Goal: Transaction & Acquisition: Purchase product/service

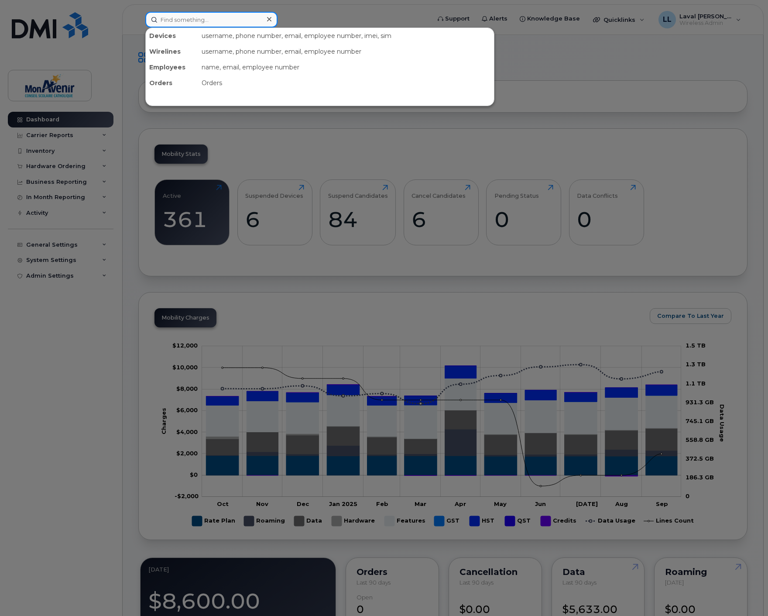
click at [182, 20] on input at bounding box center [211, 20] width 132 height 16
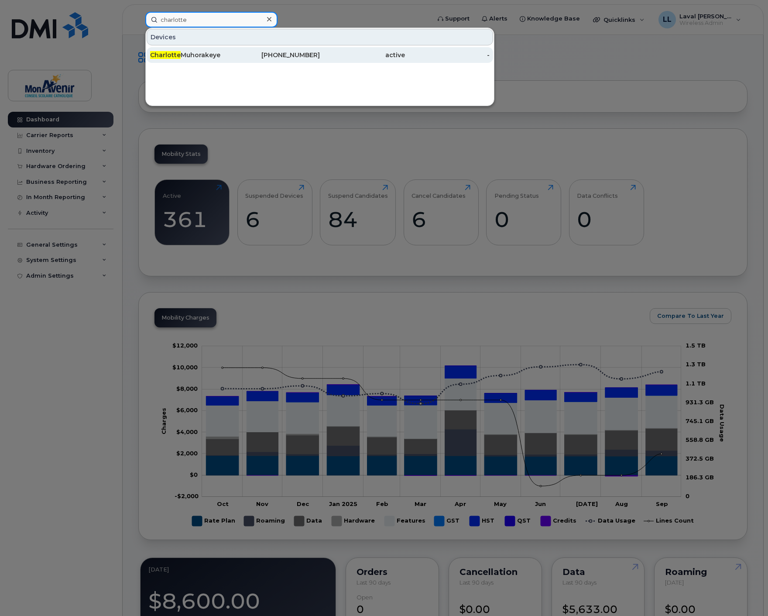
type input "charlotte"
click at [185, 53] on div "Charlotte Muhorakeye" at bounding box center [192, 55] width 85 height 9
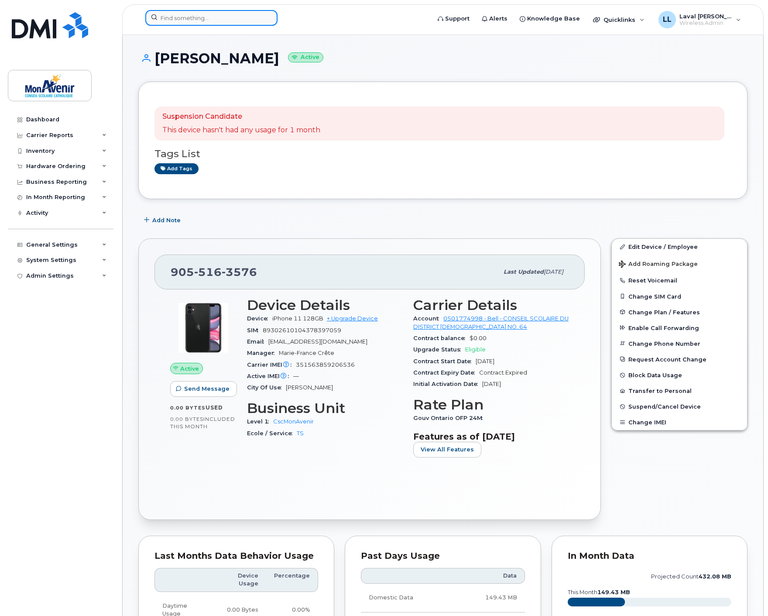
click at [188, 19] on input at bounding box center [211, 18] width 132 height 16
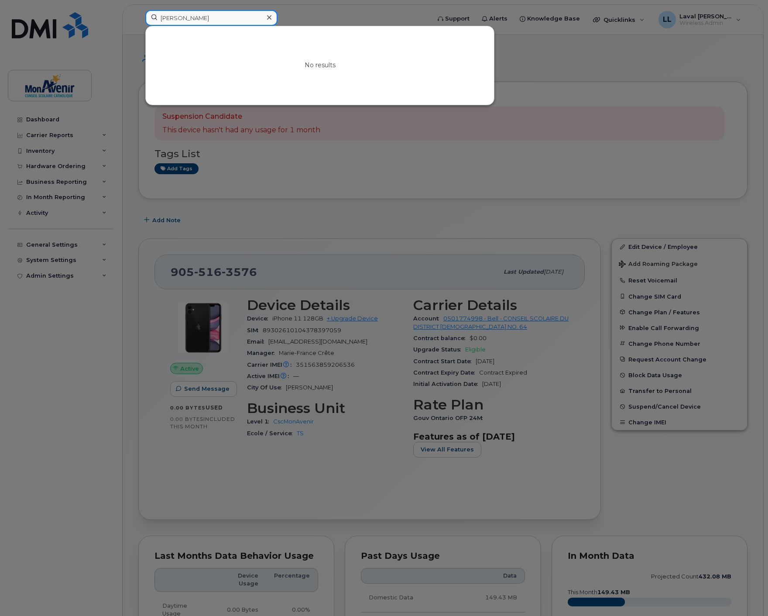
drag, startPoint x: 197, startPoint y: 20, endPoint x: 207, endPoint y: 21, distance: 10.5
click at [199, 21] on input "karine gane" at bounding box center [211, 18] width 132 height 16
type input "karine gag"
click at [269, 16] on icon at bounding box center [269, 17] width 4 height 7
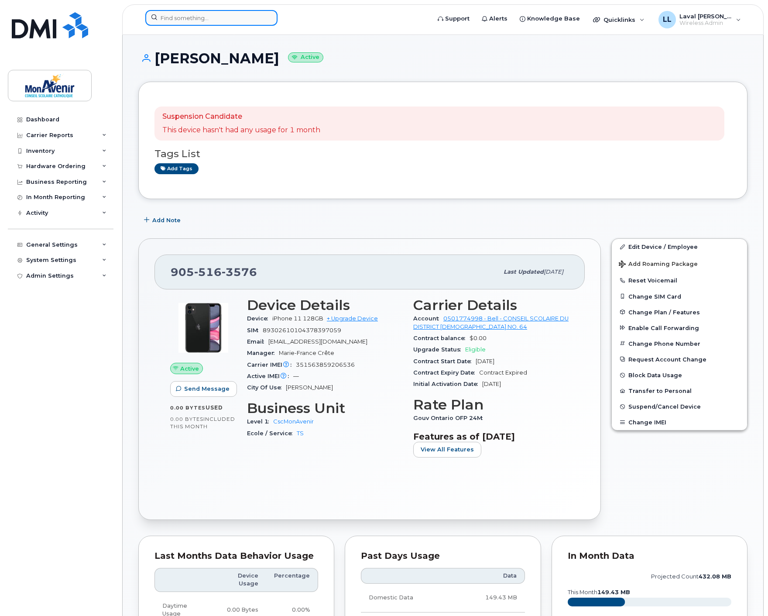
click at [205, 22] on input at bounding box center [211, 18] width 132 height 16
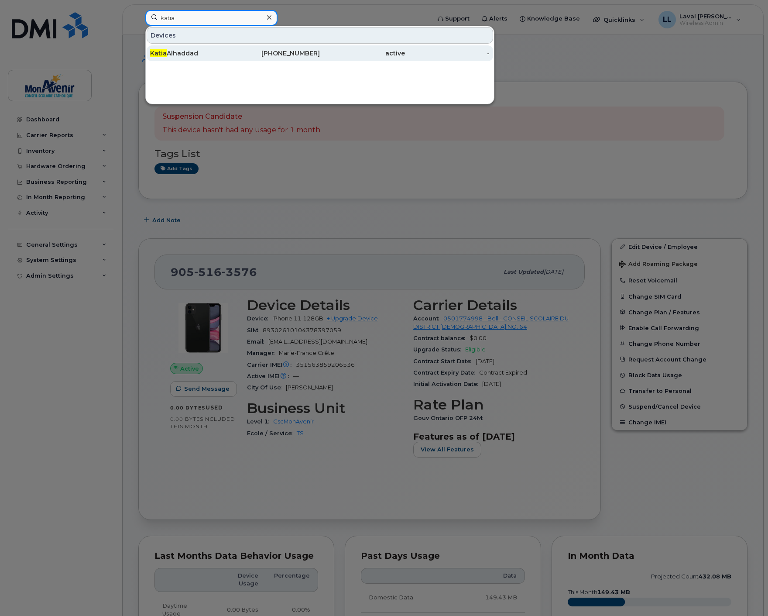
type input "katia"
click at [170, 51] on div "Katia Alhaddad" at bounding box center [192, 53] width 85 height 9
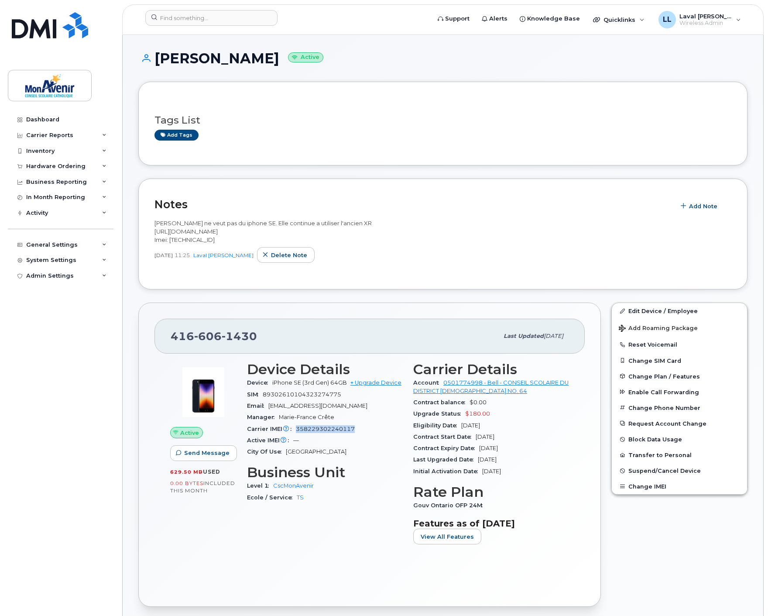
drag, startPoint x: 360, startPoint y: 429, endPoint x: 303, endPoint y: 431, distance: 57.2
click at [297, 432] on div "Carrier IMEI Carrier IMEI is reported during the last billing cycle or change o…" at bounding box center [325, 428] width 156 height 11
copy span "358229302240117"
click at [161, 18] on input at bounding box center [211, 18] width 132 height 16
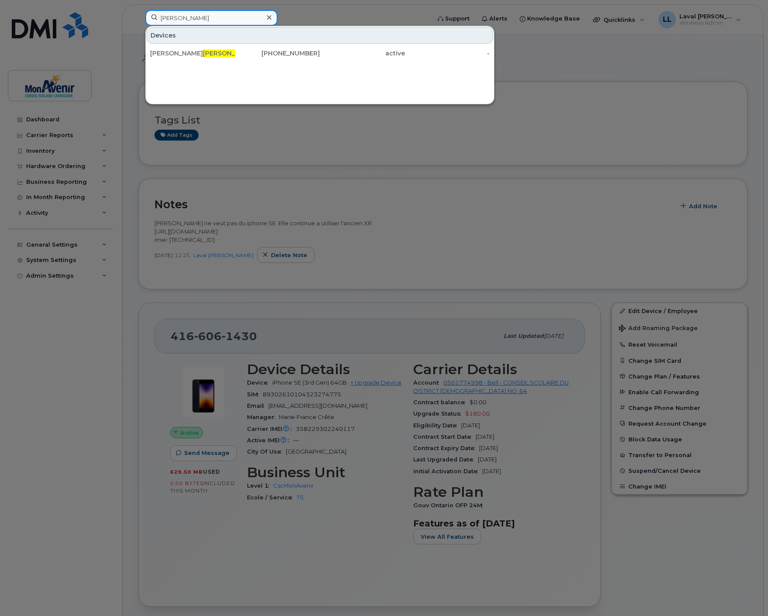
type input "laurie"
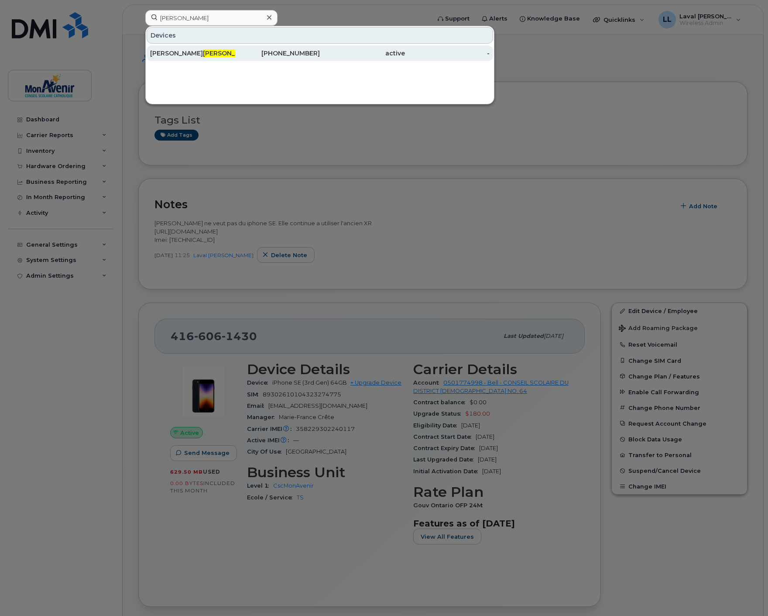
click at [169, 49] on div "Woodley Laurie" at bounding box center [192, 53] width 85 height 9
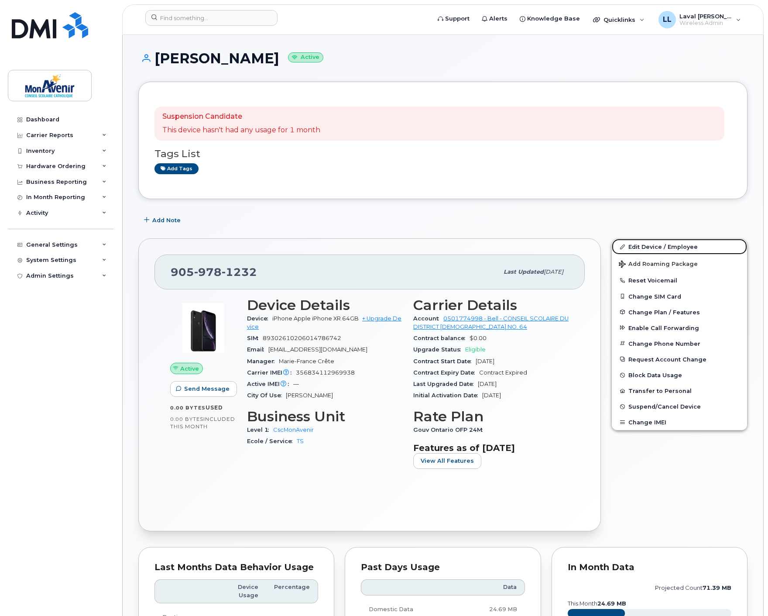
click at [648, 246] on link "Edit Device / Employee" at bounding box center [679, 247] width 135 height 16
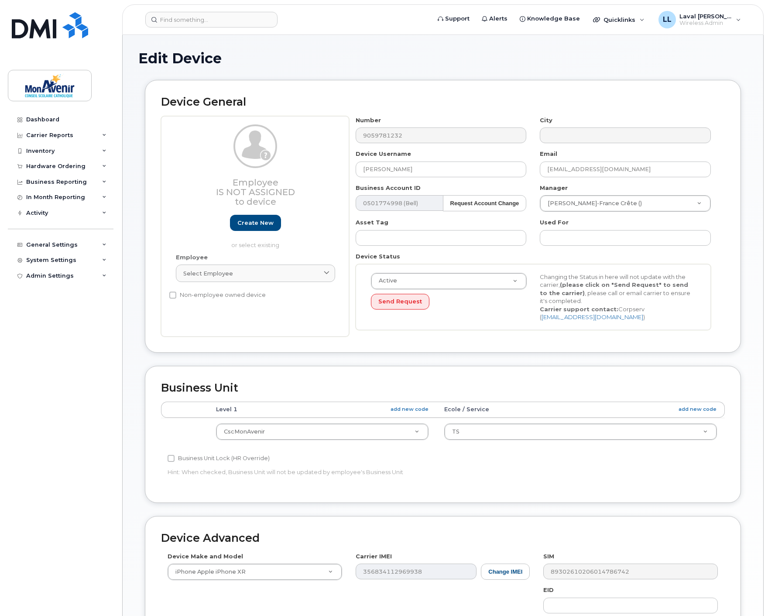
select select "43101"
click at [299, 168] on div "Employee Is not assigned to device Create new or select existing Employee Selec…" at bounding box center [443, 226] width 564 height 220
click at [436, 174] on input "Laurie" at bounding box center [441, 169] width 171 height 16
paste input "Woodley"
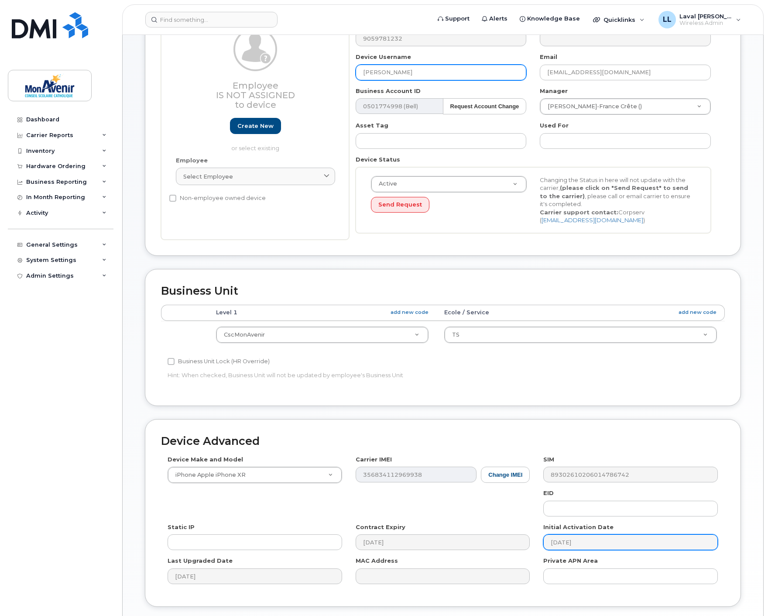
scroll to position [161, 0]
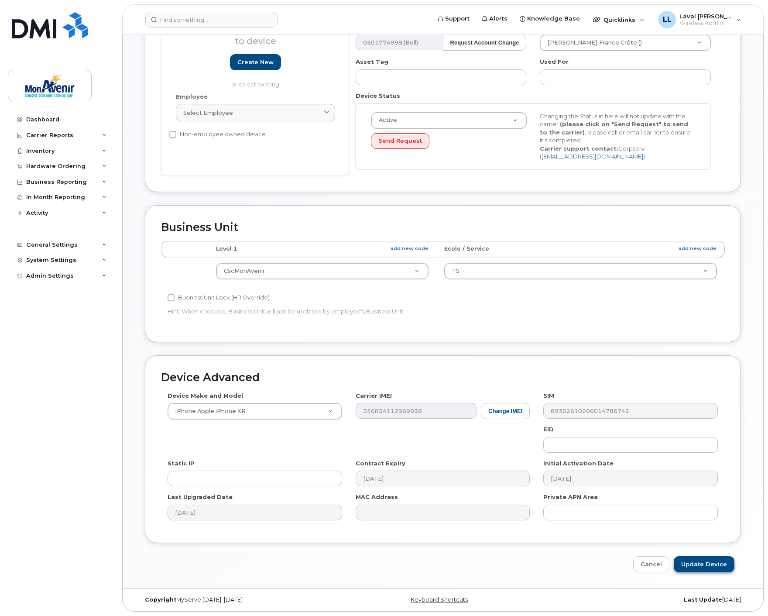
type input "Laurie Woodley"
click at [713, 567] on input "Update Device" at bounding box center [704, 564] width 61 height 16
type input "Saving..."
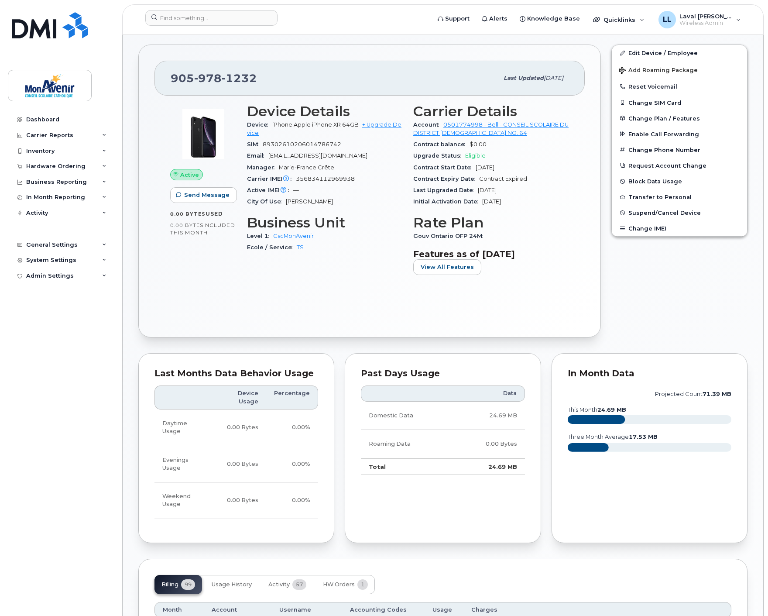
scroll to position [242, 0]
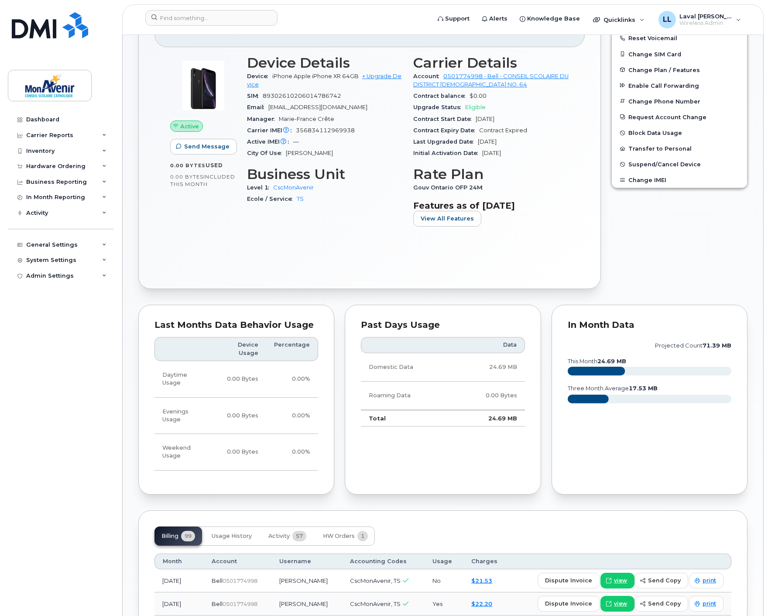
click at [167, 201] on div "Active Send Message 0.00 Bytes  used 0.00 Bytes  included this month" at bounding box center [203, 144] width 77 height 189
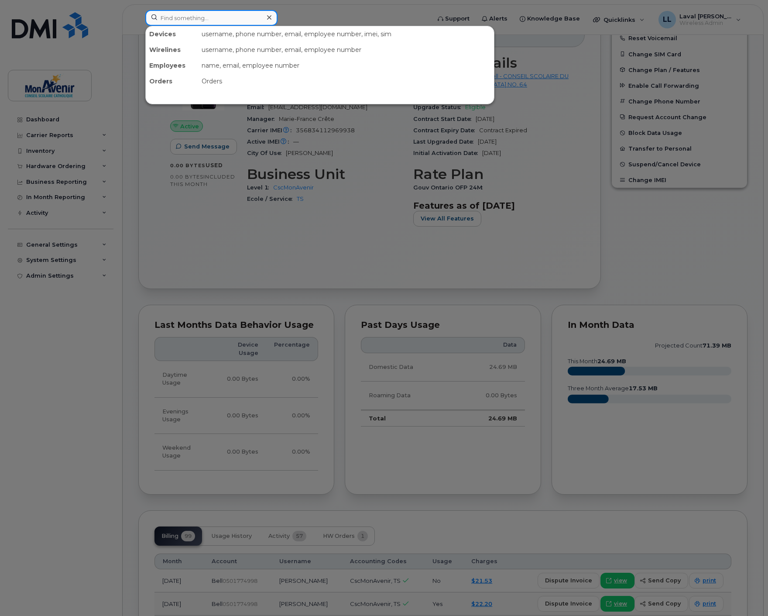
click at [190, 18] on input at bounding box center [211, 18] width 132 height 16
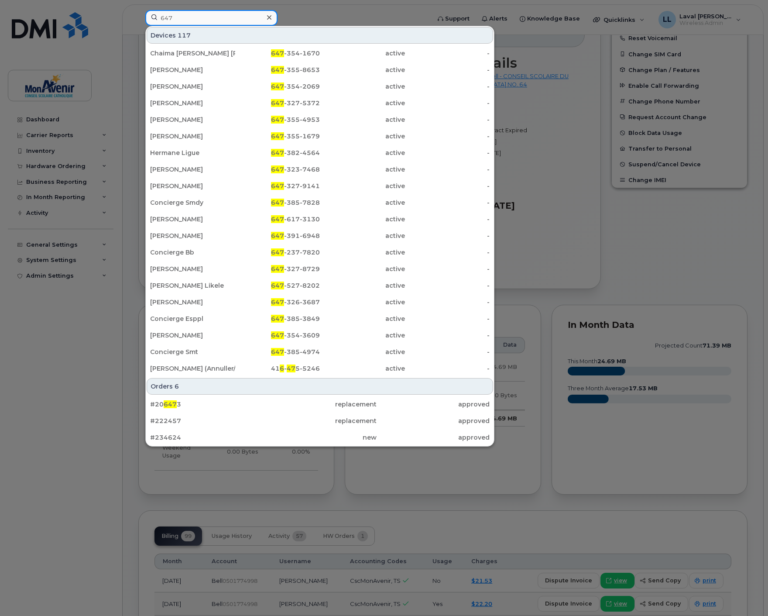
type input "647"
click at [51, 119] on div at bounding box center [384, 308] width 768 height 616
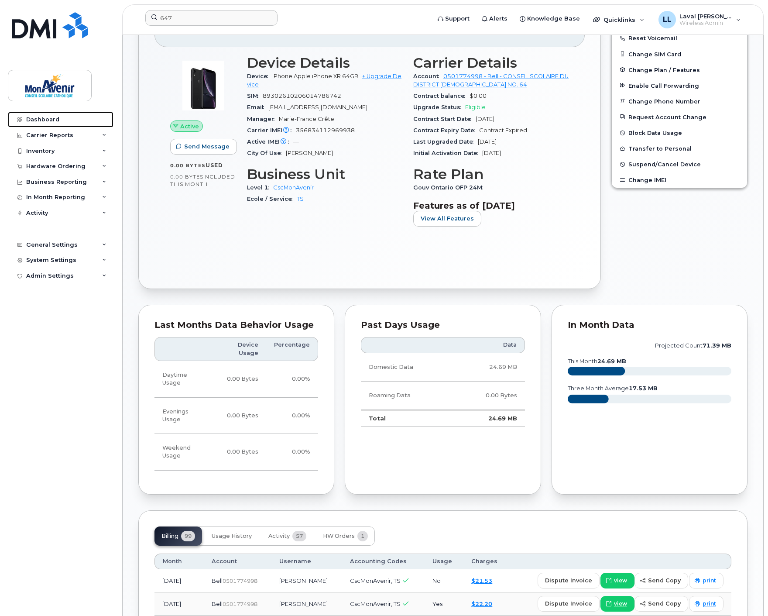
click at [51, 119] on div "Dashboard" at bounding box center [42, 119] width 33 height 7
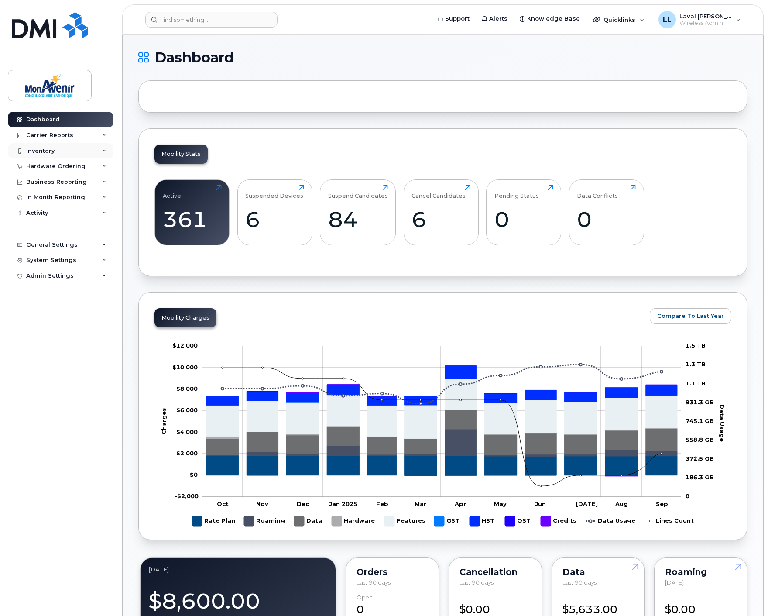
click at [40, 148] on div "Inventory" at bounding box center [40, 150] width 28 height 7
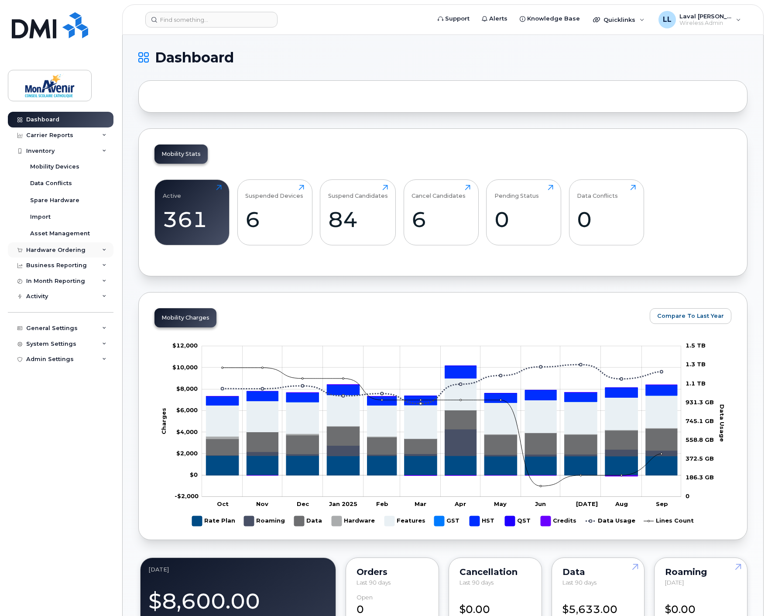
click at [58, 249] on div "Hardware Ordering" at bounding box center [55, 249] width 59 height 7
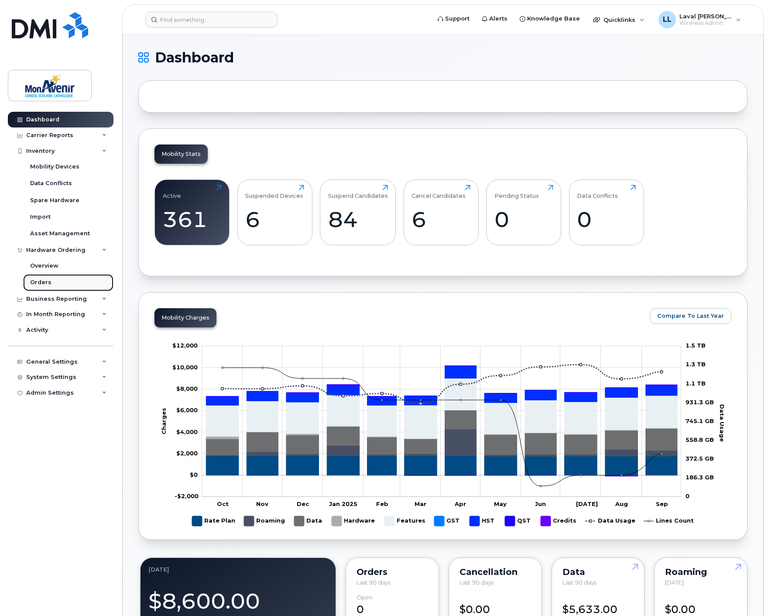
click at [45, 281] on div "Orders" at bounding box center [40, 282] width 21 height 8
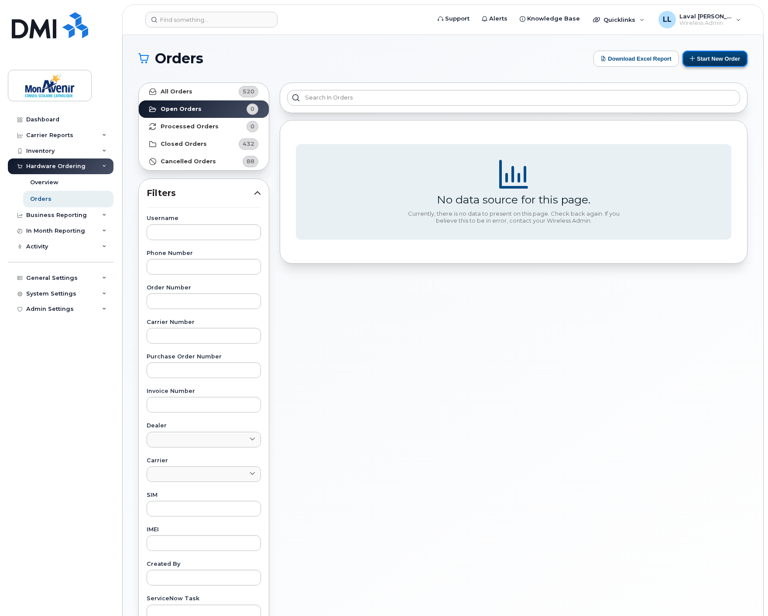
click at [718, 58] on button "Start New Order" at bounding box center [714, 59] width 65 height 16
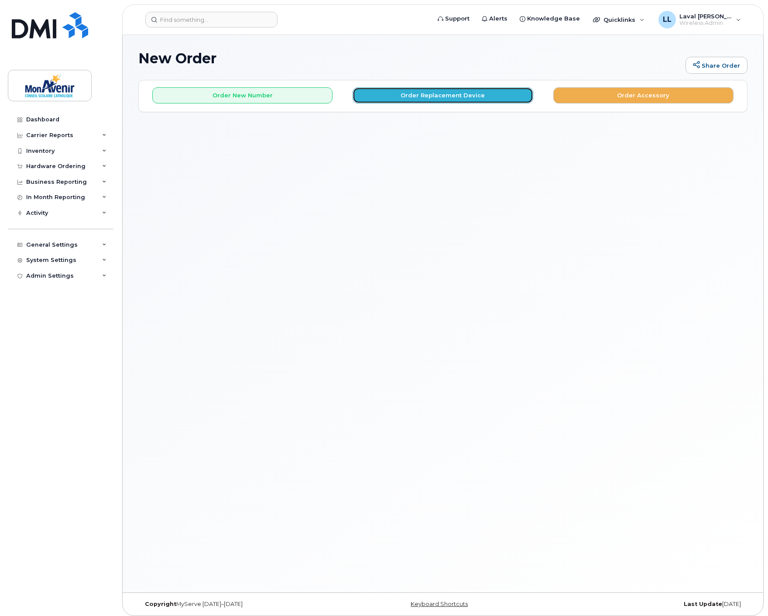
click at [419, 96] on button "Order Replacement Device" at bounding box center [443, 95] width 180 height 16
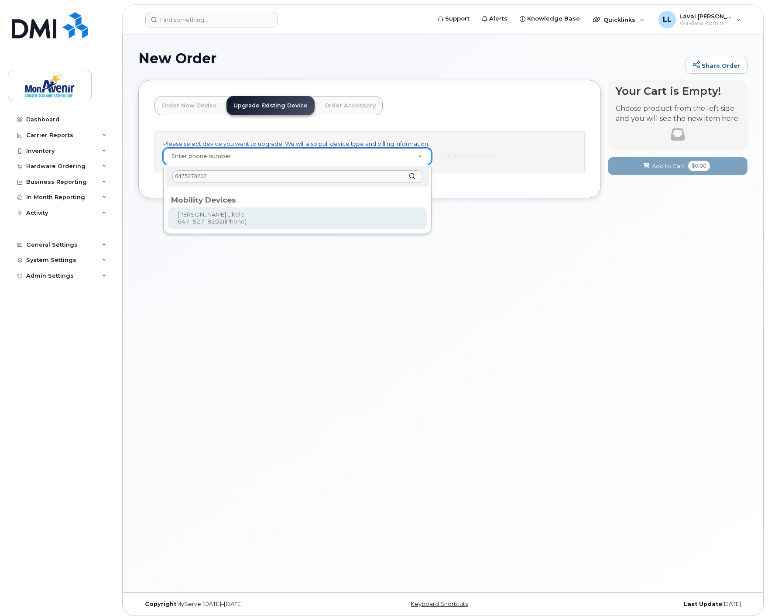
type input "6475278202"
type input "319126"
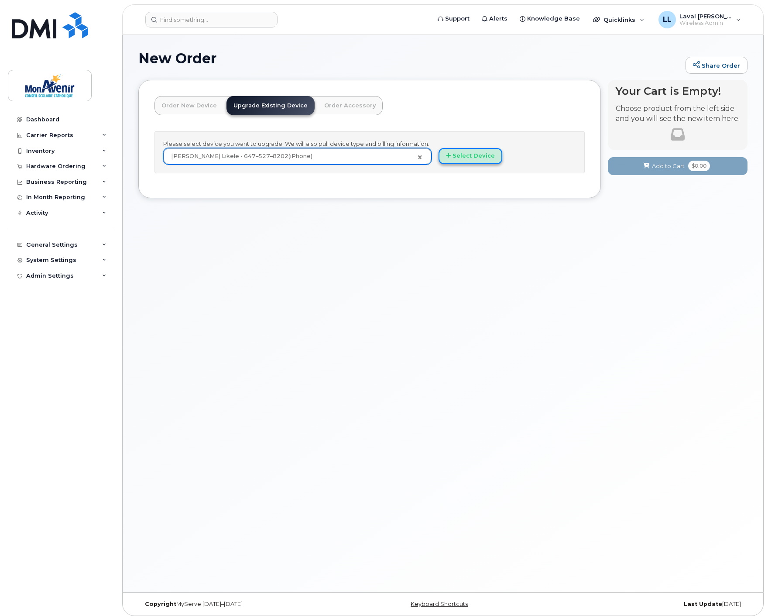
click at [460, 156] on button "Select Device" at bounding box center [470, 156] width 64 height 16
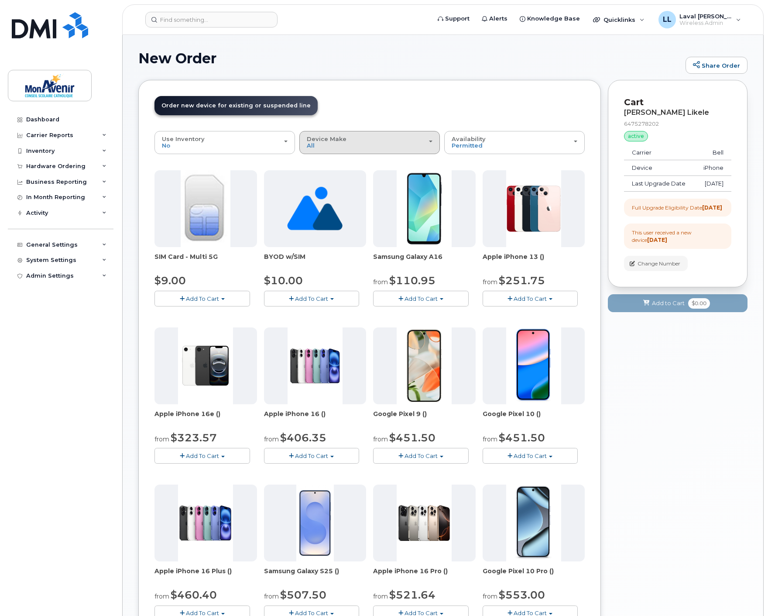
click at [346, 154] on button "Device Make All Android iPhone Unknown" at bounding box center [369, 142] width 140 height 23
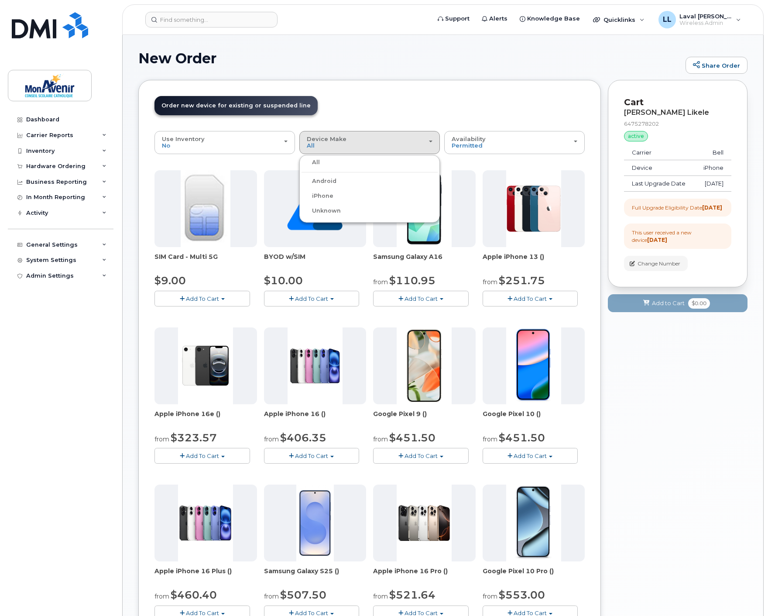
click at [326, 189] on ul "All Android iPhone Unknown" at bounding box center [369, 189] width 140 height 68
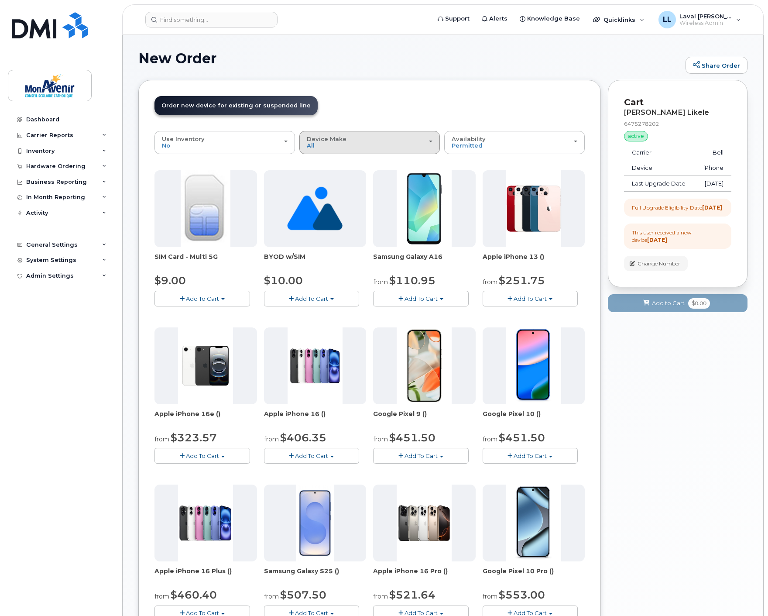
click at [335, 150] on button "Device Make All Android iPhone Unknown" at bounding box center [369, 142] width 140 height 23
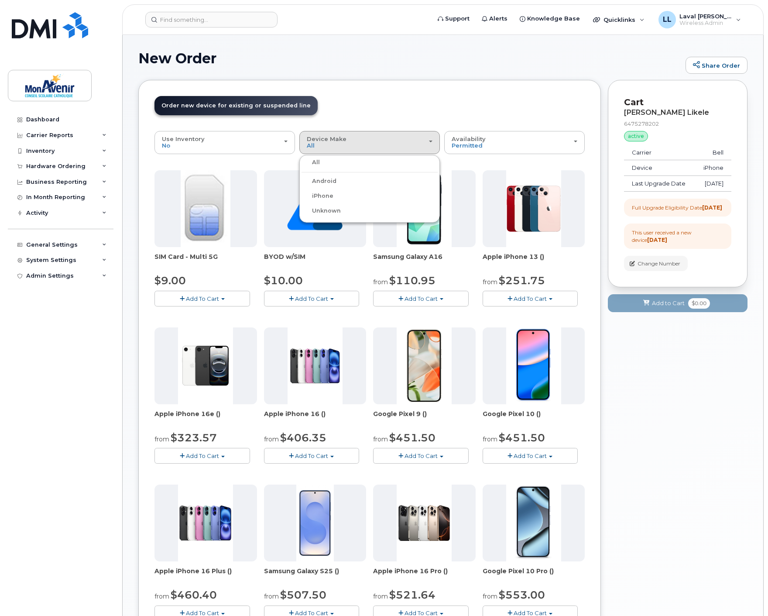
click at [325, 195] on label "iPhone" at bounding box center [317, 196] width 32 height 10
click at [0, 0] on input "iPhone" at bounding box center [0, 0] width 0 height 0
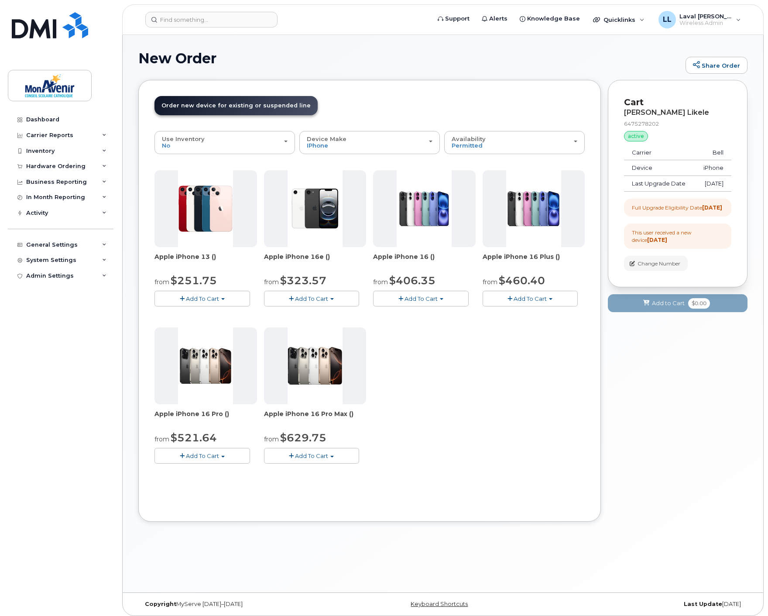
click at [214, 295] on span "Add To Cart" at bounding box center [202, 298] width 33 height 7
click at [216, 315] on link "$251.75 - 2 year term - voice & data plan (128GB)" at bounding box center [236, 314] width 159 height 11
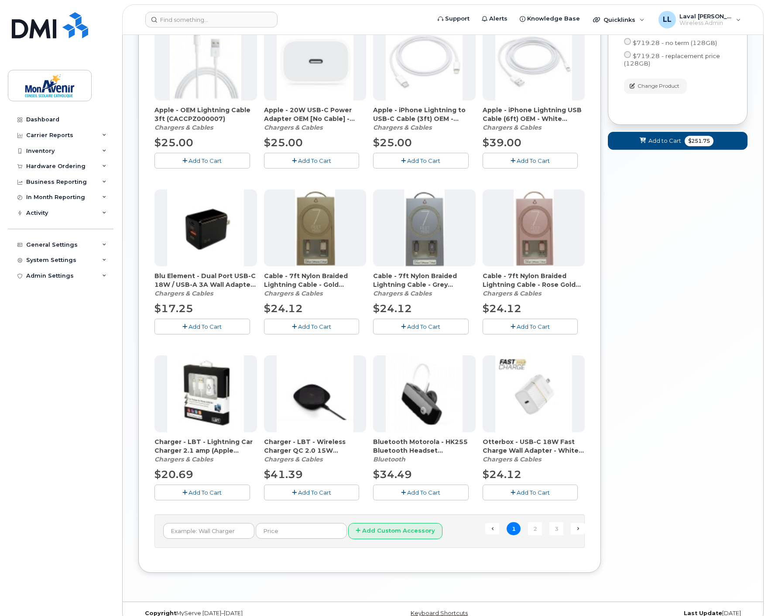
scroll to position [353, 0]
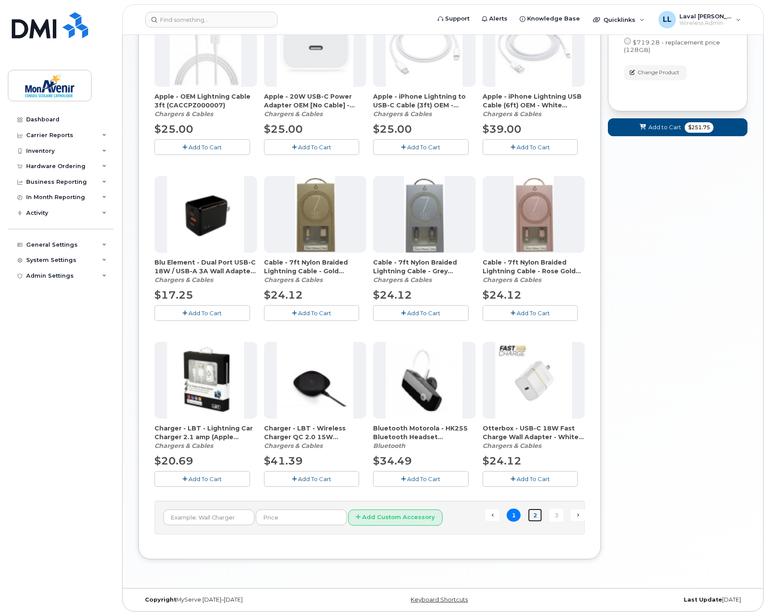
click at [532, 518] on link "2" at bounding box center [535, 515] width 14 height 14
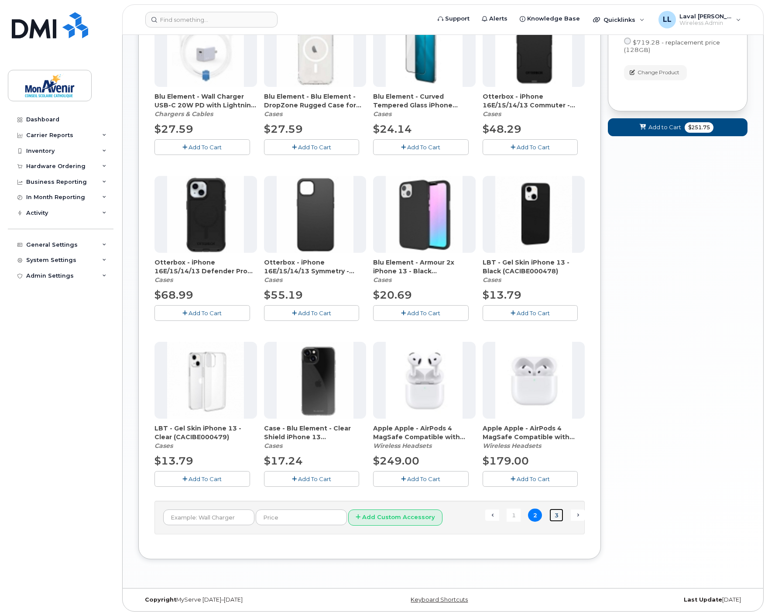
click at [555, 513] on link "3" at bounding box center [556, 515] width 14 height 14
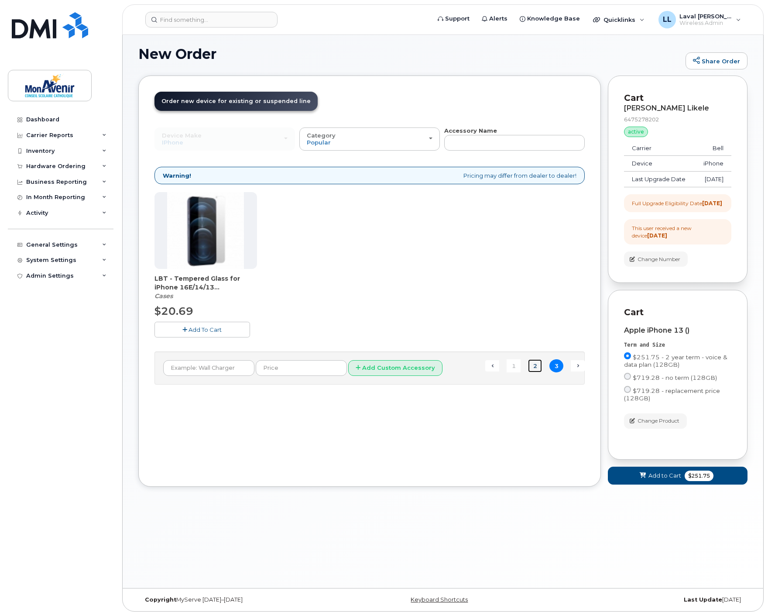
click at [540, 368] on link "2" at bounding box center [535, 366] width 14 height 14
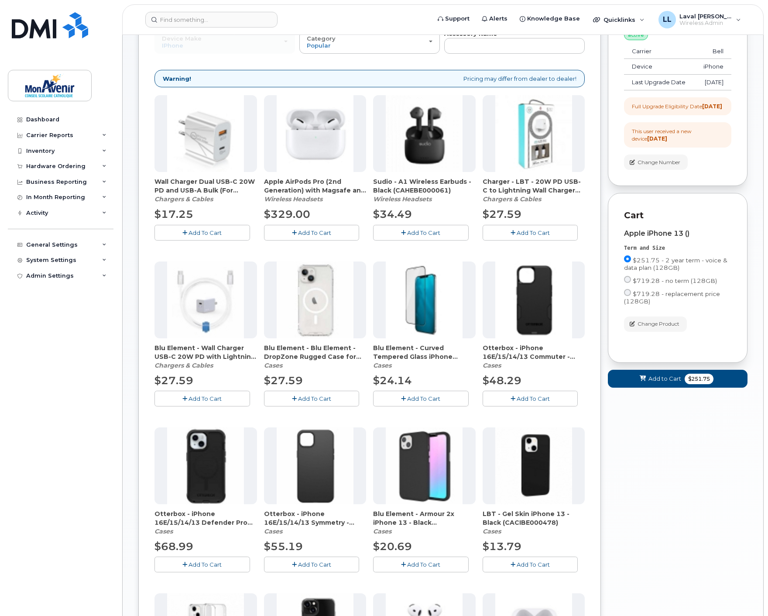
scroll to position [150, 0]
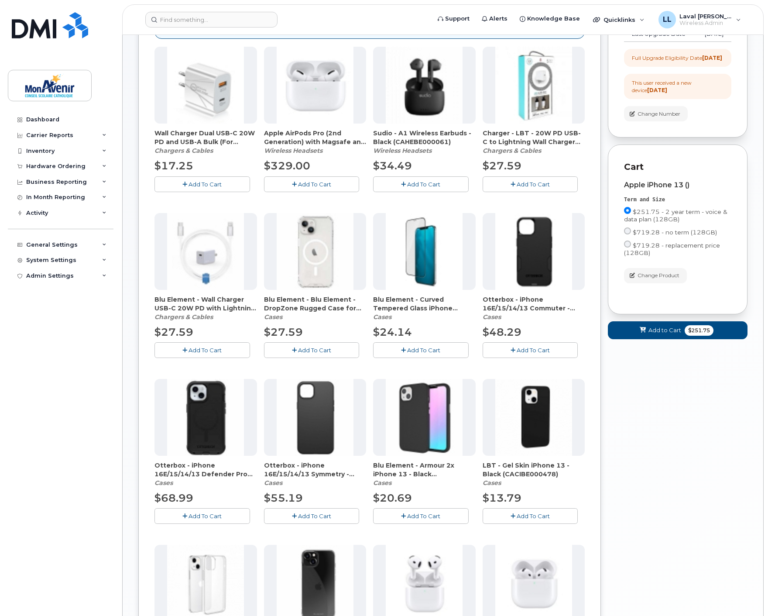
click at [329, 286] on img at bounding box center [315, 251] width 77 height 77
click at [317, 310] on span "Blu Element - Blu Element - DropZone Rugged Case for iPhone 16E/15/14/13 - Clea…" at bounding box center [315, 303] width 103 height 17
click at [310, 353] on button "Add To Cart" at bounding box center [312, 349] width 96 height 15
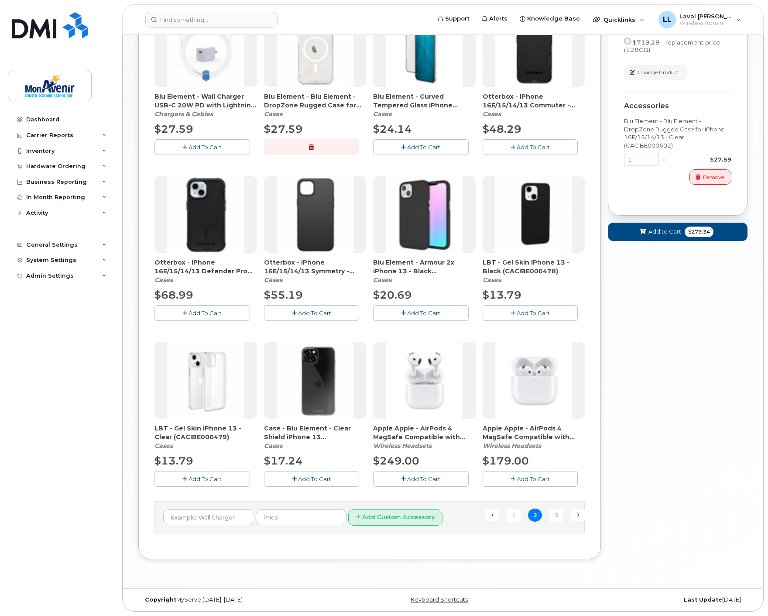
scroll to position [305, 0]
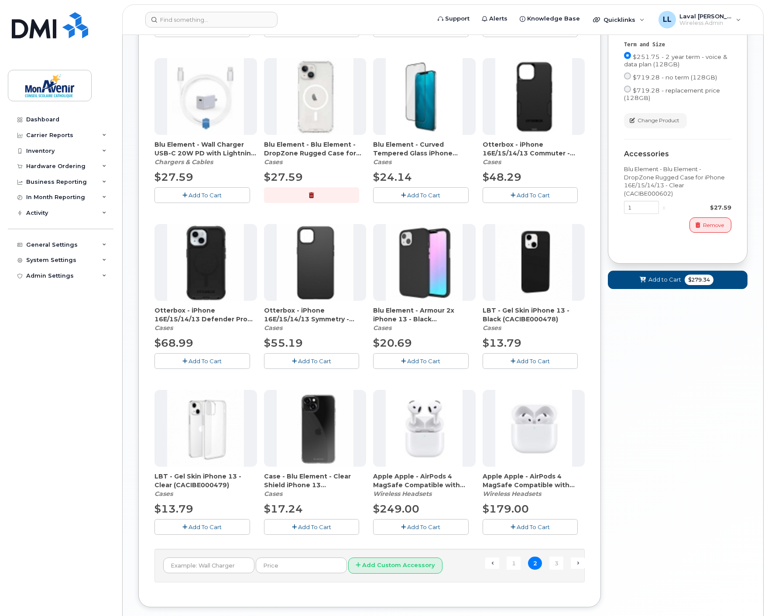
click at [713, 398] on div "Your Cart is Empty! Choose product from the left side and you will see the new …" at bounding box center [678, 197] width 140 height 844
click at [696, 285] on span "$279.34" at bounding box center [699, 279] width 29 height 10
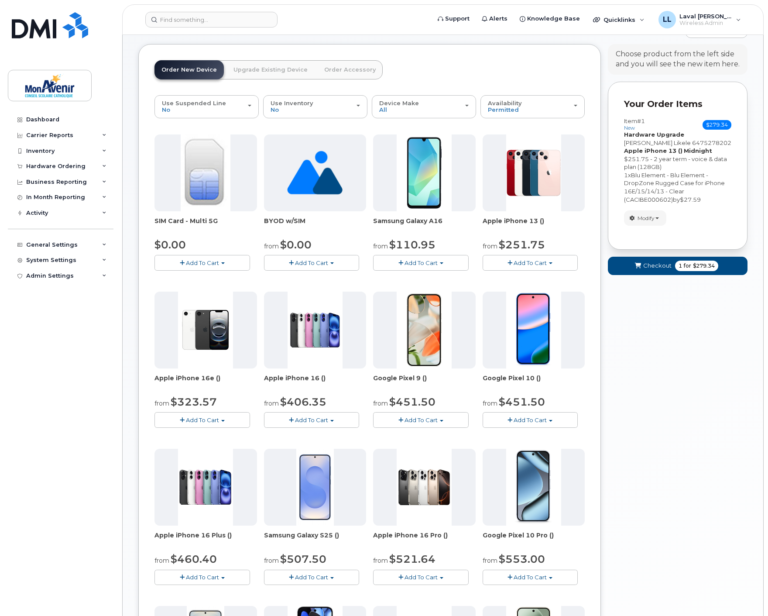
scroll to position [0, 0]
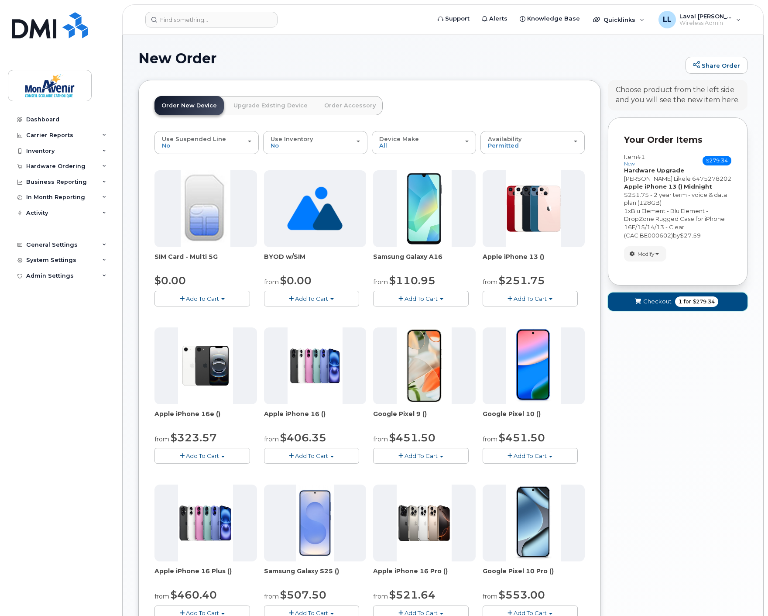
click at [696, 305] on span "$279.34" at bounding box center [704, 302] width 22 height 8
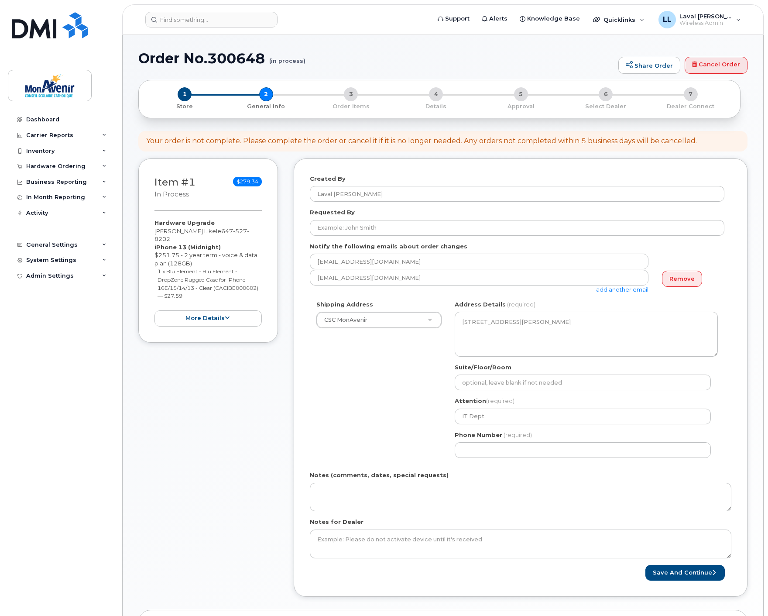
select select
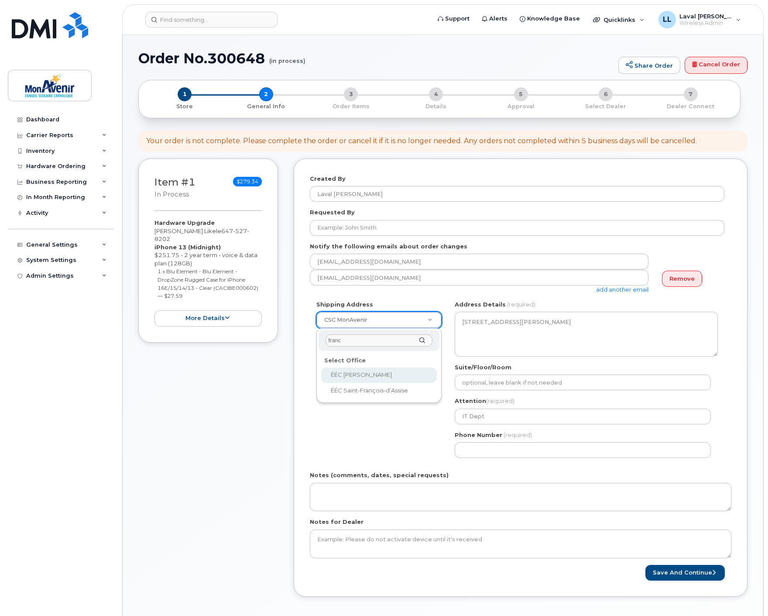
type input "franc"
select select
type textarea "[STREET_ADDRESS][GEOGRAPHIC_DATA][STREET_ADDRESS]"
type input "School Office"
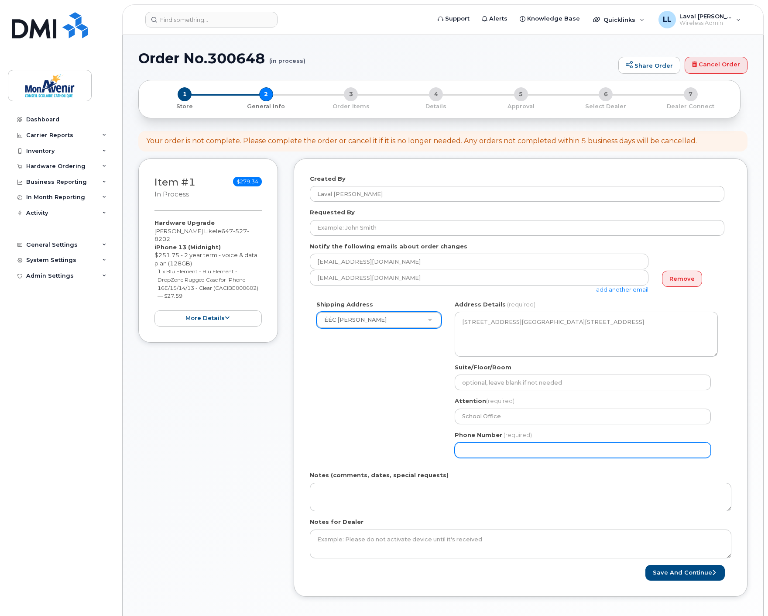
click at [495, 452] on input "Phone Number" at bounding box center [583, 450] width 256 height 16
select select
type input "647527820"
select select
click at [480, 453] on input "6475278202" at bounding box center [583, 450] width 256 height 16
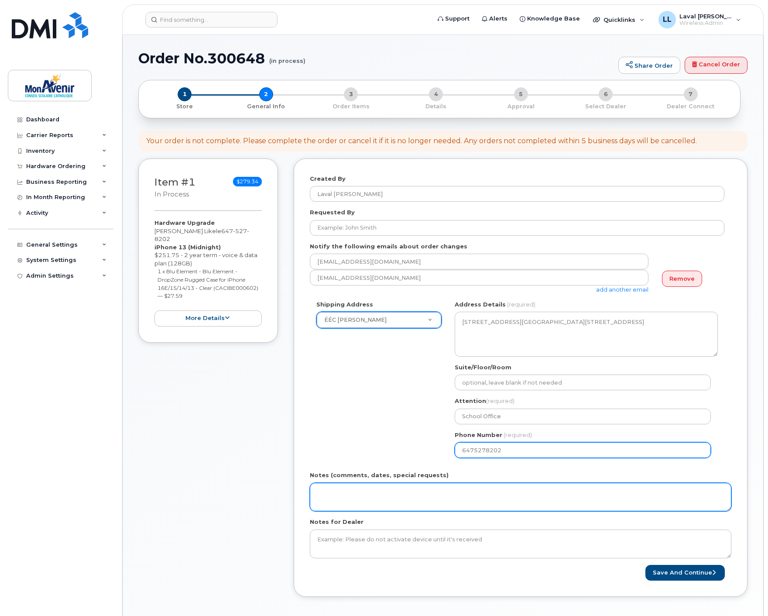
type input "6475278202"
click at [422, 493] on textarea "Notes (comments, dates, special requests)" at bounding box center [520, 497] width 421 height 29
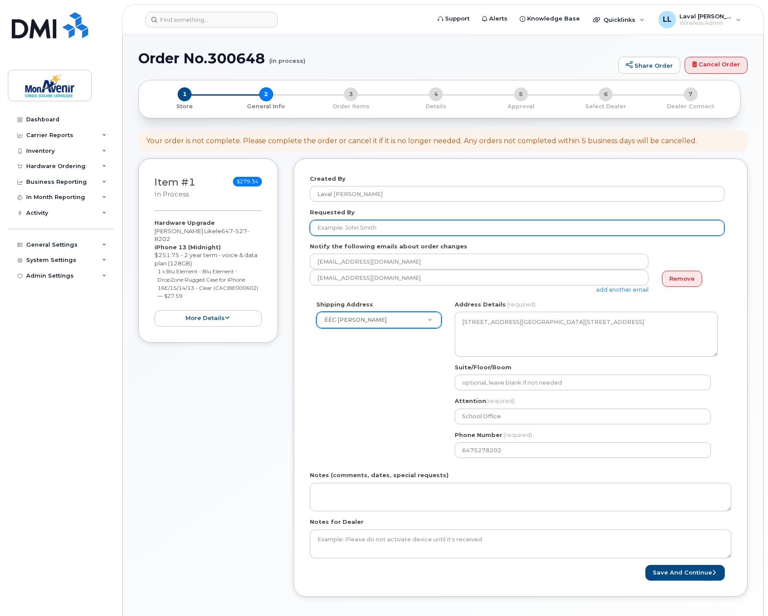
click at [377, 224] on input "Requested By" at bounding box center [517, 228] width 414 height 16
click at [332, 226] on input "Marie France Crete" at bounding box center [517, 228] width 414 height 16
drag, startPoint x: 387, startPoint y: 231, endPoint x: 215, endPoint y: 226, distance: 171.5
click at [213, 226] on div "Item #1 in process $279.34 Hardware Upgrade Jean Claude Libenge Likele 647 527 …" at bounding box center [442, 384] width 609 height 452
click at [365, 228] on input "Marie-France Crete" at bounding box center [517, 228] width 414 height 16
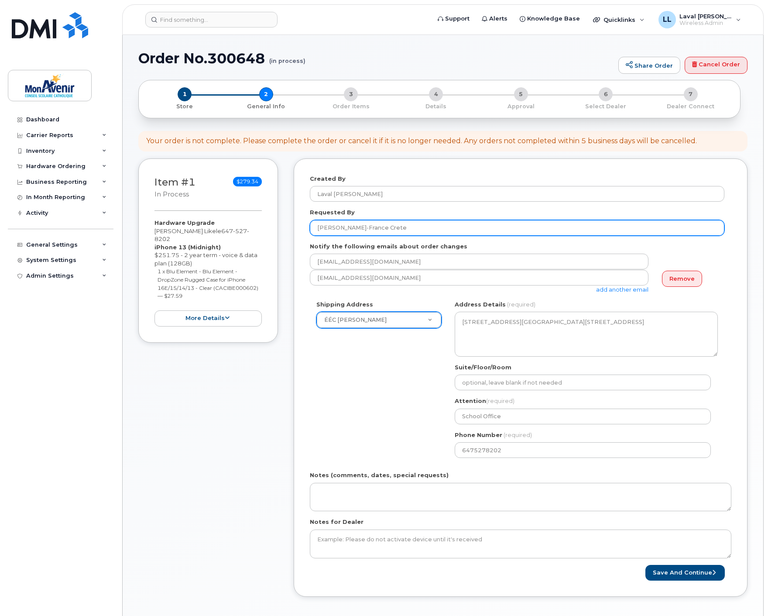
drag, startPoint x: 365, startPoint y: 227, endPoint x: 380, endPoint y: 229, distance: 15.8
click at [365, 226] on input "Marie-France Crete" at bounding box center [517, 228] width 414 height 16
drag, startPoint x: 377, startPoint y: 229, endPoint x: 289, endPoint y: 226, distance: 88.2
click at [289, 226] on div "Item #1 in process $279.34 Hardware Upgrade Jean Claude Libenge Likele 647 527 …" at bounding box center [442, 384] width 609 height 452
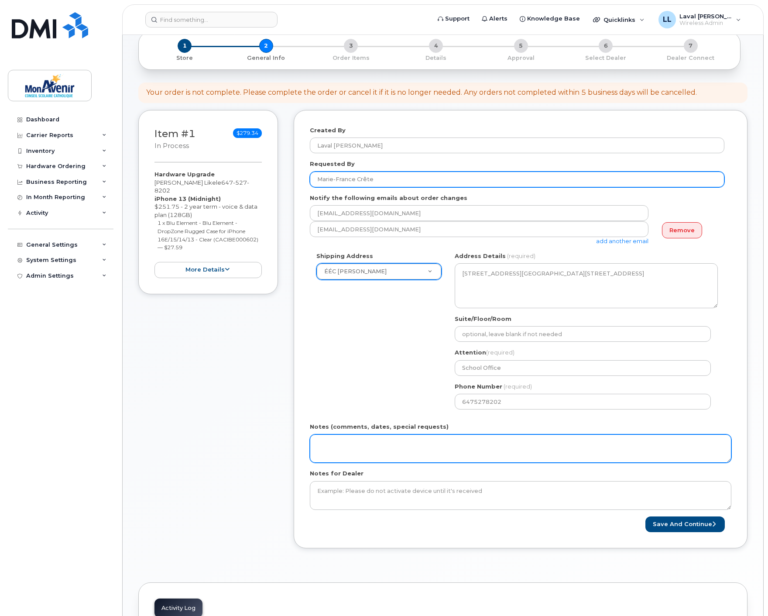
type input "Marie-France Crête"
click at [351, 449] on textarea "Notes (comments, dates, special requests)" at bounding box center [520, 448] width 421 height 29
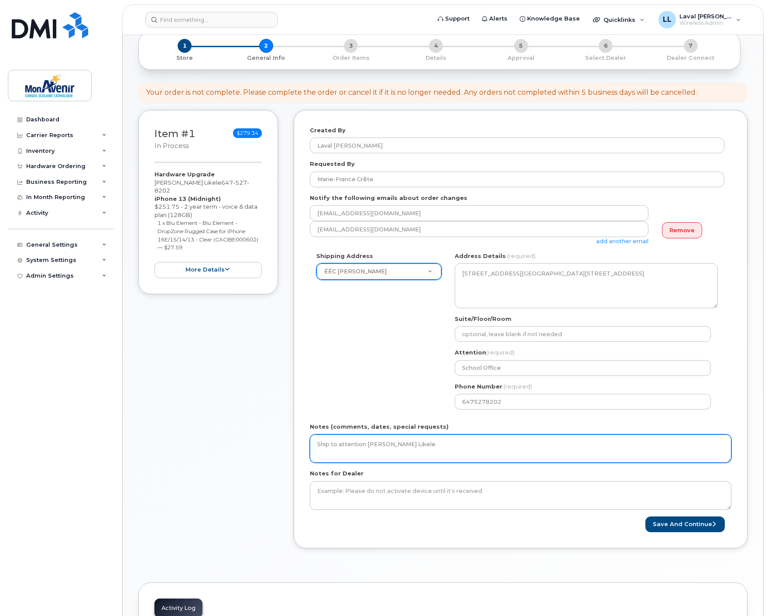
scroll to position [145, 0]
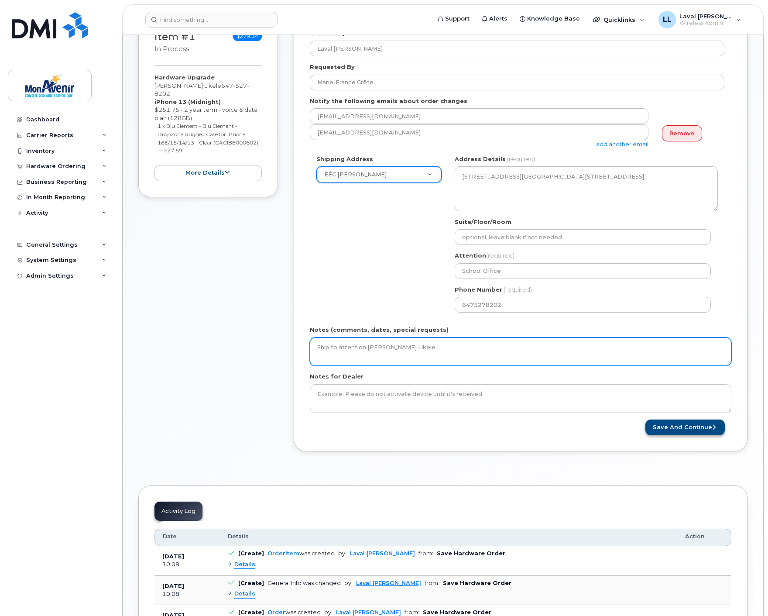
type textarea "Ship to attention [PERSON_NAME] Likele"
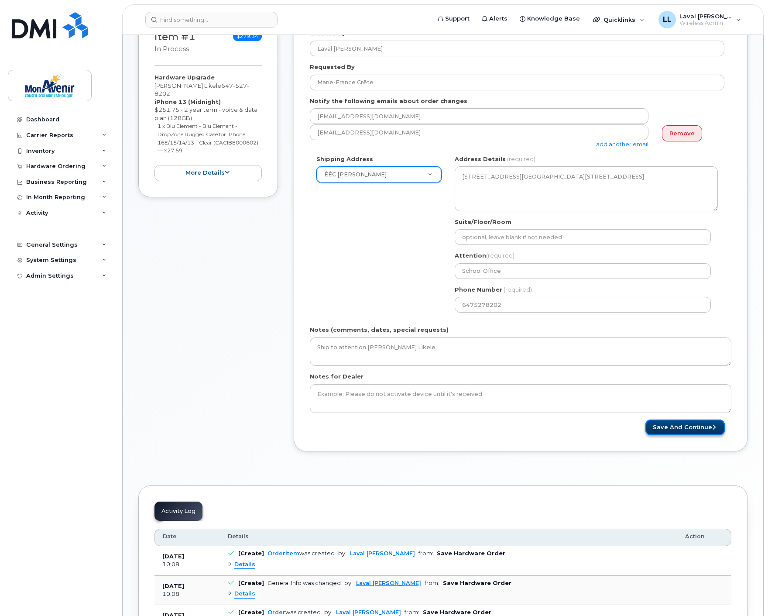
click at [678, 431] on button "Save and Continue" at bounding box center [684, 427] width 79 height 16
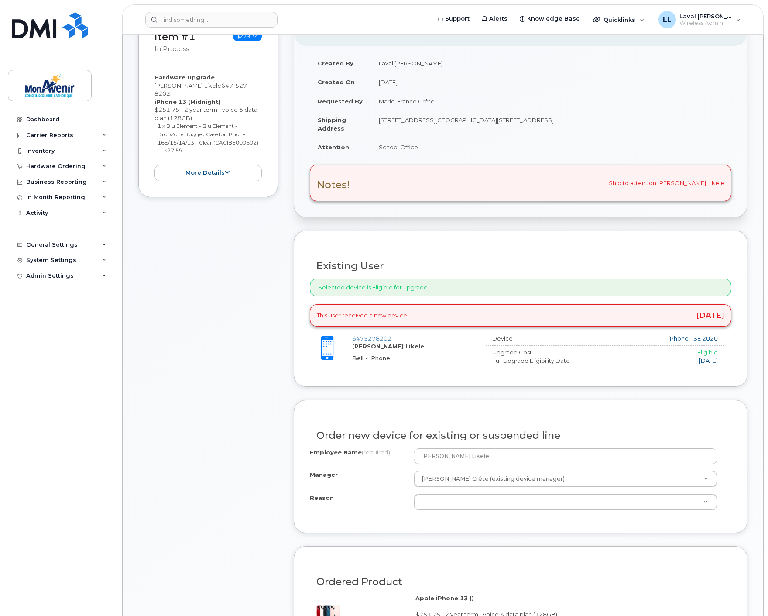
scroll to position [194, 0]
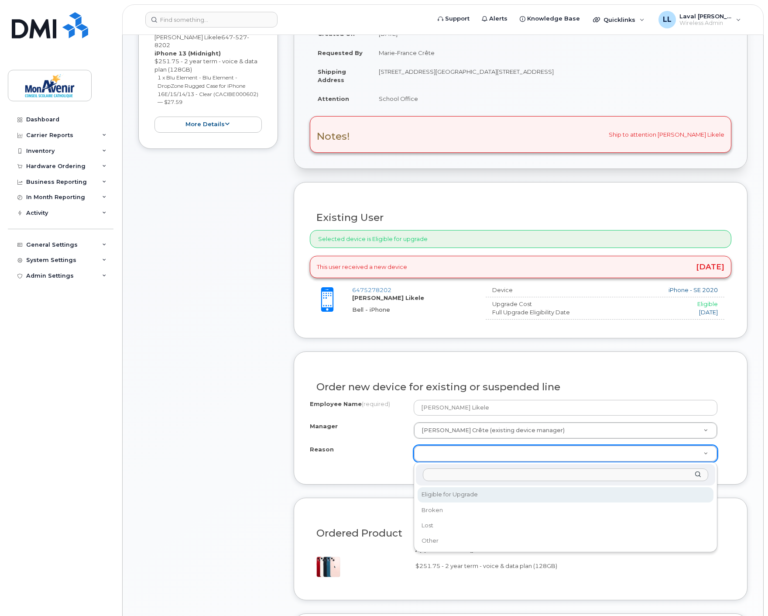
select select "eligible_for_upgrade"
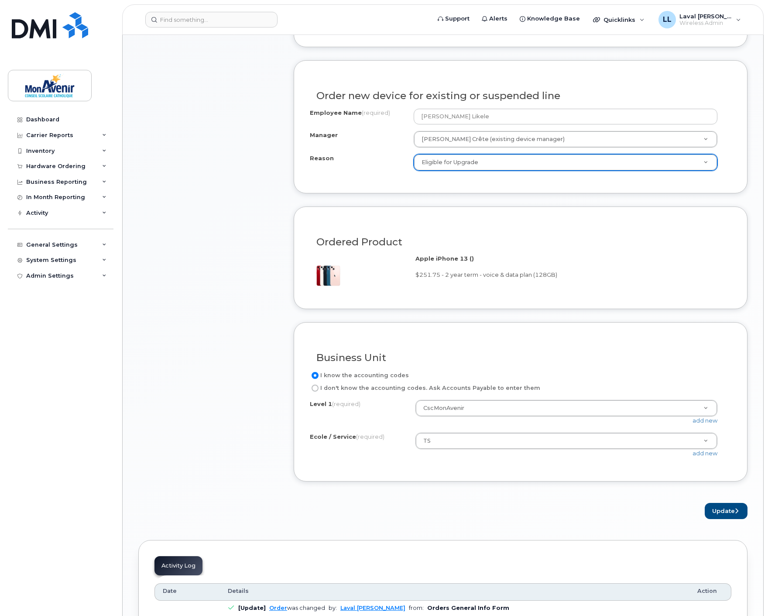
scroll to position [533, 0]
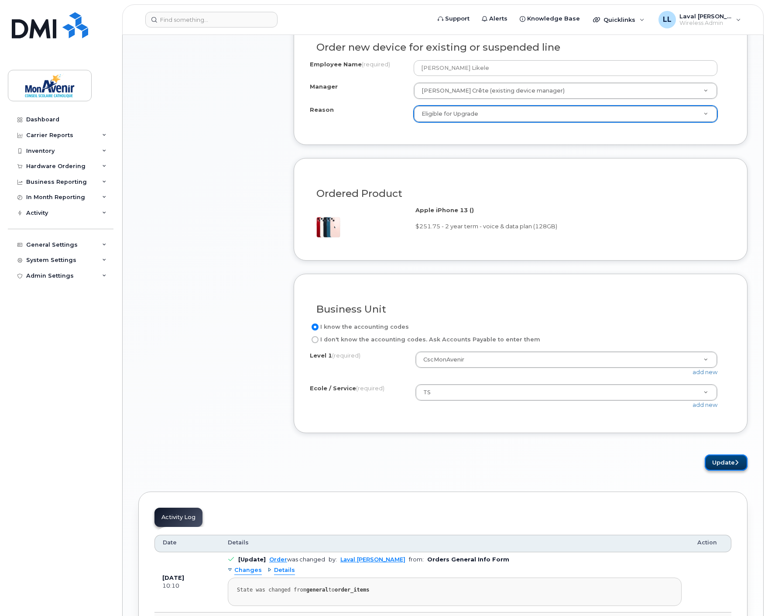
click at [722, 468] on button "Update" at bounding box center [726, 462] width 43 height 16
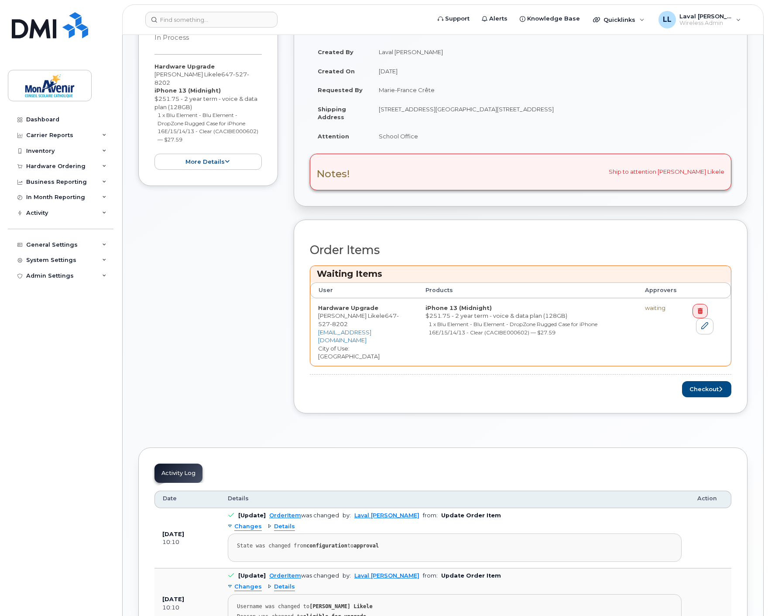
scroll to position [242, 0]
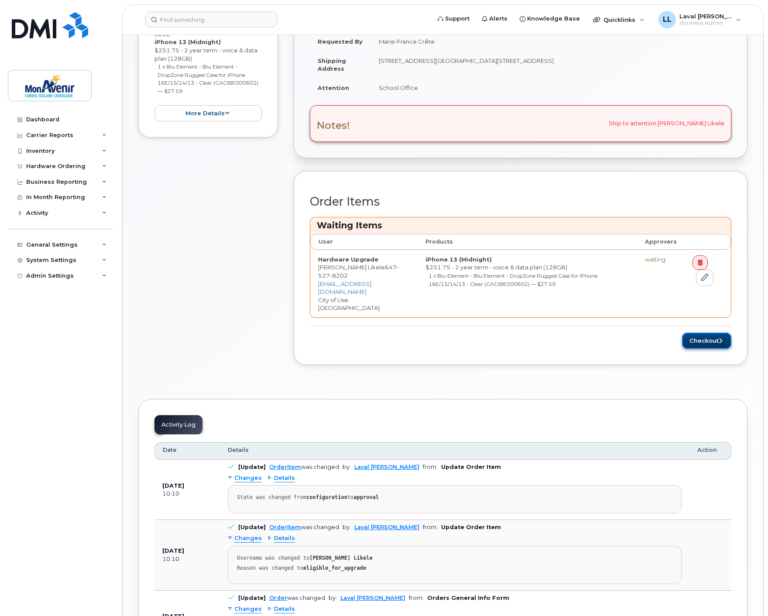
click at [713, 332] on button "Checkout" at bounding box center [706, 340] width 49 height 16
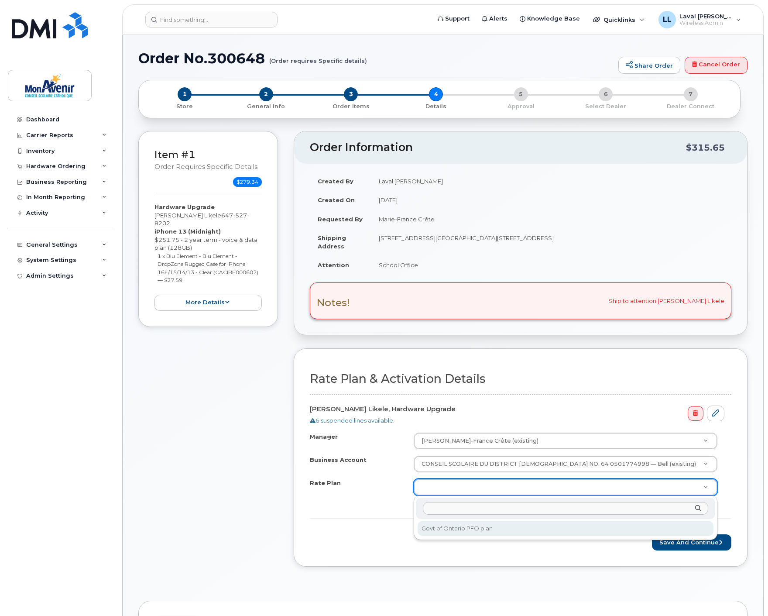
select select "Govt of Ontario PFO plan"
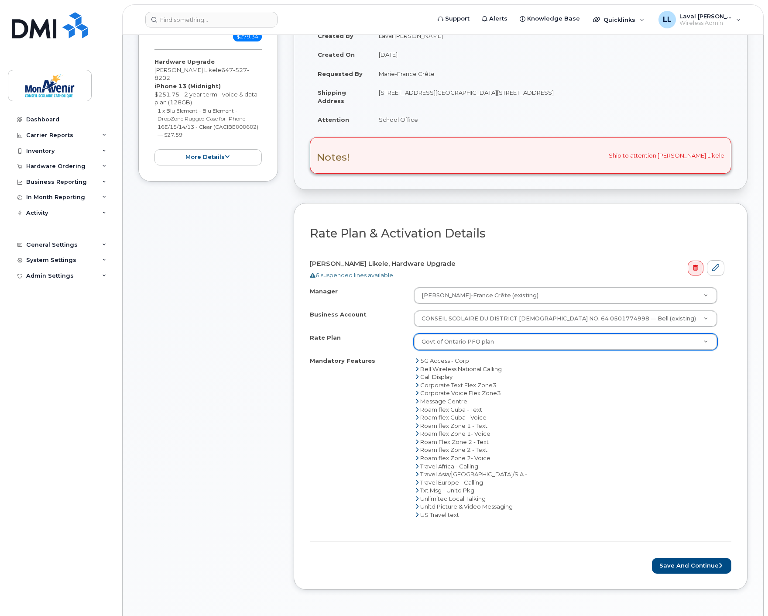
scroll to position [291, 0]
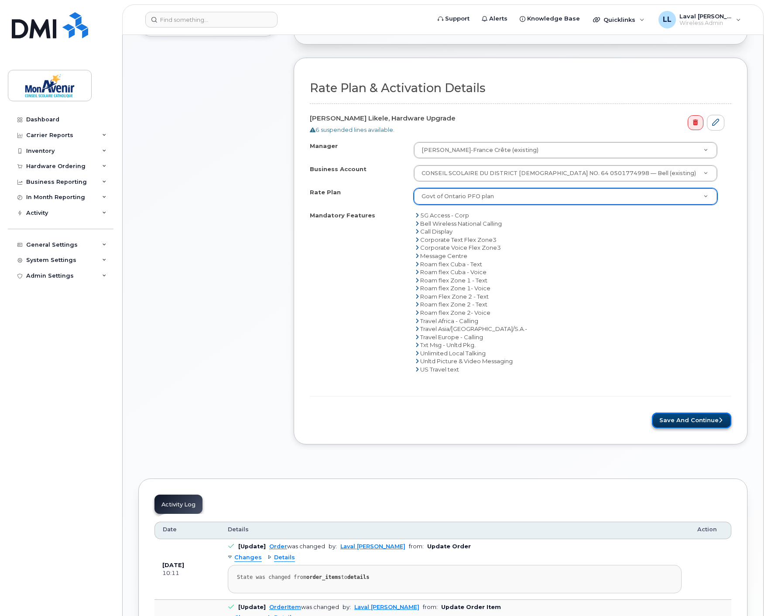
click at [710, 420] on button "Save and Continue" at bounding box center [691, 420] width 79 height 16
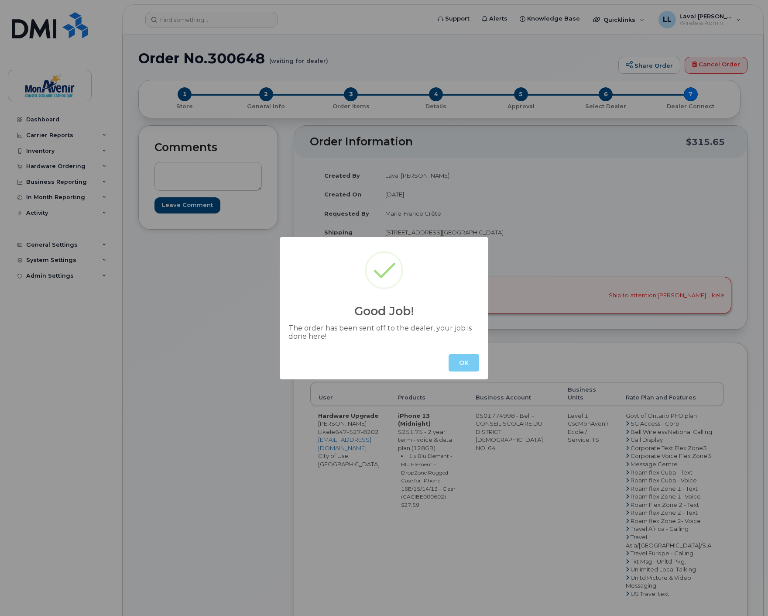
click at [465, 365] on button "OK" at bounding box center [463, 362] width 31 height 17
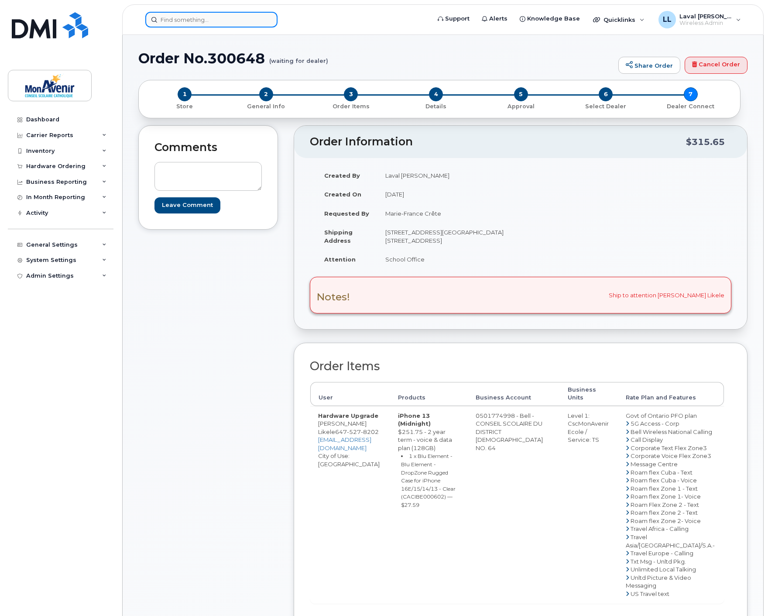
click at [188, 19] on input at bounding box center [211, 20] width 132 height 16
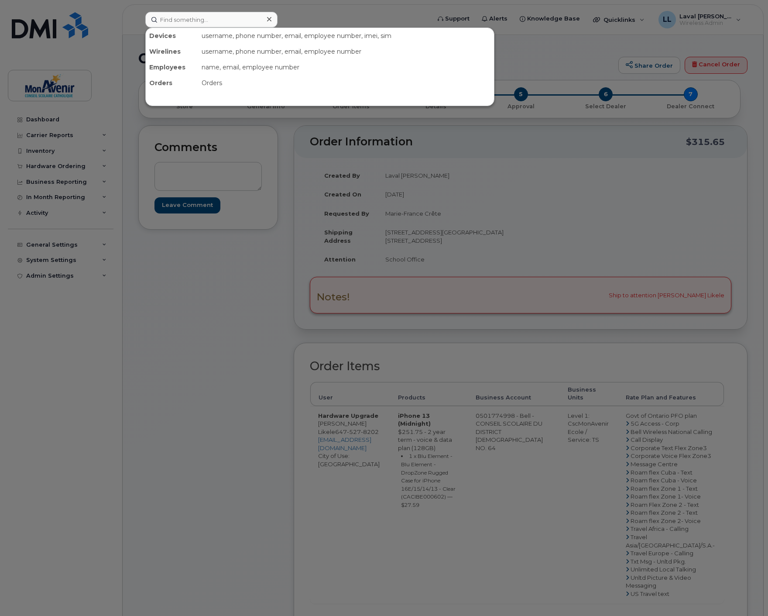
click at [255, 294] on div at bounding box center [384, 308] width 768 height 616
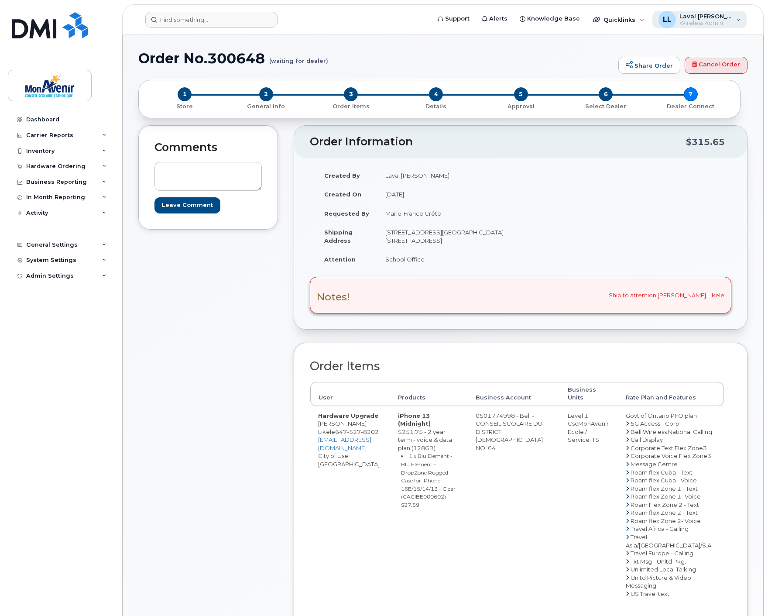
click at [730, 13] on span "Laval [PERSON_NAME]" at bounding box center [705, 16] width 52 height 7
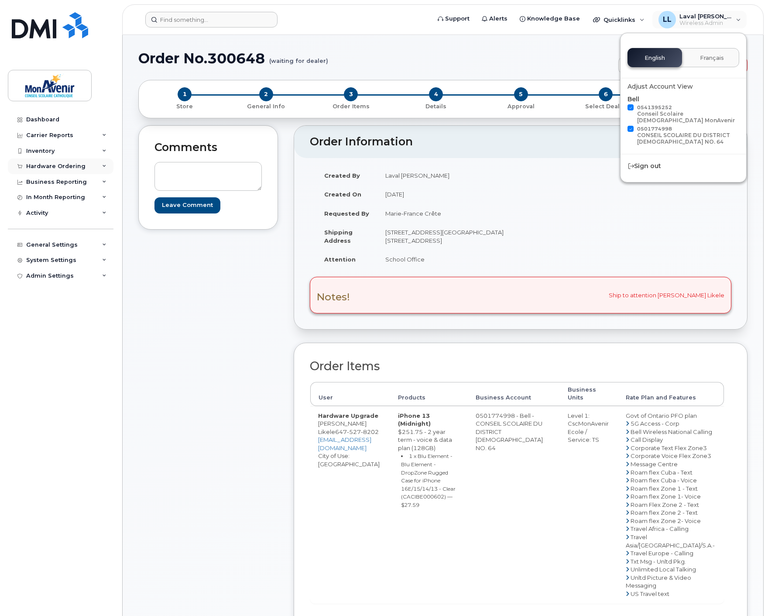
click at [55, 166] on div "Hardware Ordering" at bounding box center [55, 166] width 59 height 7
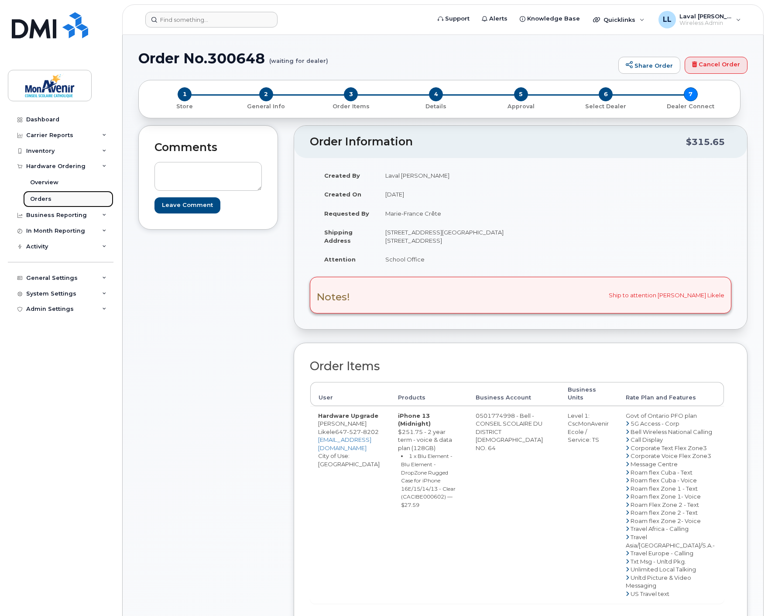
click at [46, 200] on div "Orders" at bounding box center [40, 199] width 21 height 8
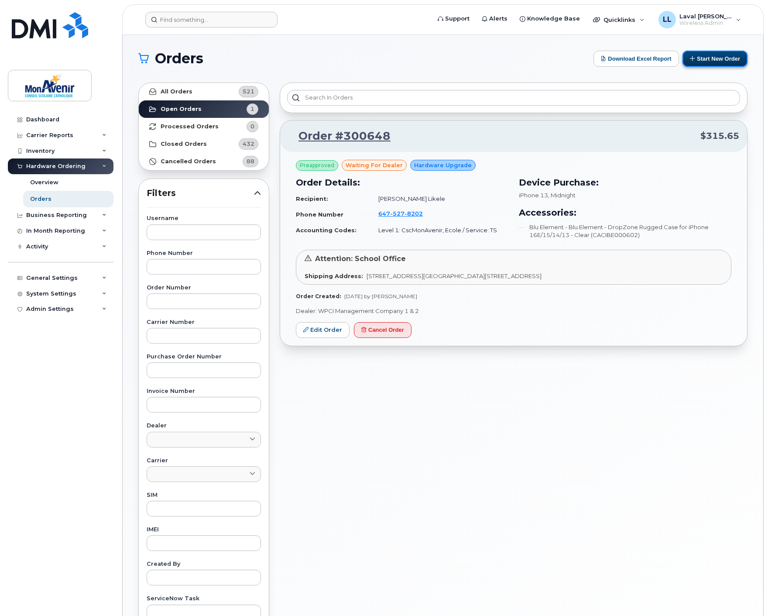
click at [710, 58] on button "Start New Order" at bounding box center [714, 59] width 65 height 16
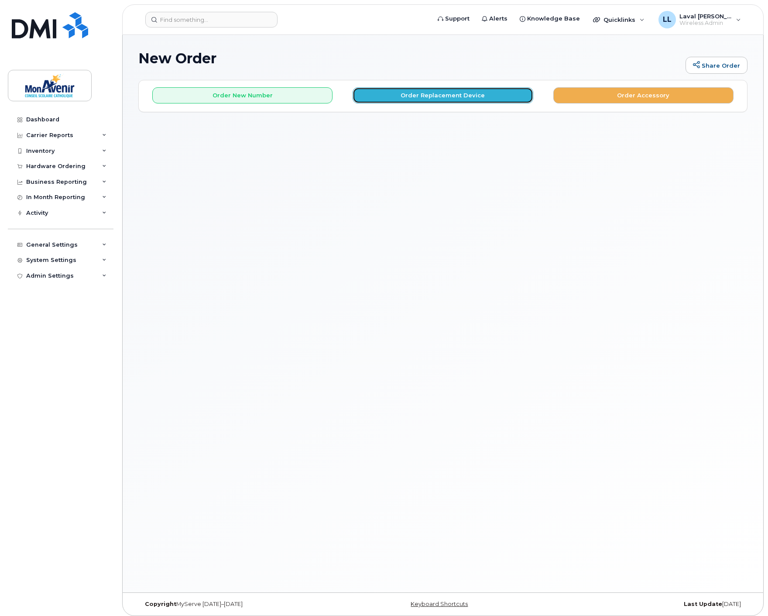
click at [415, 97] on button "Order Replacement Device" at bounding box center [443, 95] width 180 height 16
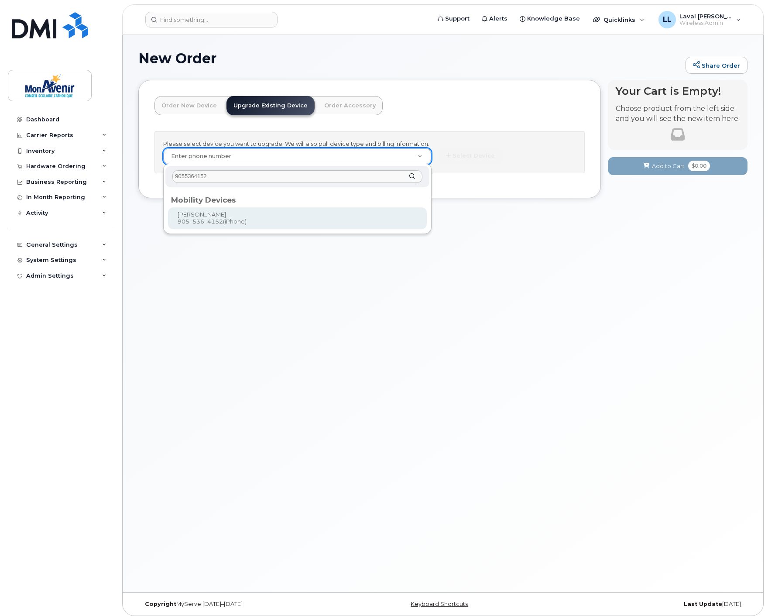
type input "9055364152"
type input "346099"
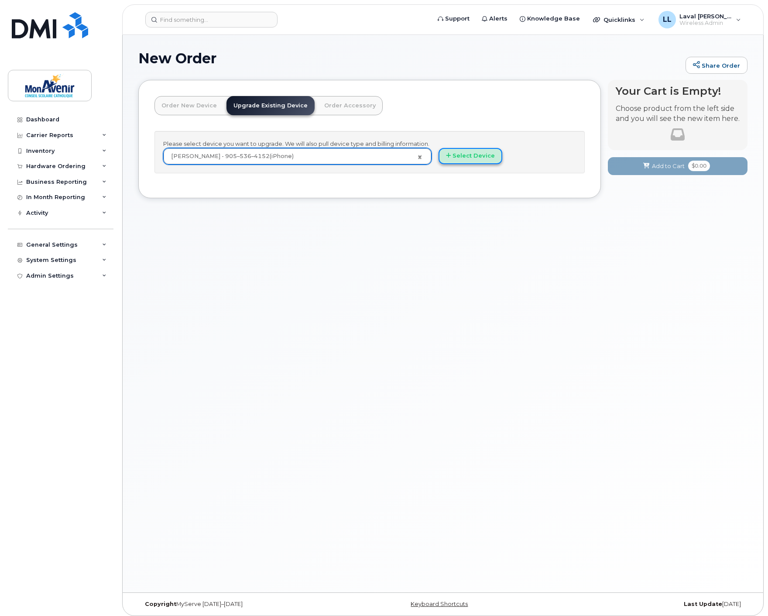
click at [459, 155] on button "Select Device" at bounding box center [470, 156] width 64 height 16
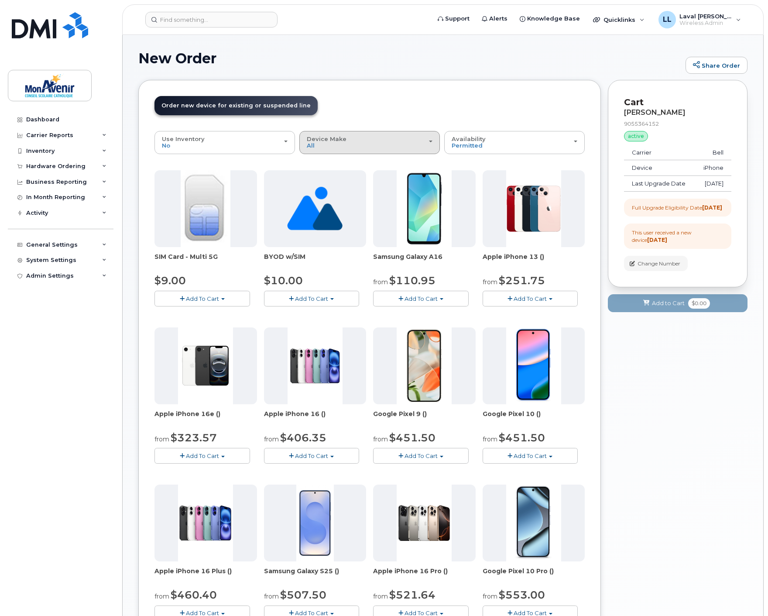
click at [323, 146] on div "Device Make All Android iPhone Unknown" at bounding box center [370, 143] width 126 height 14
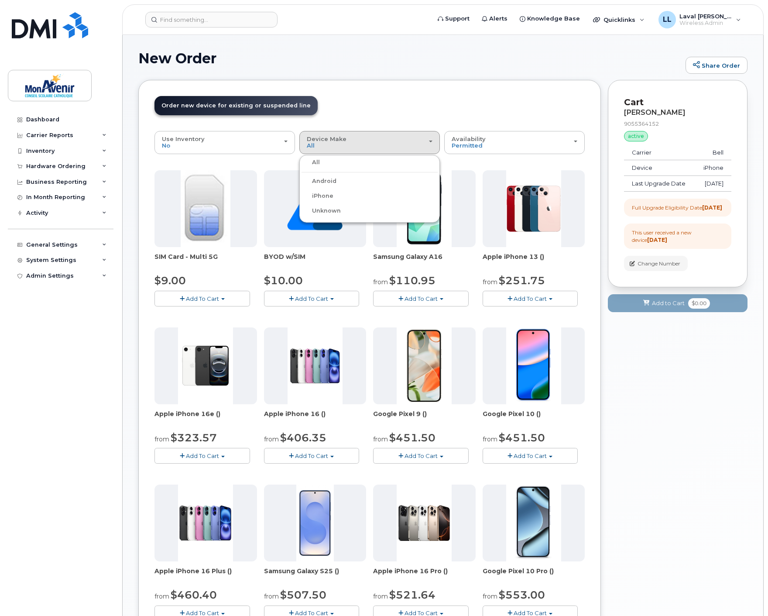
click at [328, 193] on label "iPhone" at bounding box center [317, 196] width 32 height 10
click at [0, 0] on input "iPhone" at bounding box center [0, 0] width 0 height 0
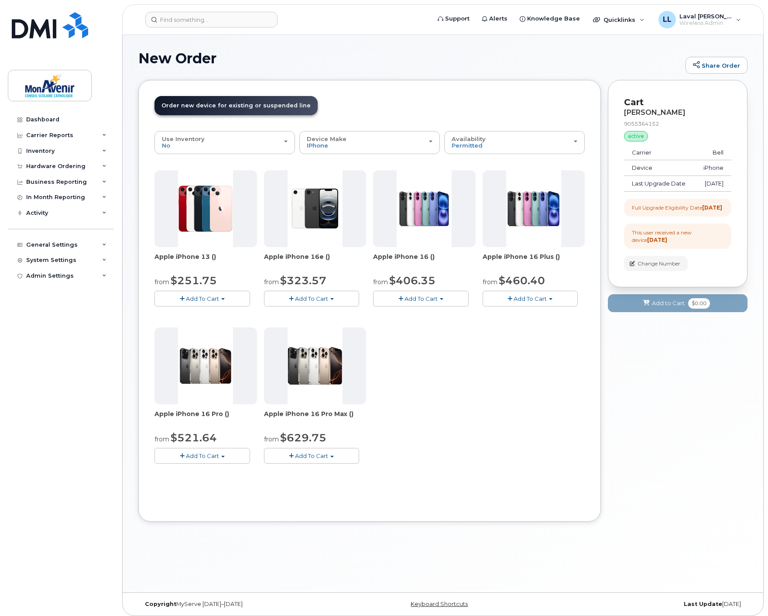
click at [214, 298] on span "Add To Cart" at bounding box center [202, 298] width 33 height 7
click at [217, 314] on link "$251.75 - 2 year term - voice & data plan (128GB)" at bounding box center [236, 314] width 159 height 11
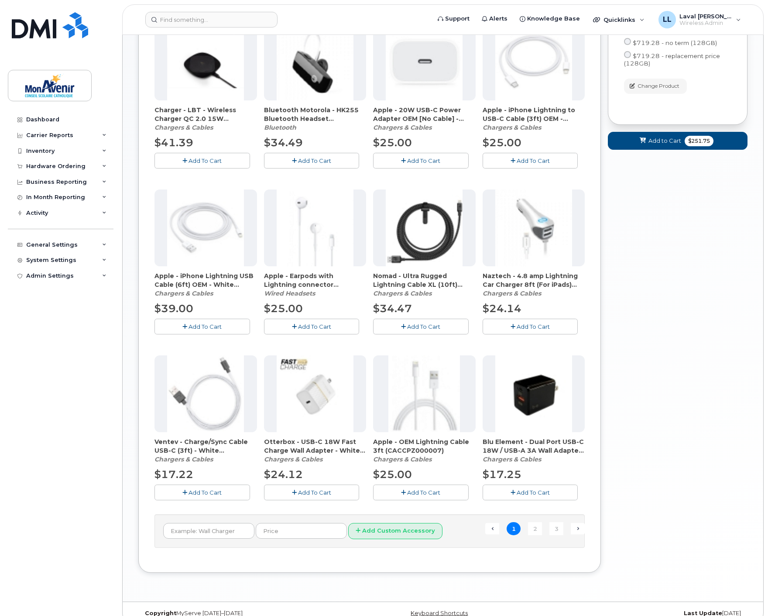
scroll to position [353, 0]
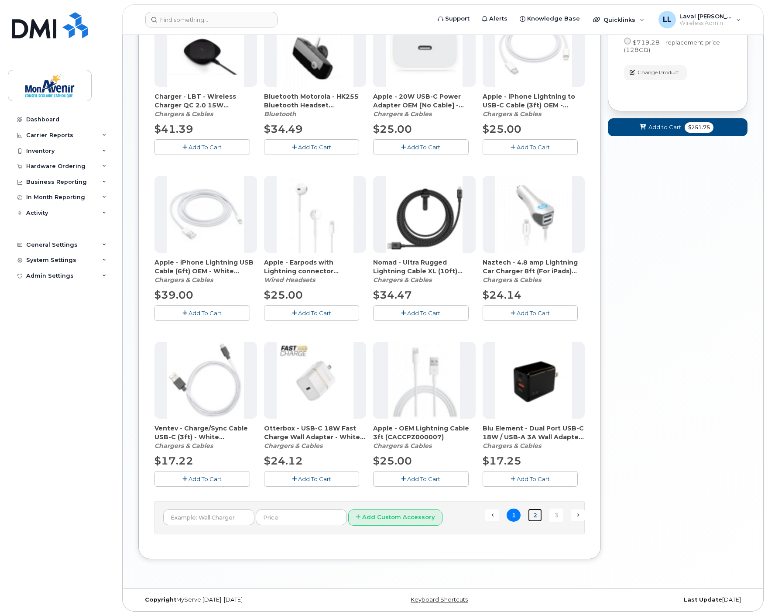
click at [536, 513] on link "2" at bounding box center [535, 515] width 14 height 14
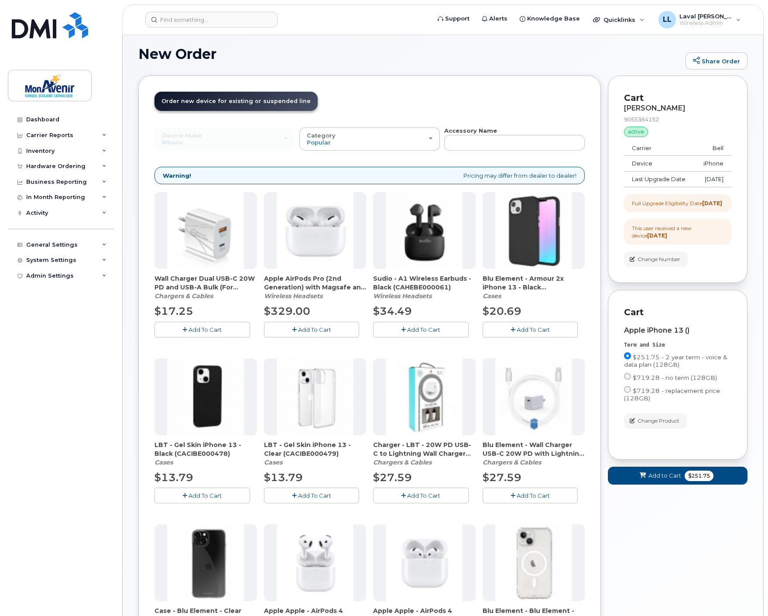
scroll to position [101, 0]
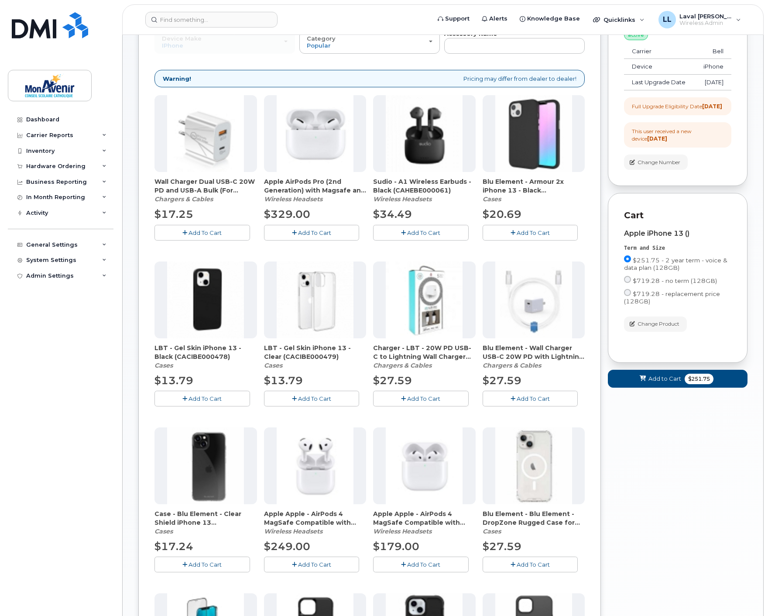
click at [527, 567] on span "Add To Cart" at bounding box center [533, 564] width 33 height 7
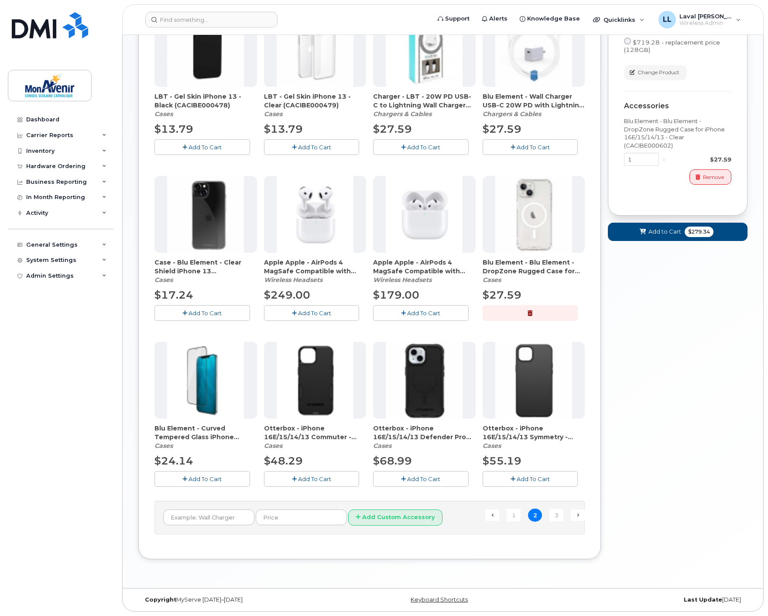
scroll to position [208, 0]
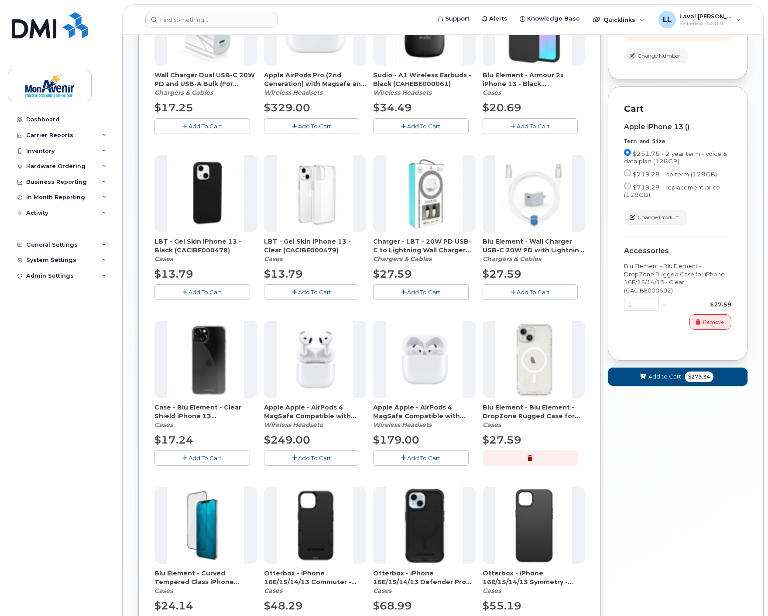
click at [677, 385] on button "Add to Cart $279.34" at bounding box center [678, 376] width 140 height 18
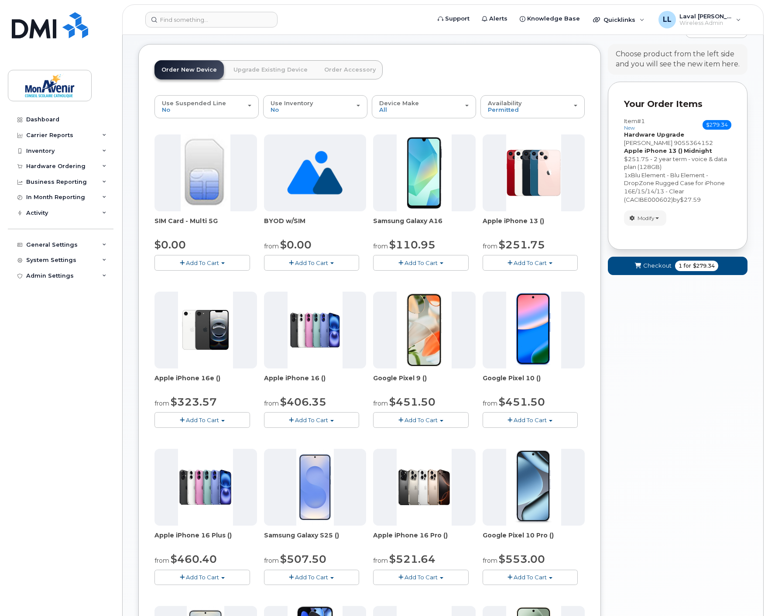
scroll to position [0, 0]
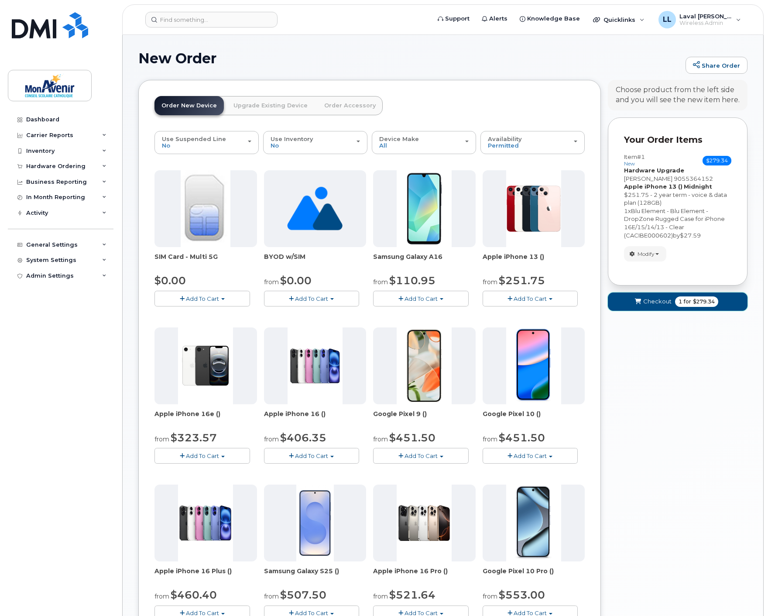
click at [699, 305] on span "$279.34" at bounding box center [704, 302] width 22 height 8
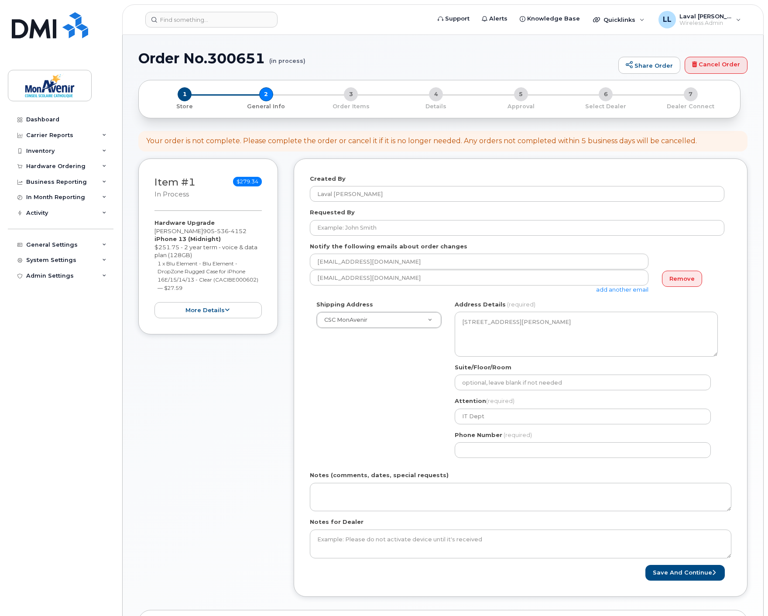
select select
click at [350, 229] on input "Requested By" at bounding box center [517, 228] width 414 height 16
paste input "Marie-France Crête"
type input "Marie-France Crête"
click at [367, 404] on div "Shipping Address CSC MonAvenir CSC MonAvenir CSC MonAvenir - PSRP ÉÉC [PERSON_N…" at bounding box center [517, 382] width 414 height 164
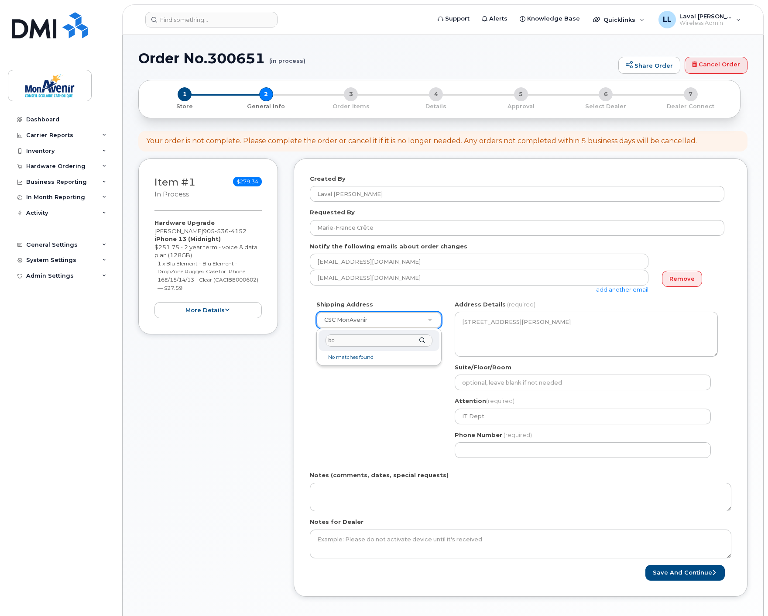
type input "b"
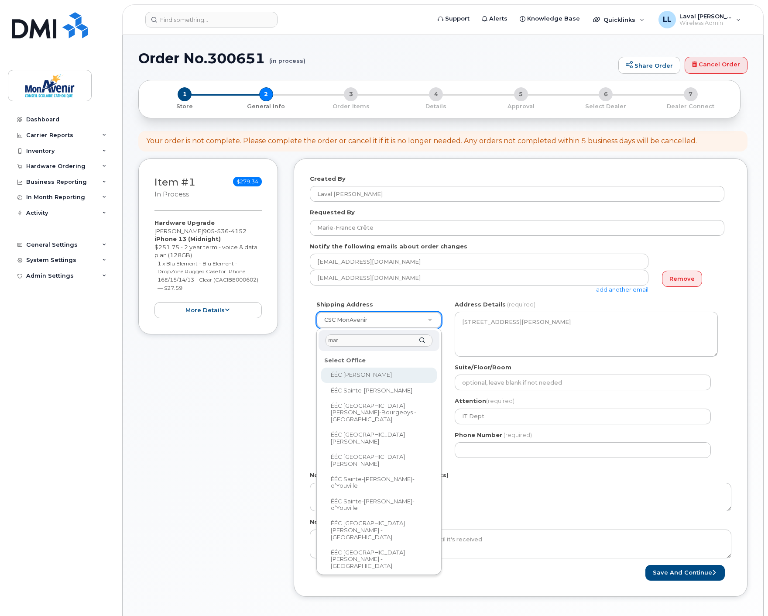
type input "mar"
select select
type textarea "117, chemin Waterloo Est Borden Ontario L0M 1C0"
type input "School Office"
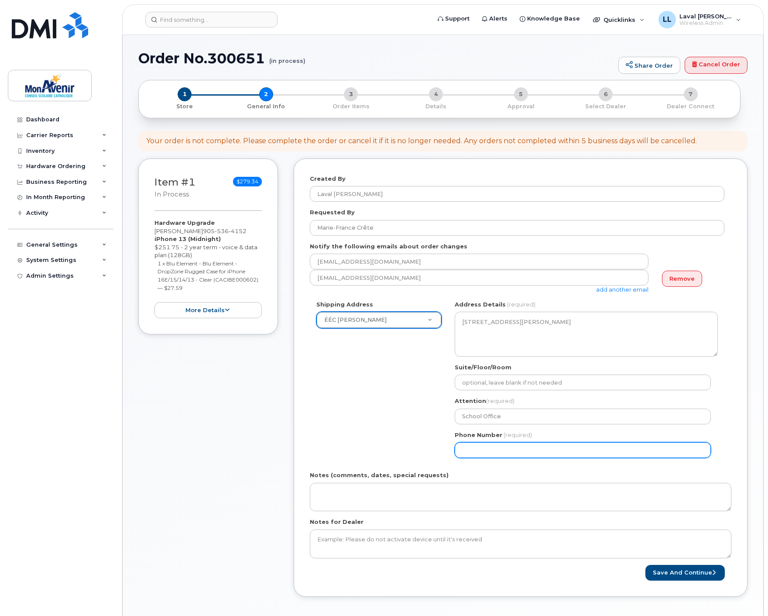
click at [518, 448] on input "Phone Number" at bounding box center [583, 450] width 256 height 16
select select
type input "905536415"
select select
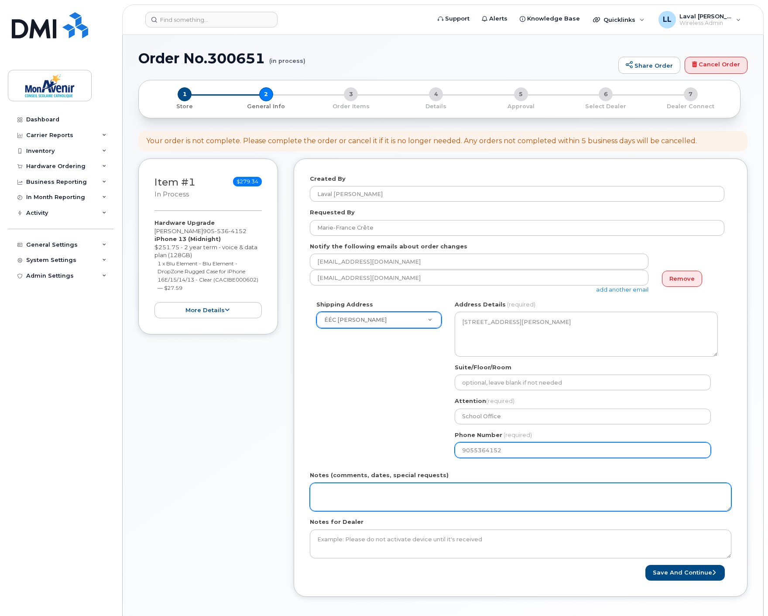
type input "9055364152"
click at [466, 491] on textarea "Notes (comments, dates, special requests)" at bounding box center [520, 497] width 421 height 29
click at [472, 501] on textarea "ship to attention [PERSON_NAME]" at bounding box center [520, 497] width 421 height 29
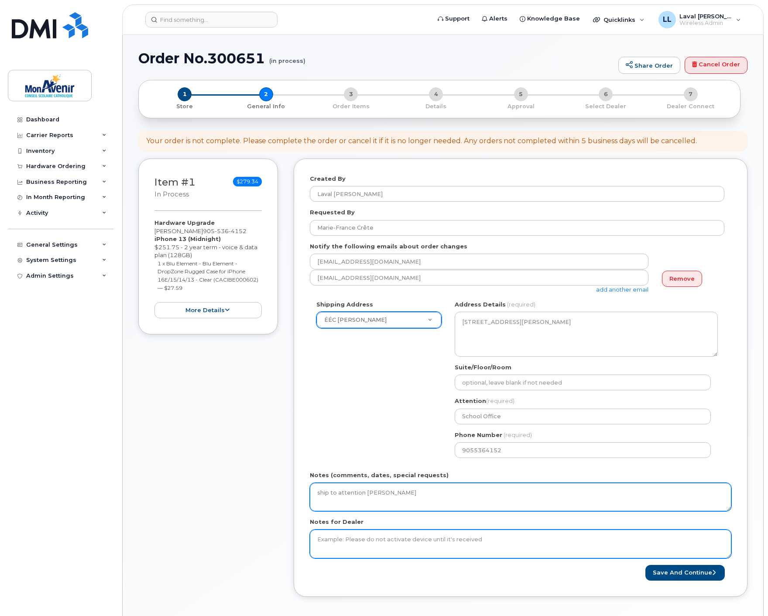
scroll to position [48, 0]
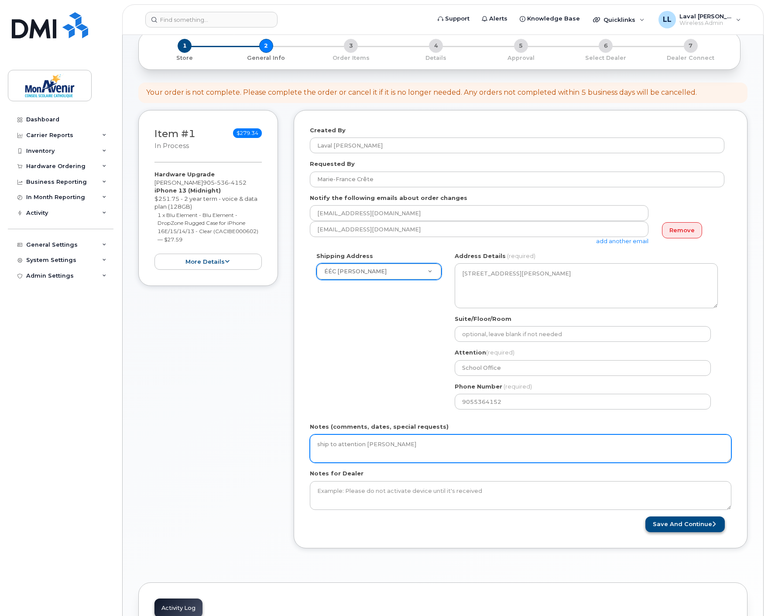
type textarea "ship to attention [PERSON_NAME]"
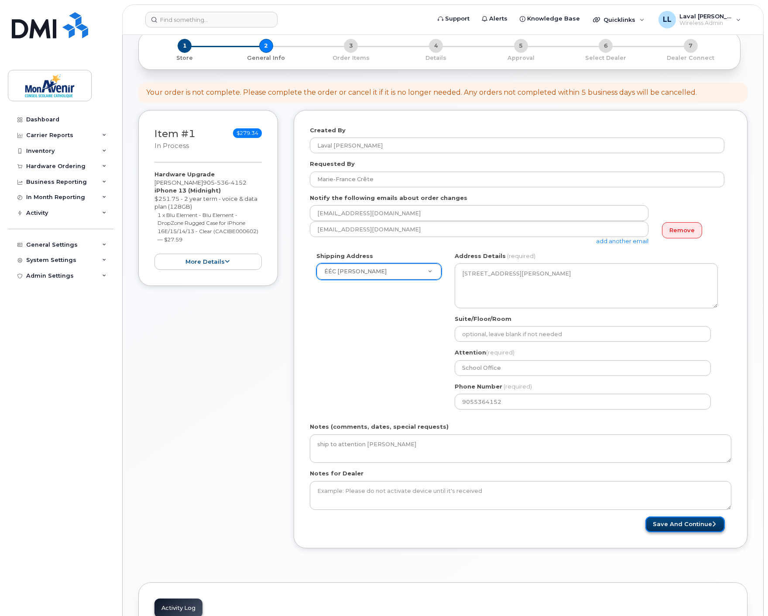
click at [684, 526] on button "Save and Continue" at bounding box center [684, 524] width 79 height 16
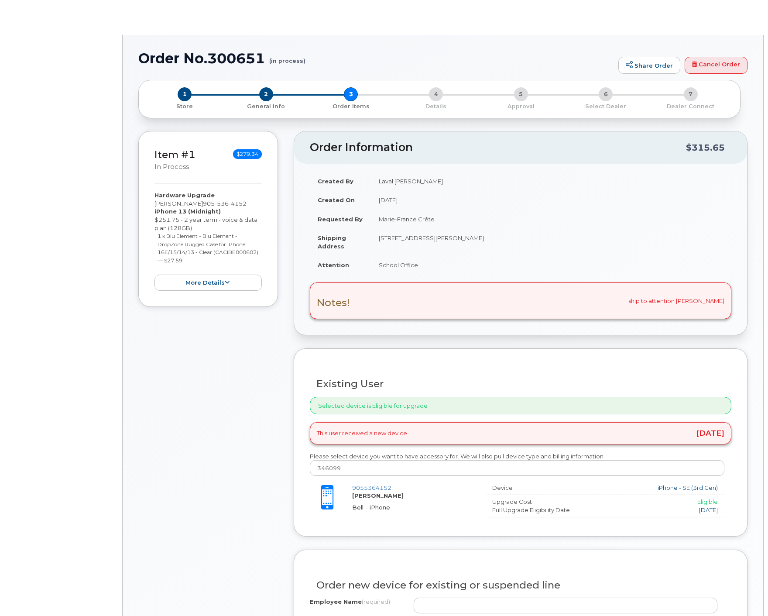
type input "[PERSON_NAME]"
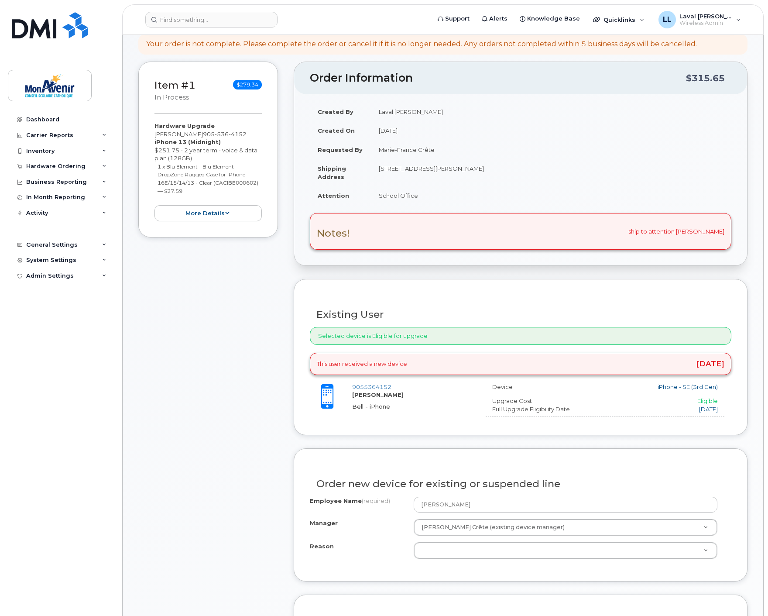
scroll to position [145, 0]
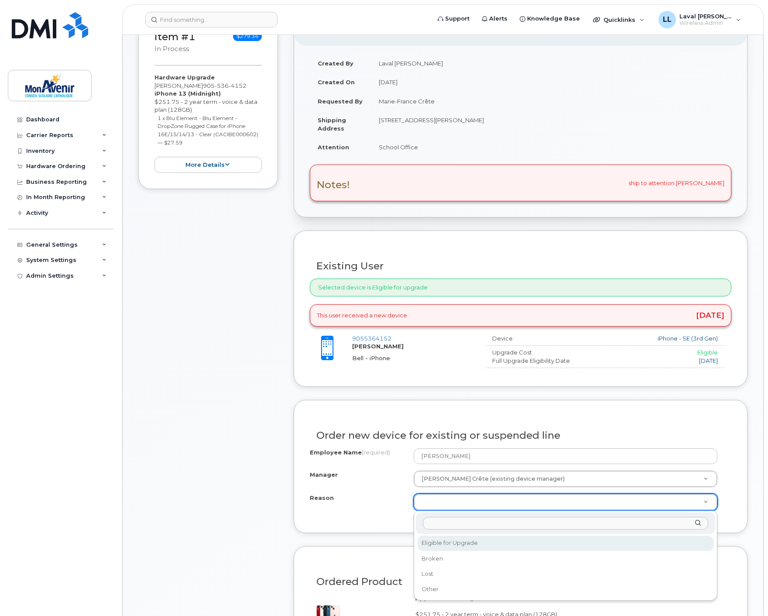
select select "eligible_for_upgrade"
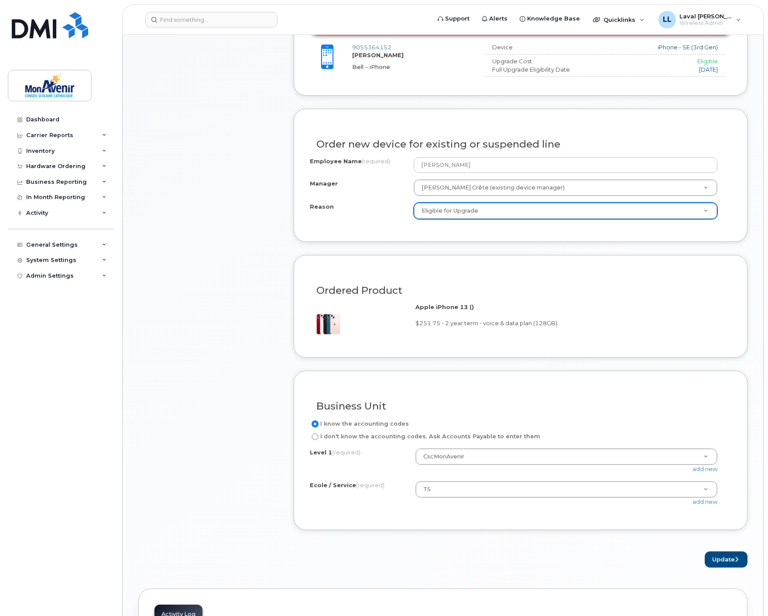
scroll to position [485, 0]
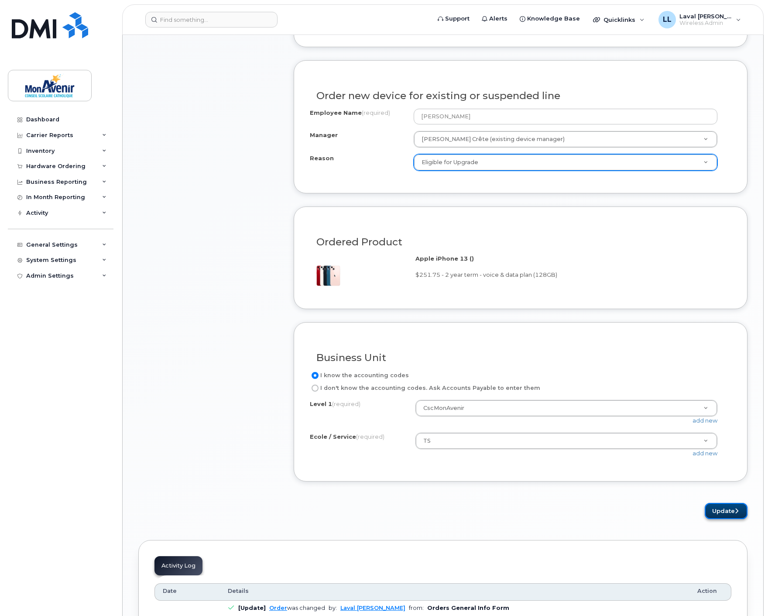
click at [729, 516] on button "Update" at bounding box center [726, 511] width 43 height 16
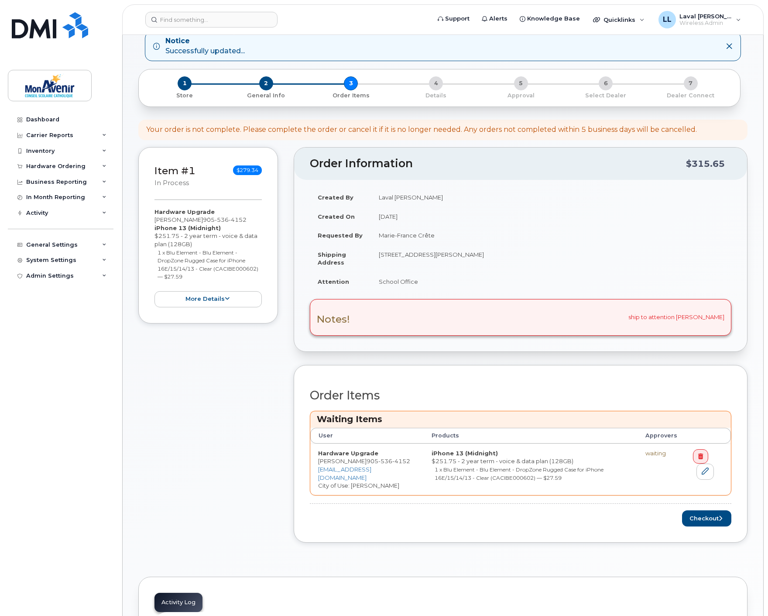
scroll to position [97, 0]
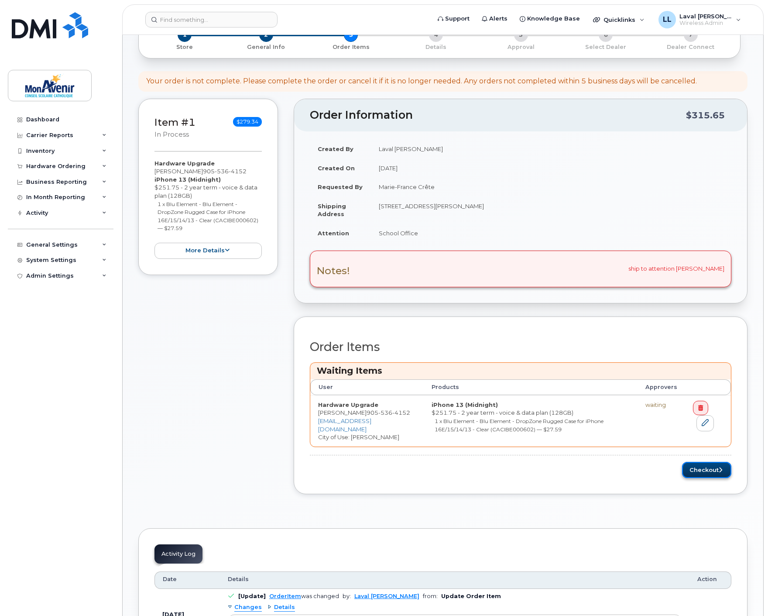
click at [699, 470] on button "Checkout" at bounding box center [706, 470] width 49 height 16
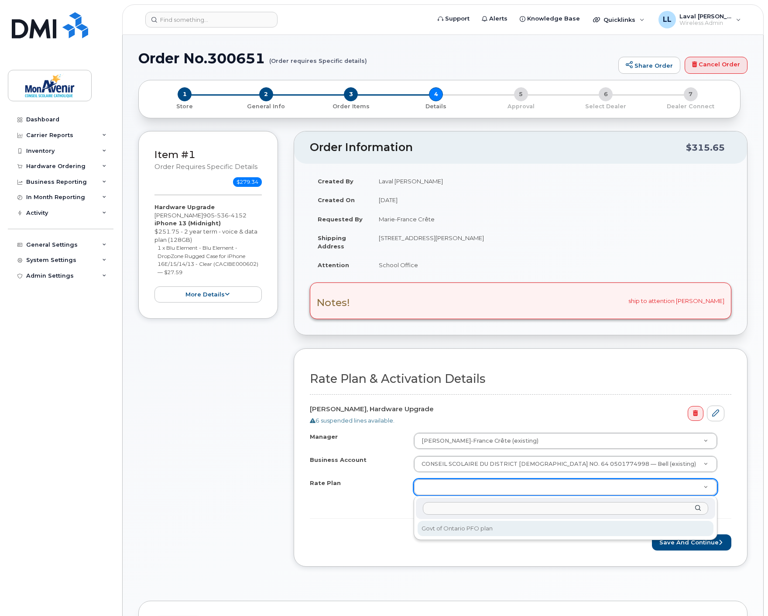
select select "Govt of Ontario PFO plan"
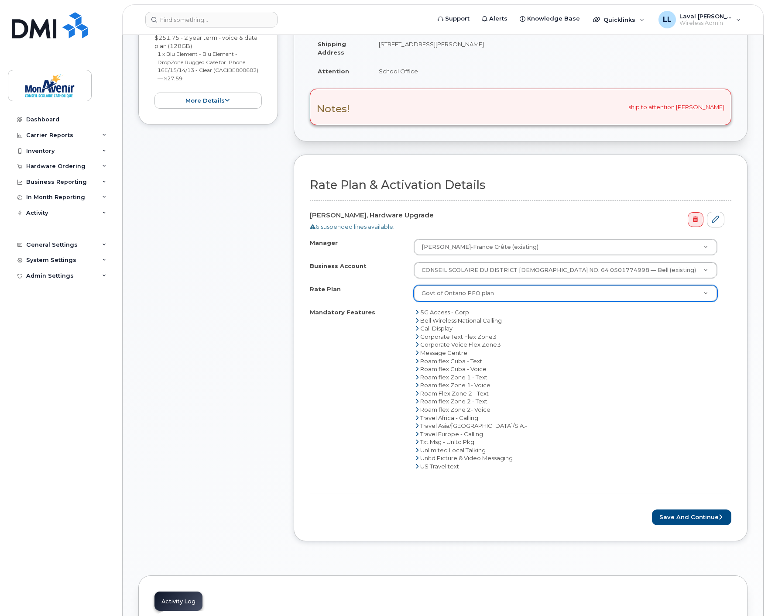
scroll to position [339, 0]
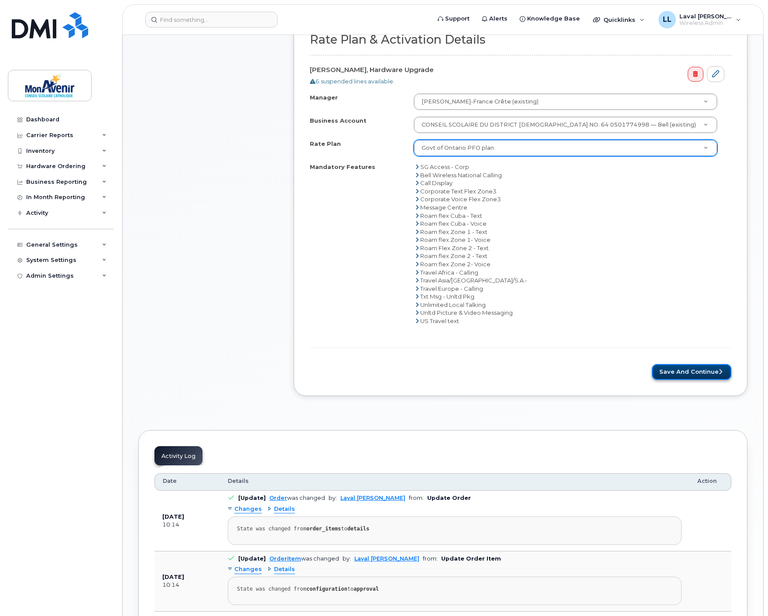
click at [683, 369] on button "Save and Continue" at bounding box center [691, 372] width 79 height 16
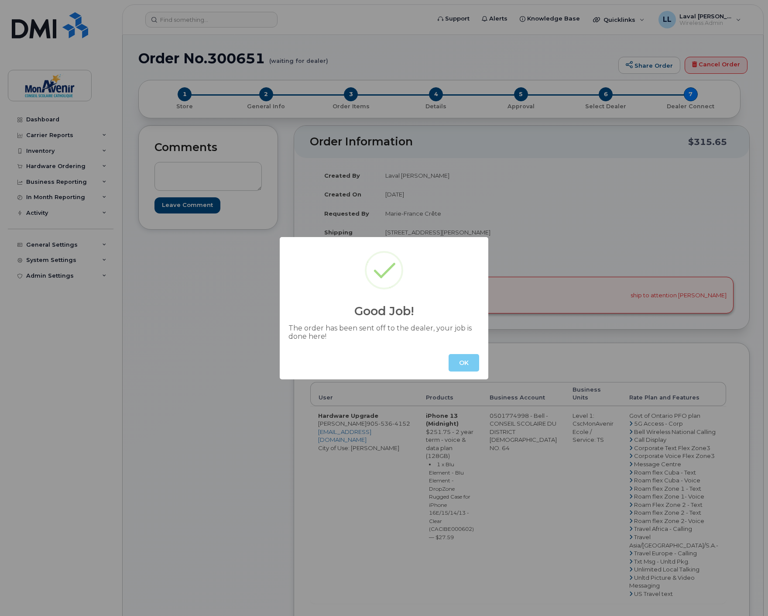
click at [461, 363] on button "OK" at bounding box center [463, 362] width 31 height 17
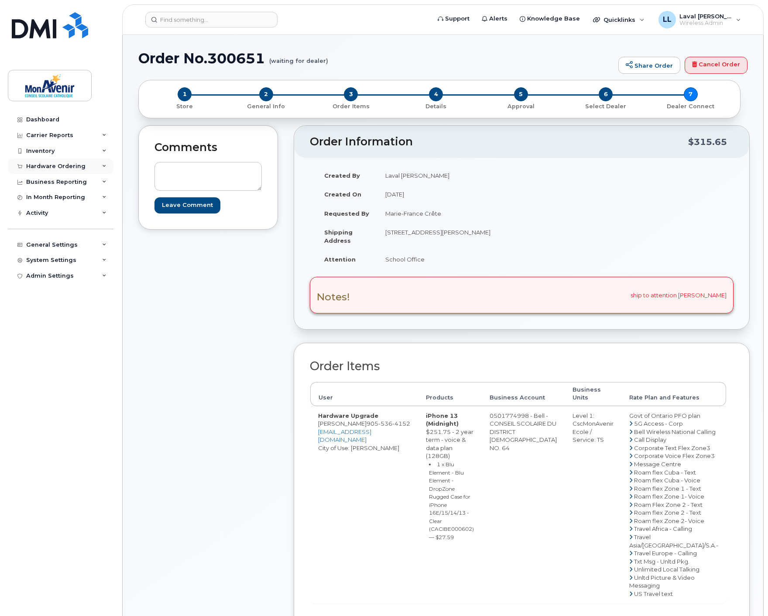
click at [38, 165] on div "Hardware Ordering" at bounding box center [55, 166] width 59 height 7
click at [50, 197] on link "Orders" at bounding box center [68, 199] width 90 height 17
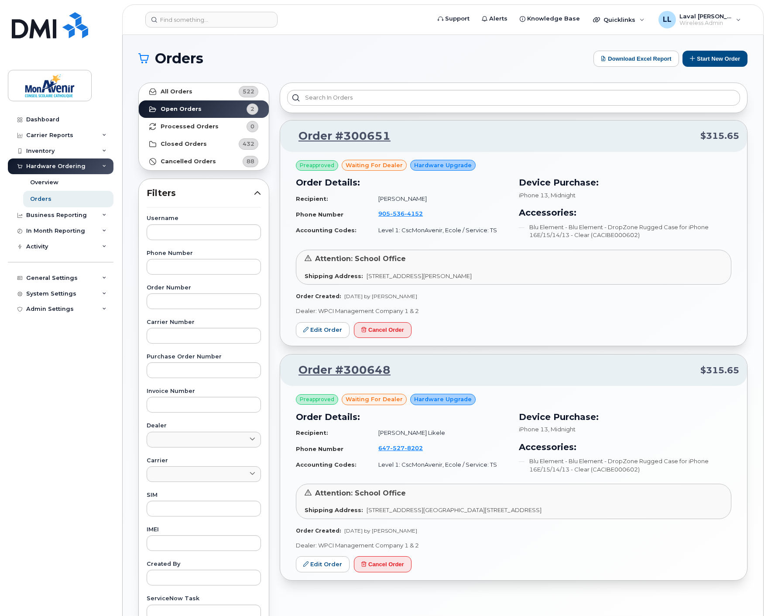
click at [202, 30] on header "Support Alerts Knowledge Base Quicklinks Suspend / Cancel Device Change SIM Car…" at bounding box center [442, 19] width 641 height 31
click at [202, 22] on input at bounding box center [211, 20] width 132 height 16
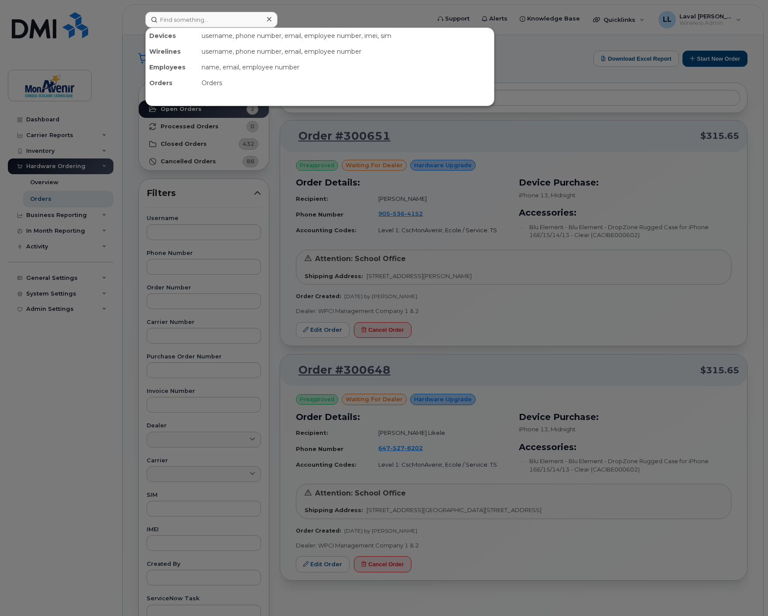
click at [533, 72] on div at bounding box center [384, 308] width 768 height 616
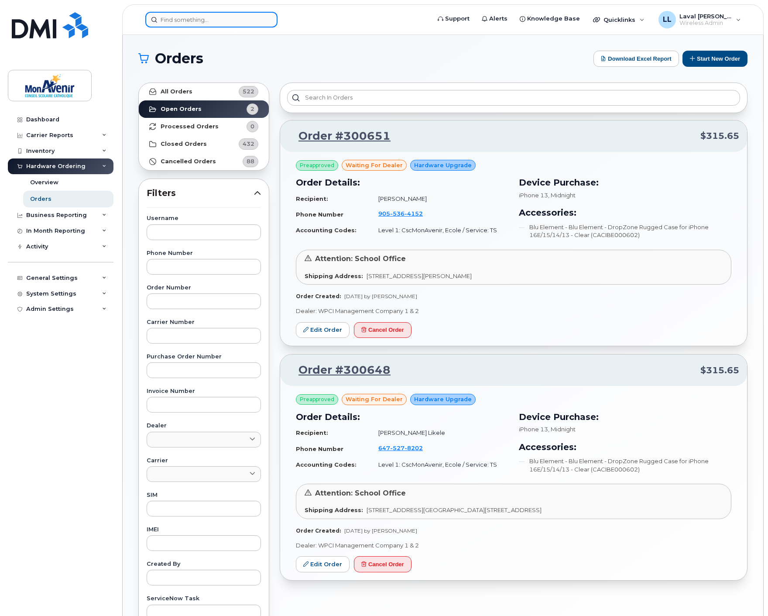
click at [194, 20] on input at bounding box center [211, 20] width 132 height 16
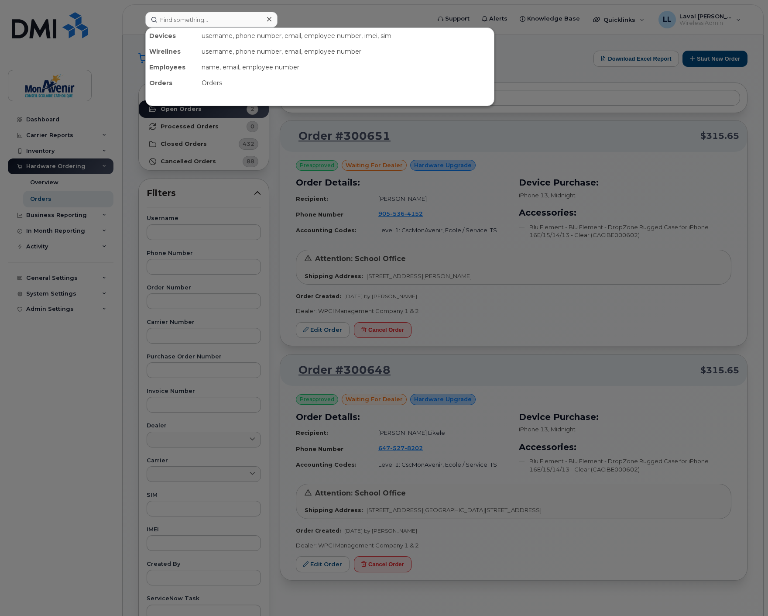
click at [544, 55] on div at bounding box center [384, 308] width 768 height 616
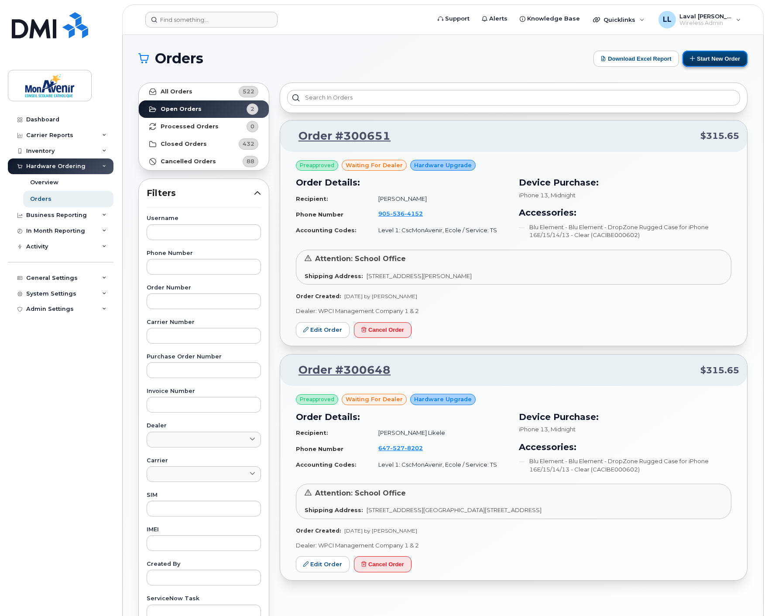
click at [725, 59] on button "Start New Order" at bounding box center [714, 59] width 65 height 16
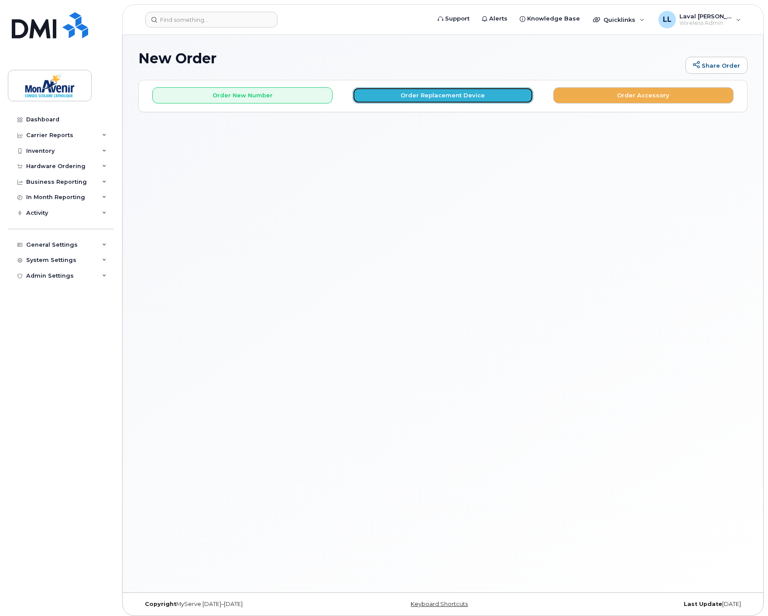
click at [378, 98] on button "Order Replacement Device" at bounding box center [443, 95] width 180 height 16
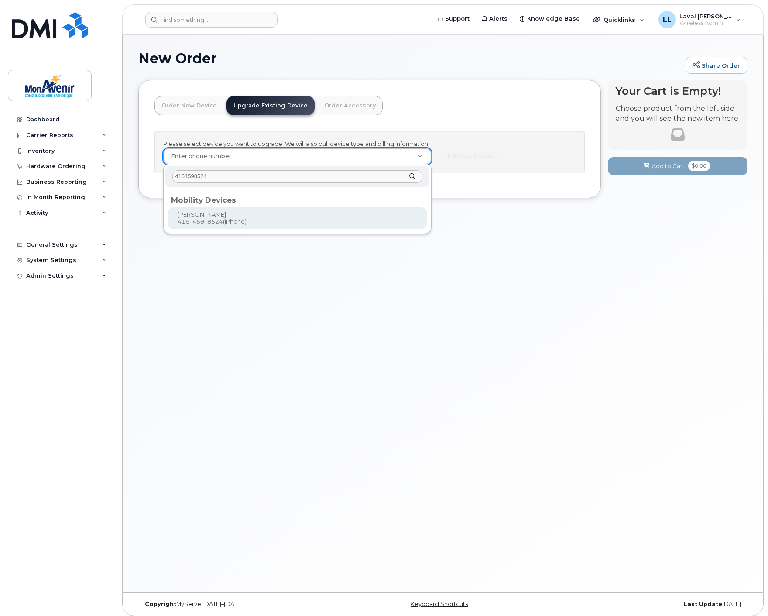
type input "4164598524"
type input "318974"
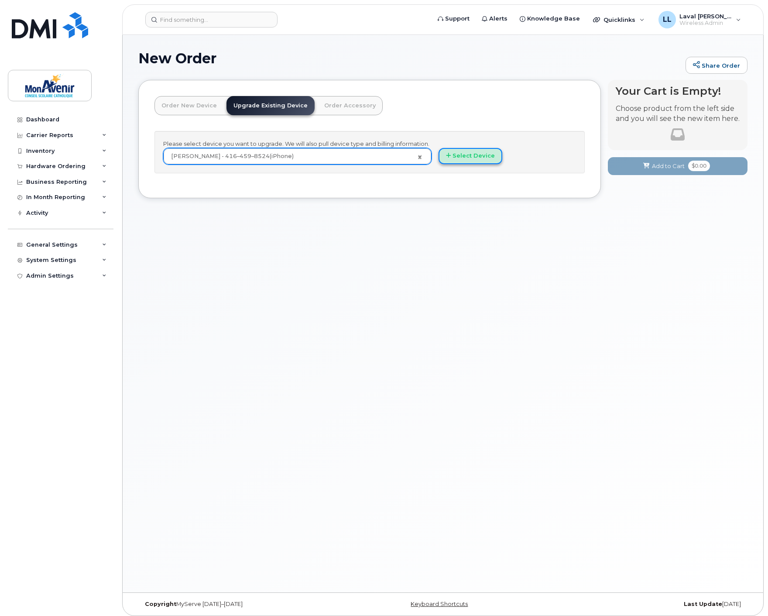
click at [456, 154] on button "Select Device" at bounding box center [470, 156] width 64 height 16
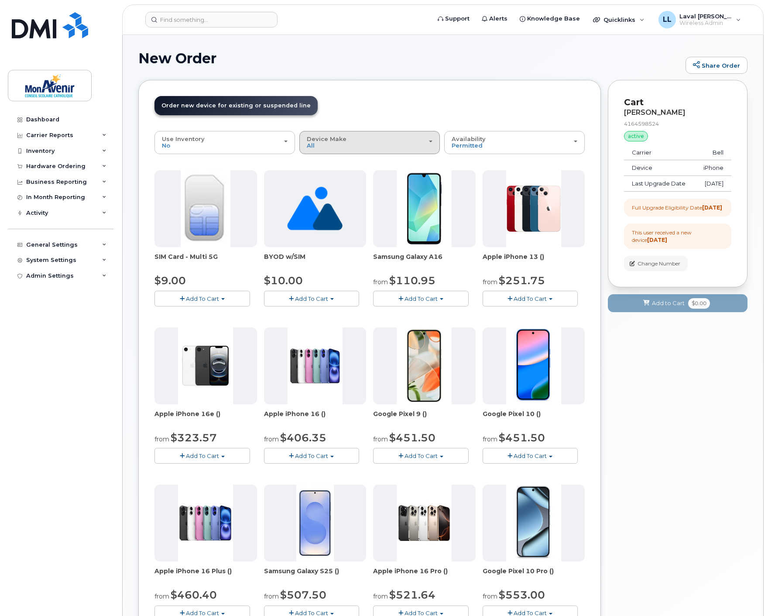
click at [343, 145] on div "Device Make All Android iPhone Unknown" at bounding box center [370, 143] width 126 height 14
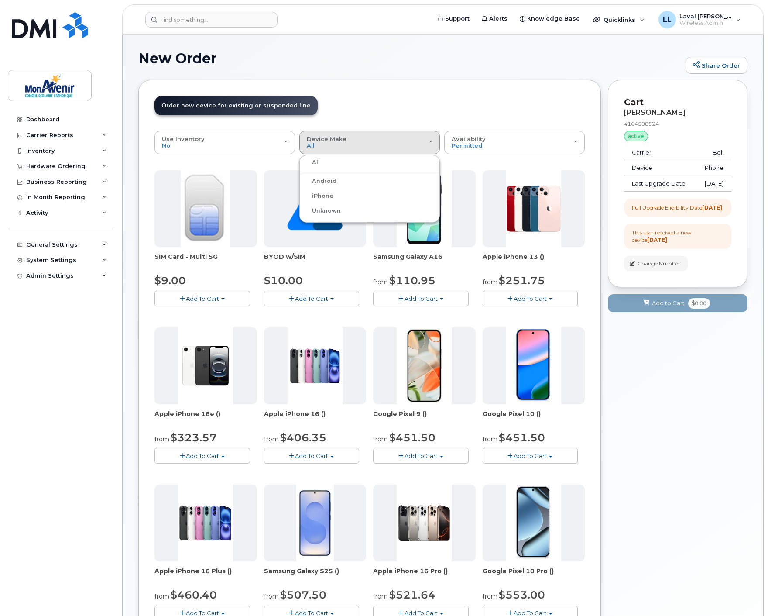
click at [328, 191] on label "iPhone" at bounding box center [317, 196] width 32 height 10
click at [0, 0] on input "iPhone" at bounding box center [0, 0] width 0 height 0
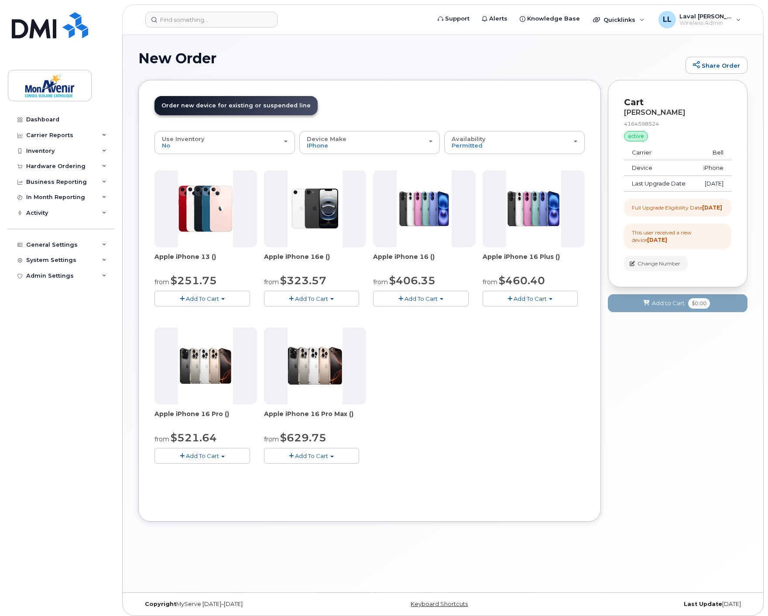
click at [206, 300] on span "Add To Cart" at bounding box center [202, 298] width 33 height 7
click at [195, 313] on link "$251.75 - 2 year term - voice & data plan (128GB)" at bounding box center [236, 314] width 159 height 11
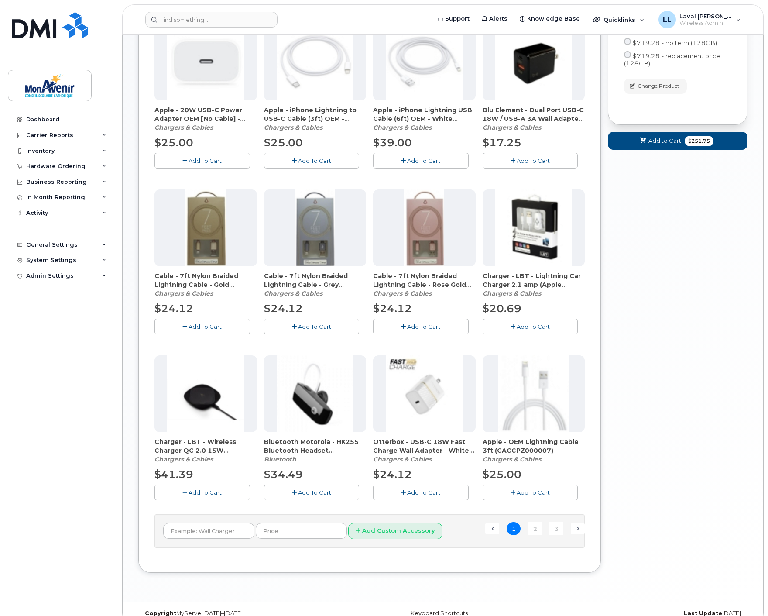
scroll to position [353, 0]
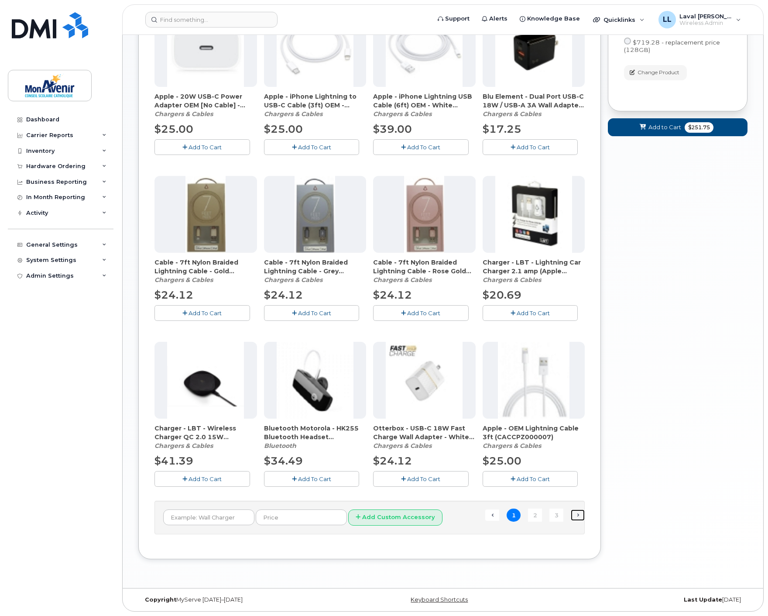
drag, startPoint x: 578, startPoint y: 515, endPoint x: 566, endPoint y: 508, distance: 13.7
click at [578, 515] on link "Next →" at bounding box center [578, 514] width 14 height 11
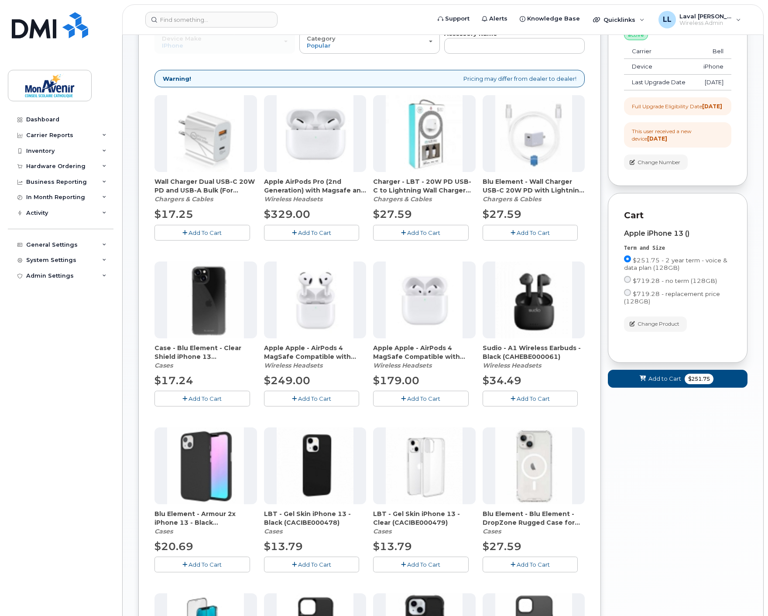
scroll to position [150, 0]
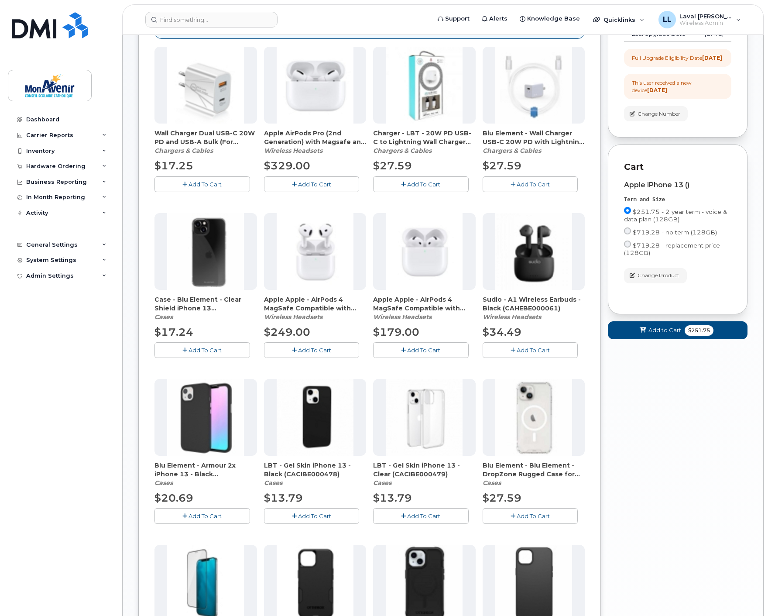
click at [533, 459] on div "Blu Element - Blu Element - DropZone Rugged Case for iPhone 16E/15/14/13 - Clea…" at bounding box center [534, 451] width 103 height 145
click at [521, 479] on div "Blu Element - Blu Element - DropZone Rugged Case for iPhone 16E/15/14/13 - Clea…" at bounding box center [534, 474] width 103 height 26
click at [518, 469] on span "Blu Element - Blu Element - DropZone Rugged Case for iPhone 16E/15/14/13 - Clea…" at bounding box center [534, 469] width 103 height 17
click at [530, 424] on img at bounding box center [533, 417] width 77 height 77
click at [527, 515] on span "Add To Cart" at bounding box center [533, 515] width 33 height 7
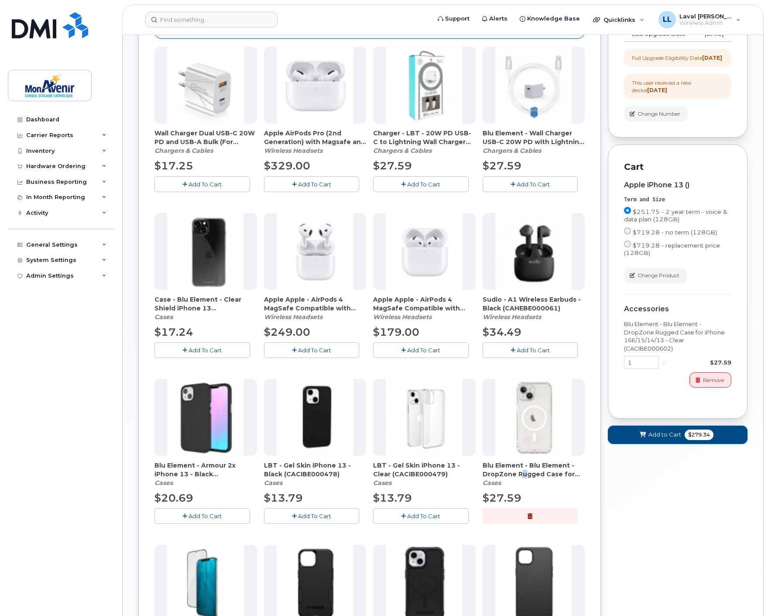
click at [678, 438] on span "Add to Cart" at bounding box center [664, 434] width 33 height 8
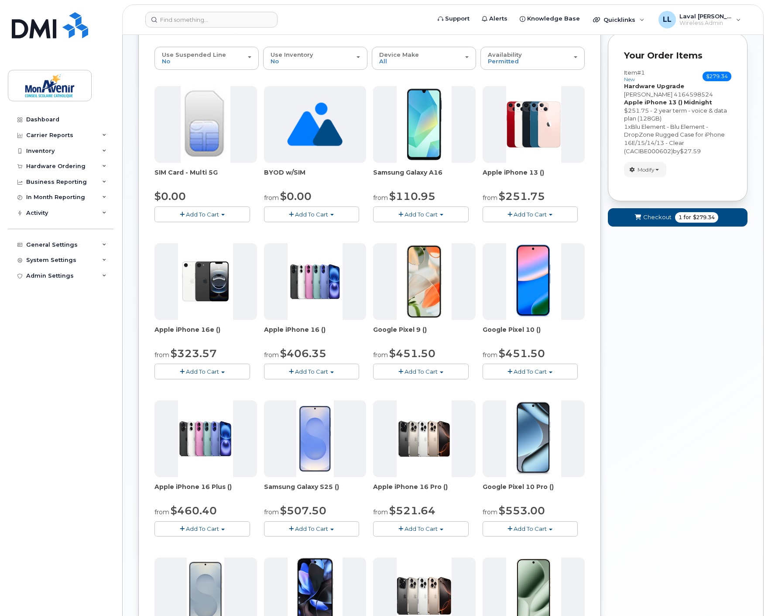
scroll to position [0, 0]
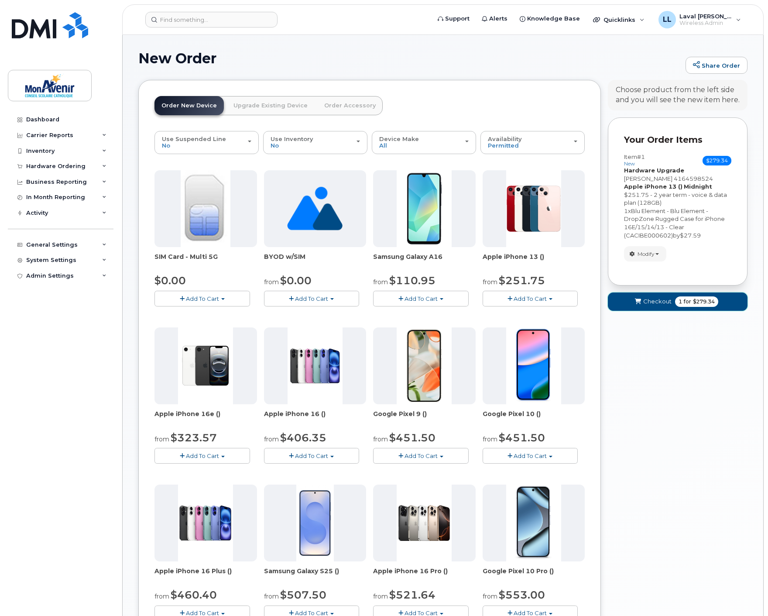
click at [696, 305] on span "$279.34" at bounding box center [704, 302] width 22 height 8
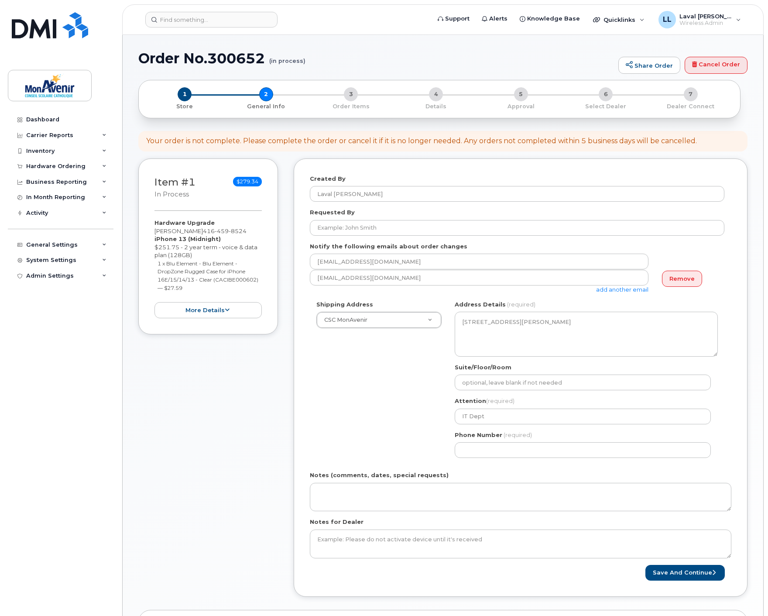
select select
click at [367, 228] on input "Requested By" at bounding box center [517, 228] width 414 height 16
paste input "Marie-France Crête"
type input "Marie-France Crête"
drag, startPoint x: 380, startPoint y: 393, endPoint x: 434, endPoint y: 368, distance: 59.5
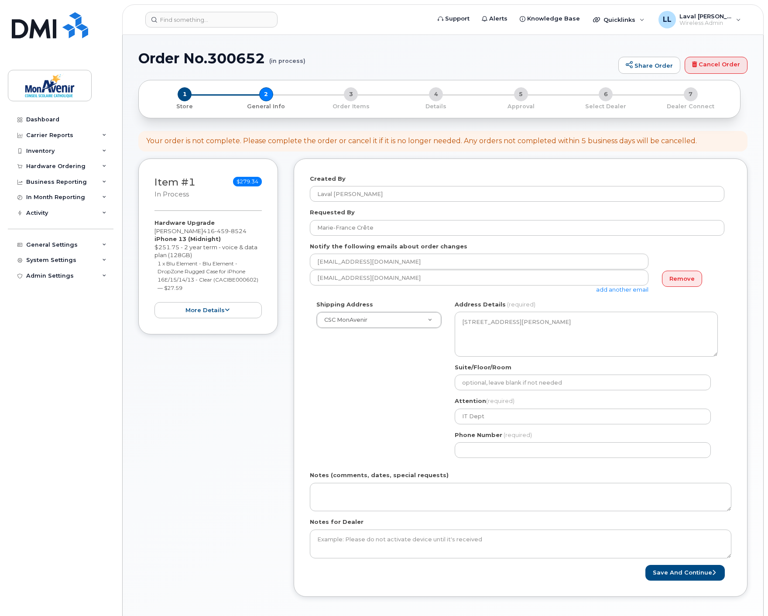
click at [380, 393] on div "Shipping Address CSC MonAvenir CSC MonAvenir CSC MonAvenir - PSRP ÉÉC Ange-Gabr…" at bounding box center [517, 382] width 414 height 164
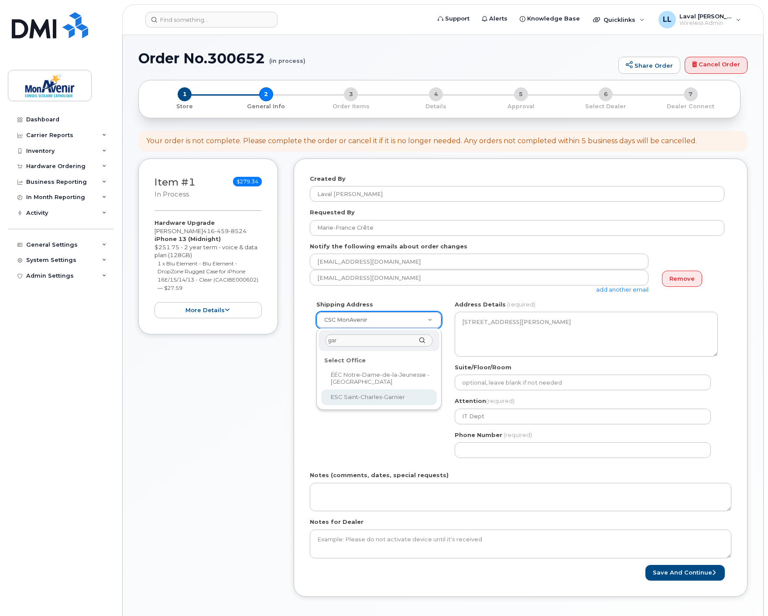
type input "gar"
select select
type textarea "4101, rue Baldwin Sud L1R 2W6 Ontario Whitby"
type input "school office"
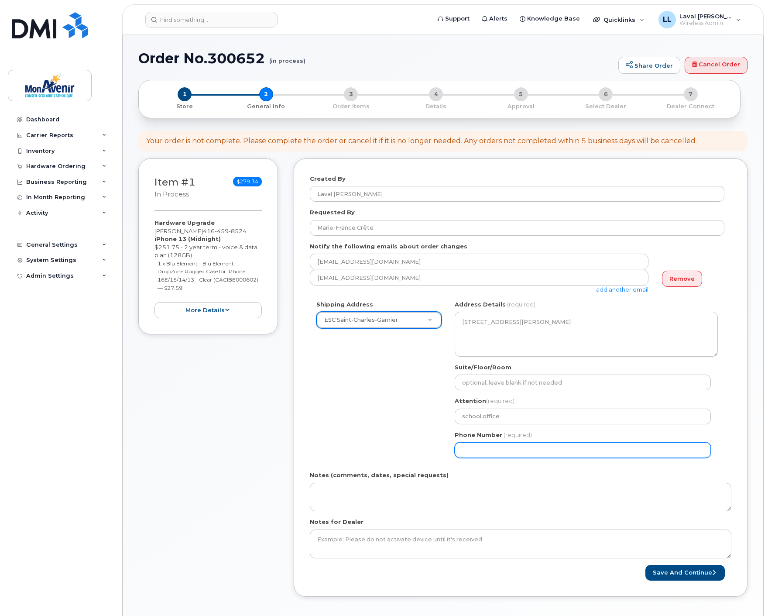
click at [480, 445] on input "Phone Number" at bounding box center [583, 450] width 256 height 16
select select
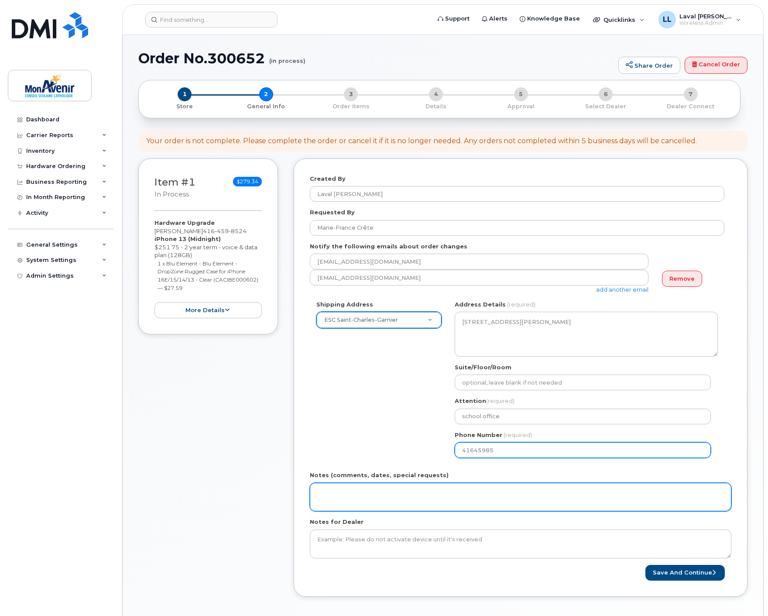
type input "416459852"
select select
type input "4164598524"
click at [377, 495] on textarea "Notes (comments, dates, special requests)" at bounding box center [520, 497] width 421 height 29
click at [337, 494] on textarea "ship to attention user" at bounding box center [520, 497] width 421 height 29
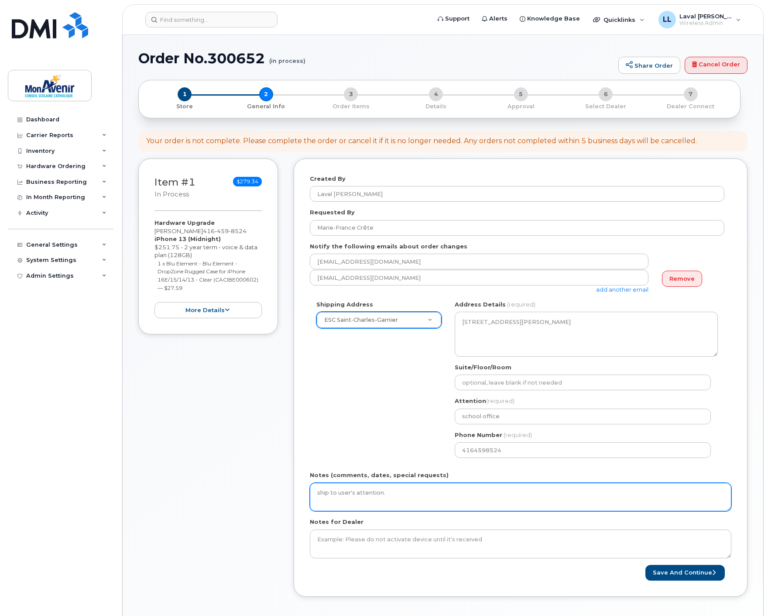
drag, startPoint x: 389, startPoint y: 492, endPoint x: 251, endPoint y: 494, distance: 137.9
click at [251, 494] on div "Item #1 in process $279.34 Hardware Upgrade Louise Ndjaka Ndoumbe 416 459 8524 …" at bounding box center [442, 384] width 609 height 452
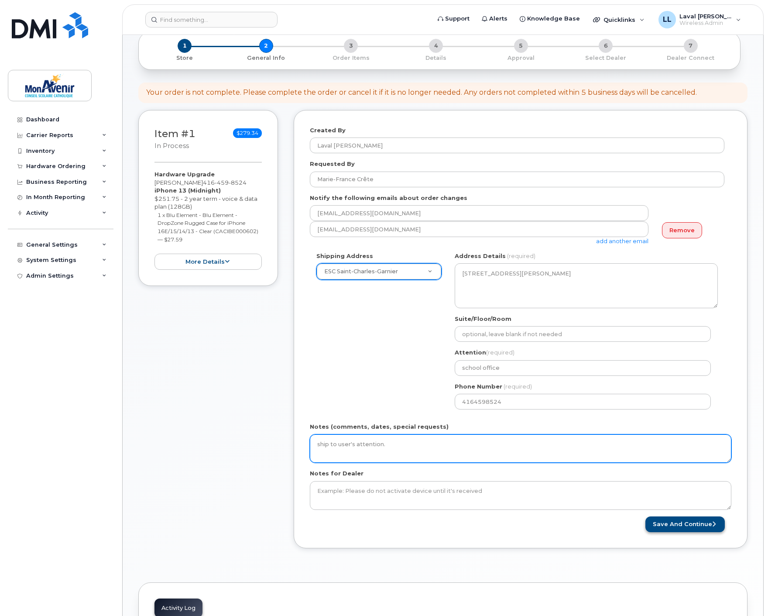
type textarea "ship to user's attention."
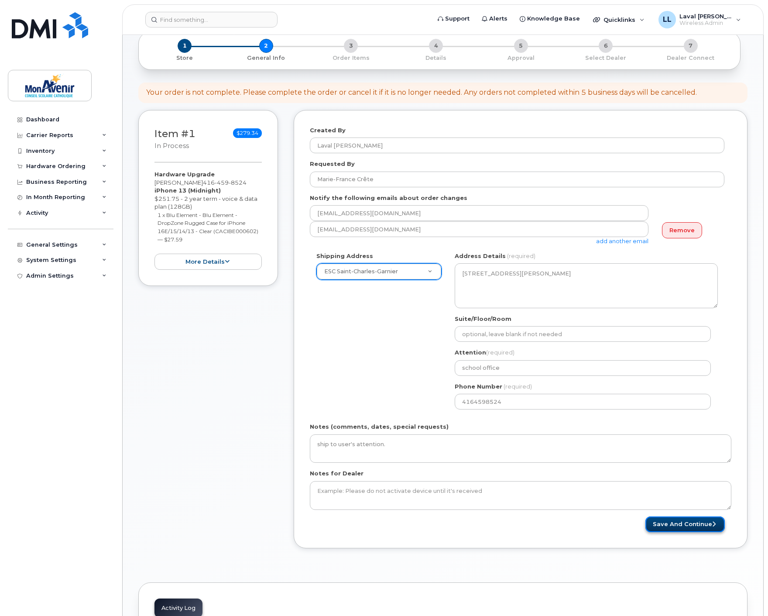
click at [667, 527] on button "Save and Continue" at bounding box center [684, 524] width 79 height 16
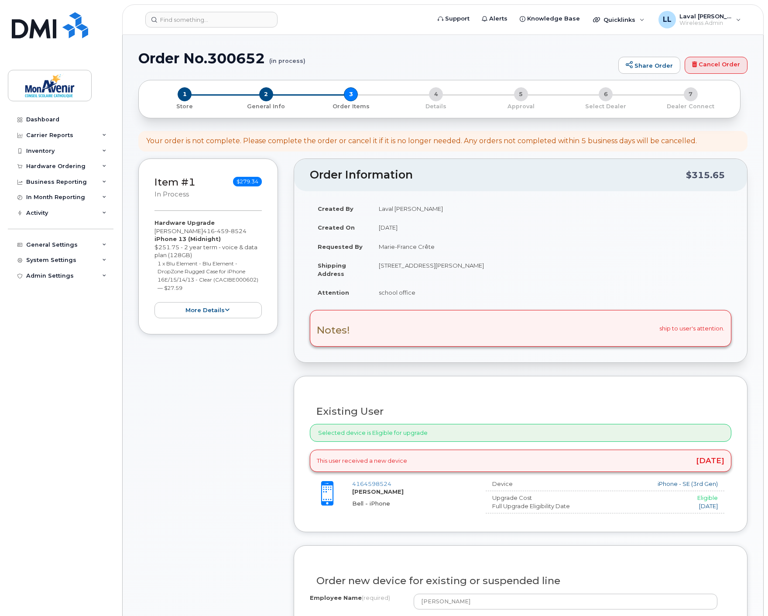
scroll to position [48, 0]
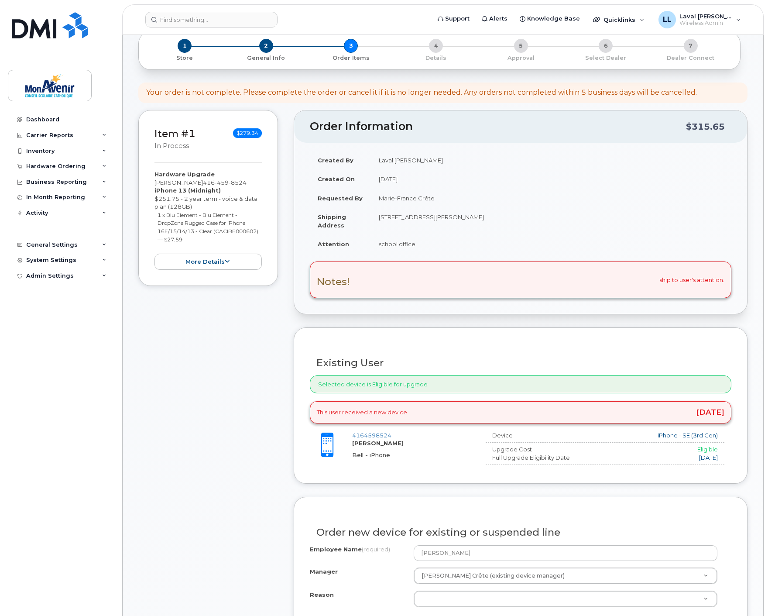
click at [533, 381] on div "Selected device is Eligible for upgrade" at bounding box center [520, 384] width 421 height 18
click at [525, 411] on div "This user received a new device [DATE]" at bounding box center [520, 412] width 421 height 22
click at [503, 385] on div "Selected device is Eligible for upgrade" at bounding box center [520, 384] width 421 height 18
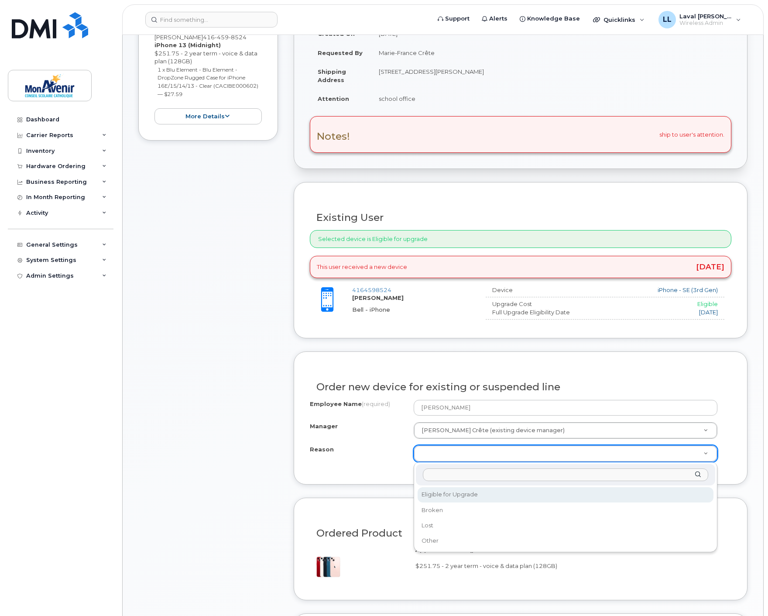
select select "eligible_for_upgrade"
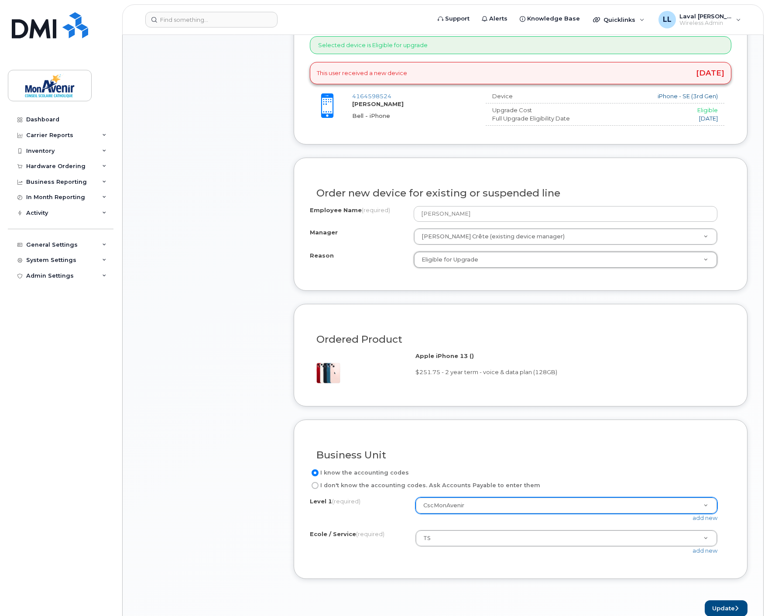
scroll to position [436, 0]
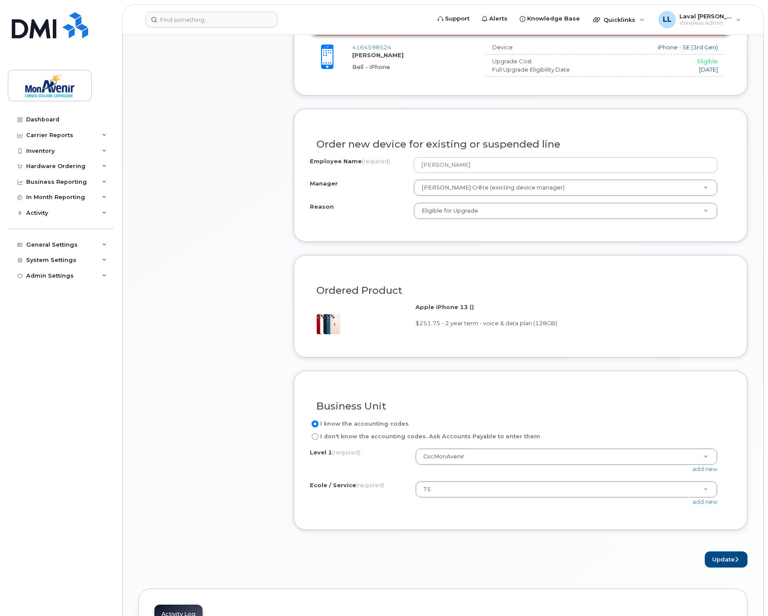
click at [467, 499] on div "add new" at bounding box center [569, 501] width 309 height 8
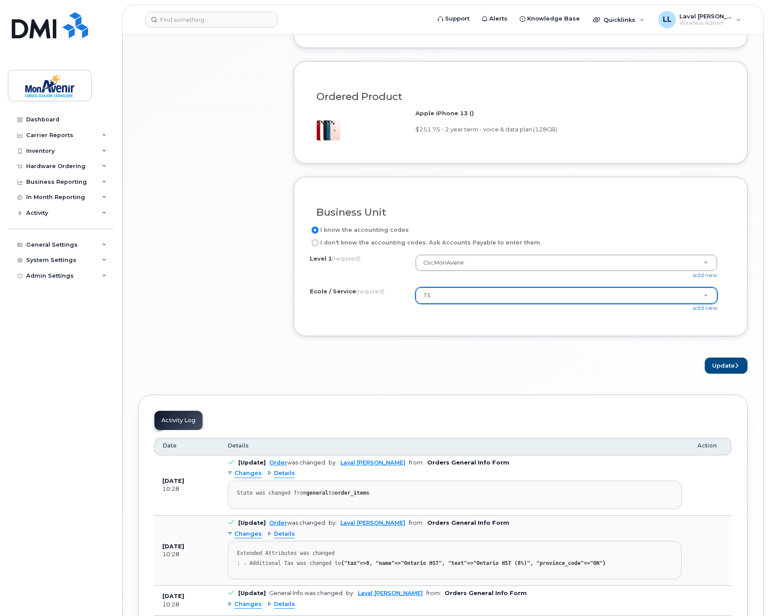
scroll to position [582, 0]
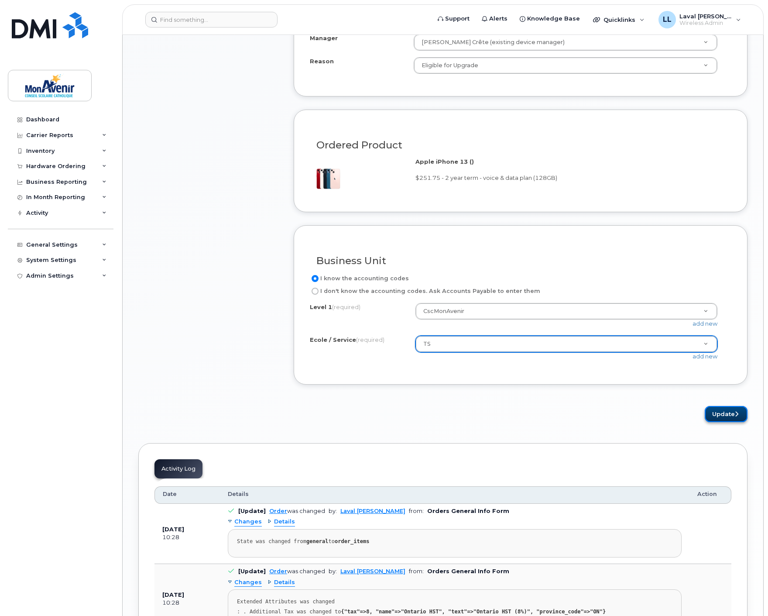
click at [735, 412] on icon "submit" at bounding box center [736, 414] width 3 height 6
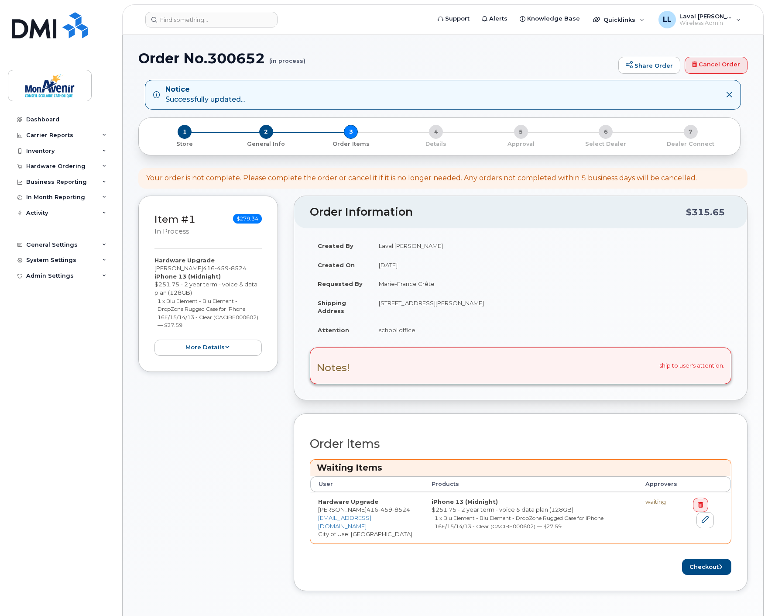
scroll to position [48, 0]
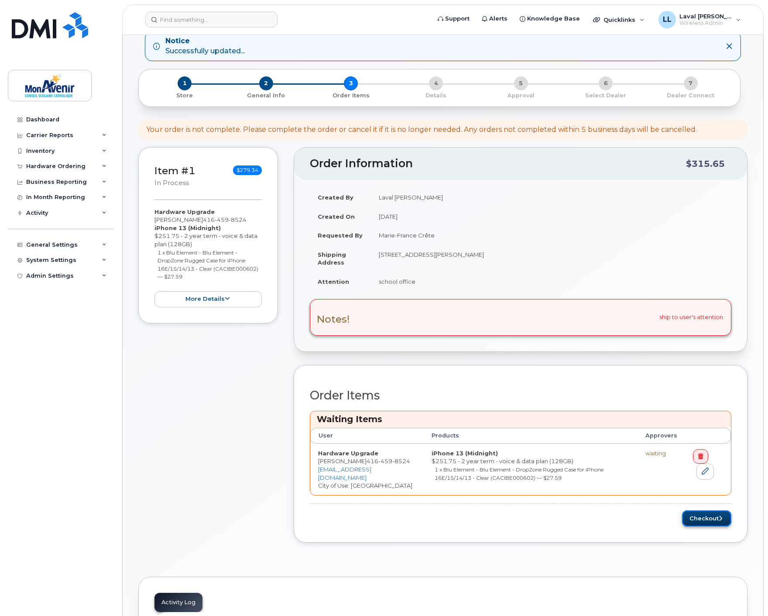
click at [696, 522] on button "Checkout" at bounding box center [706, 518] width 49 height 16
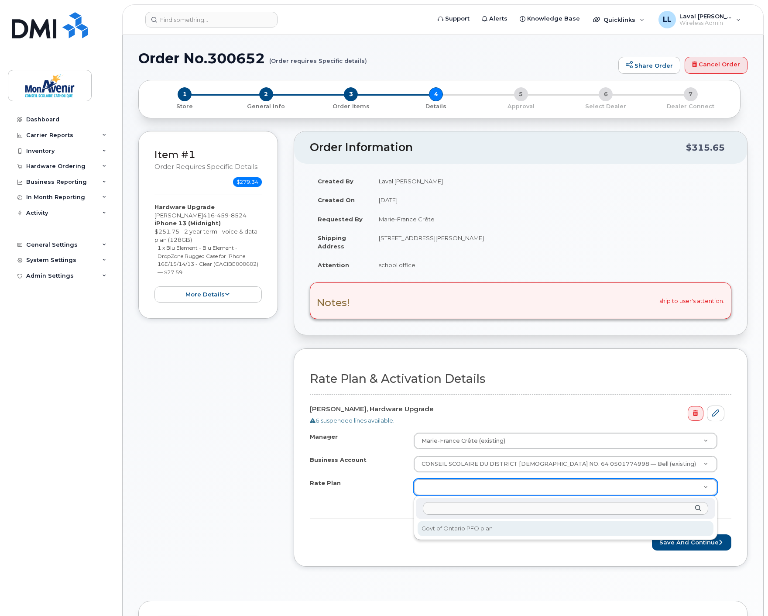
select select "Govt of Ontario PFO plan"
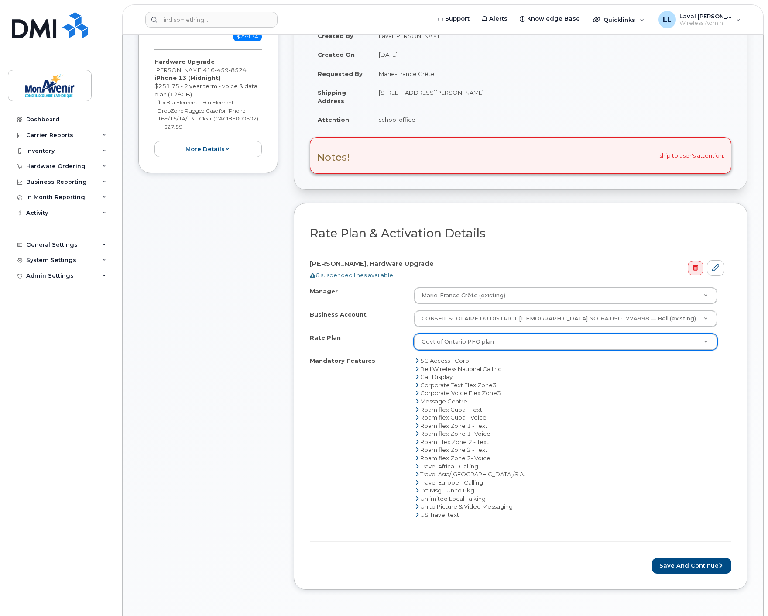
scroll to position [242, 0]
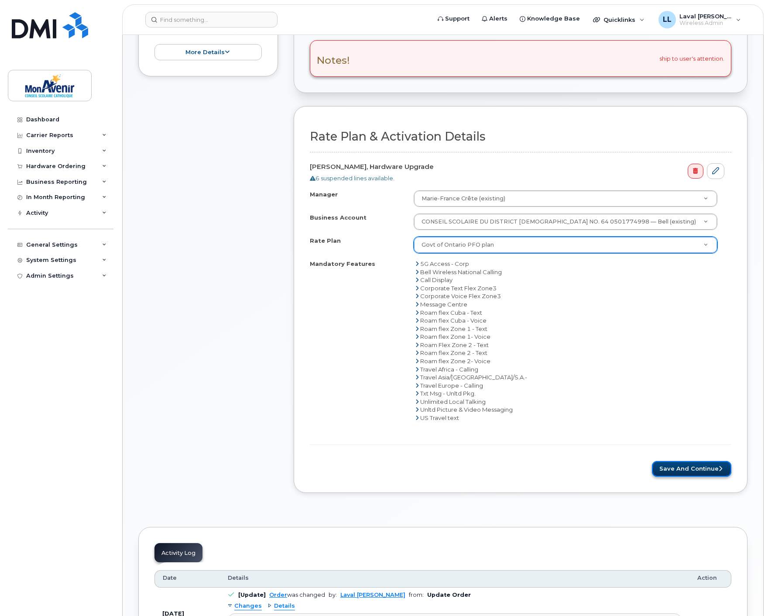
click at [675, 472] on button "Save and Continue" at bounding box center [691, 469] width 79 height 16
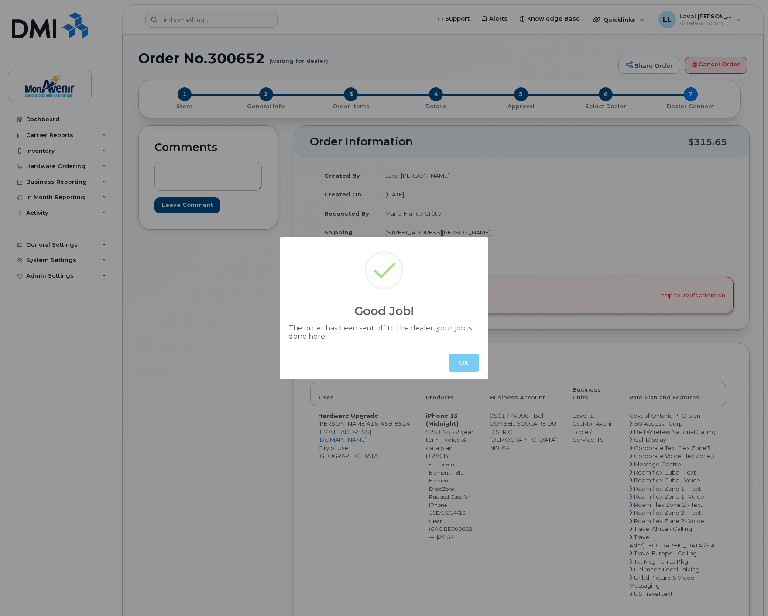
click at [462, 364] on button "OK" at bounding box center [463, 362] width 31 height 17
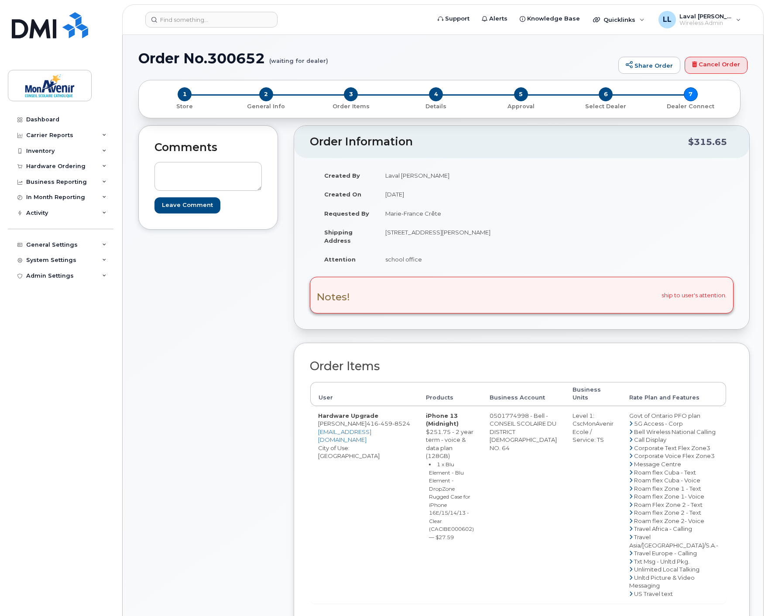
click at [228, 356] on div "Comments Leave Comment" at bounding box center [208, 415] width 140 height 581
click at [103, 169] on div "Hardware Ordering" at bounding box center [61, 166] width 106 height 16
click at [41, 199] on div "Orders" at bounding box center [40, 199] width 21 height 8
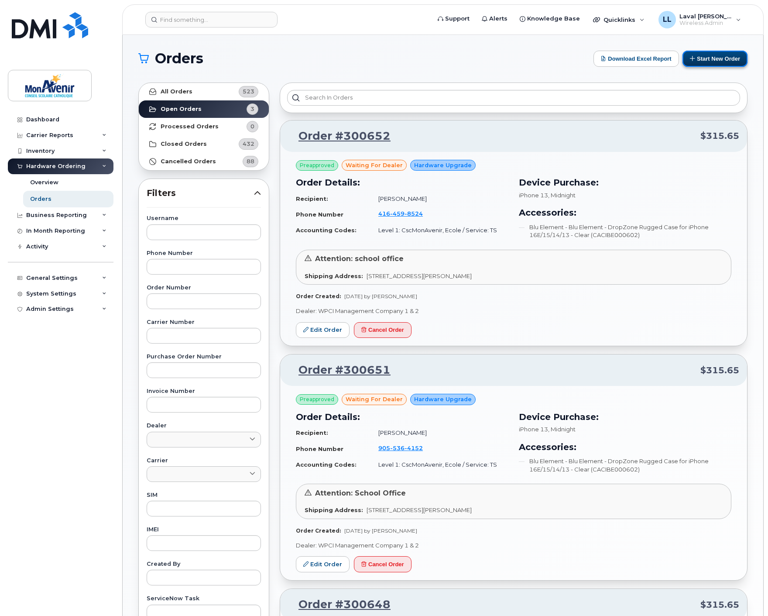
click at [712, 51] on button "Start New Order" at bounding box center [714, 59] width 65 height 16
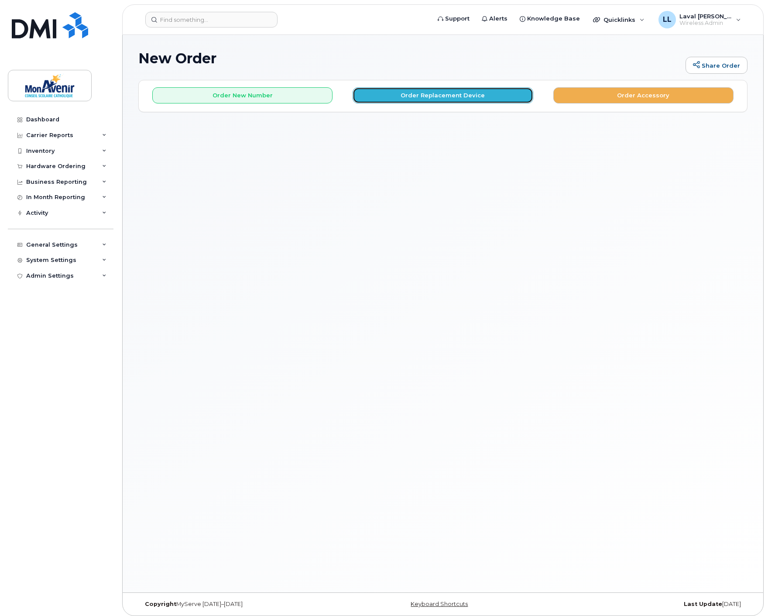
click at [406, 98] on button "Order Replacement Device" at bounding box center [443, 95] width 180 height 16
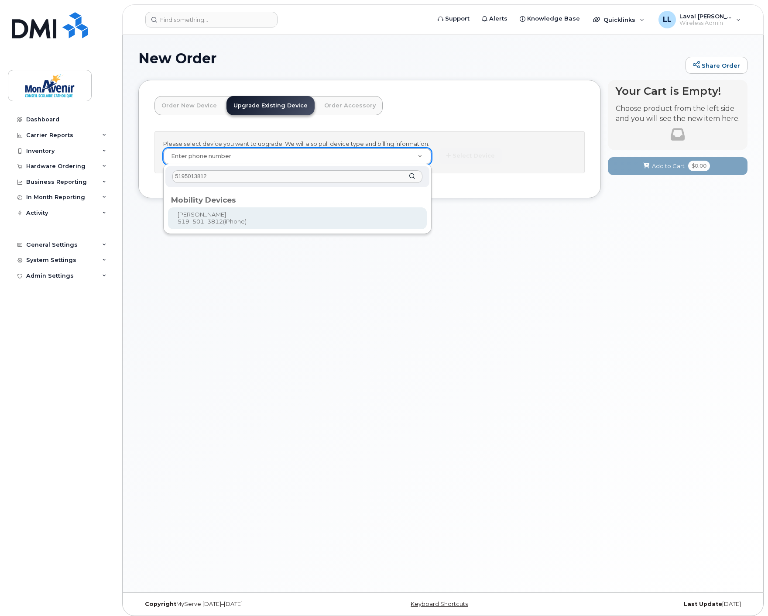
type input "5195013812"
type input "319121"
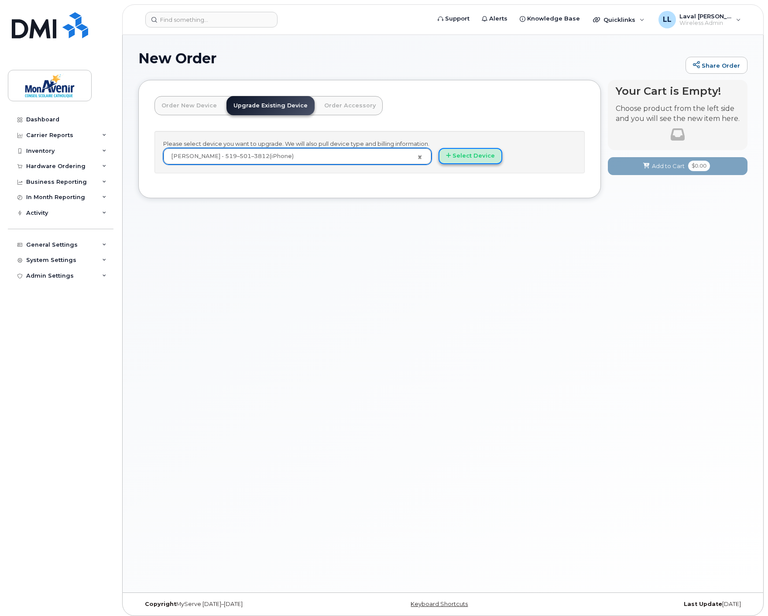
click at [466, 159] on button "Select Device" at bounding box center [470, 156] width 64 height 16
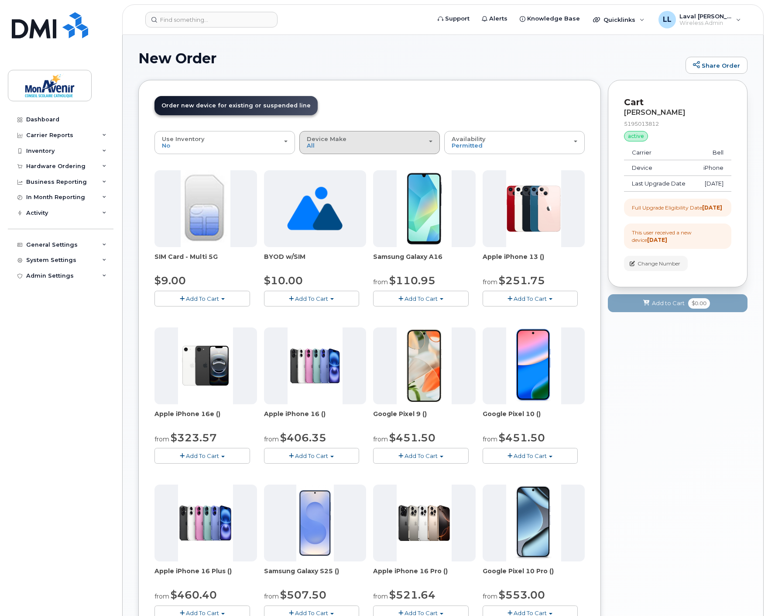
click at [379, 139] on div "Device Make All Android iPhone Unknown" at bounding box center [370, 143] width 126 height 14
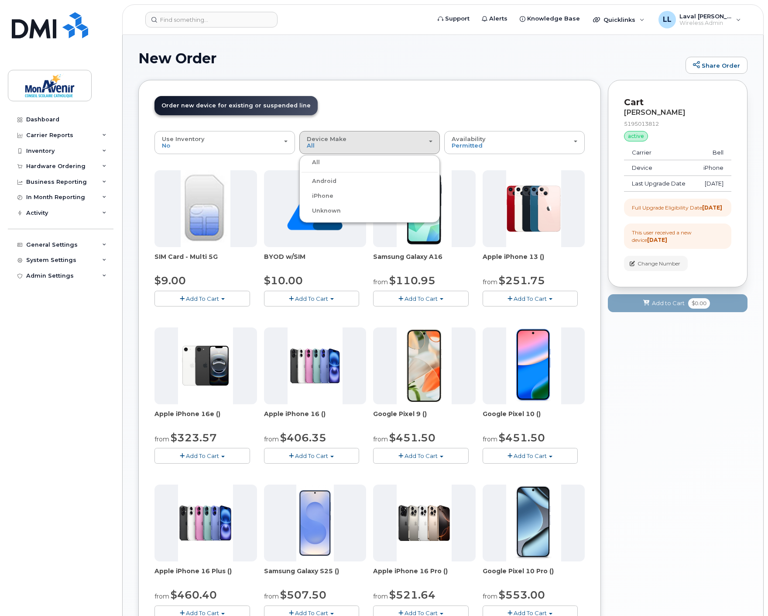
click at [320, 194] on label "iPhone" at bounding box center [317, 196] width 32 height 10
click at [0, 0] on input "iPhone" at bounding box center [0, 0] width 0 height 0
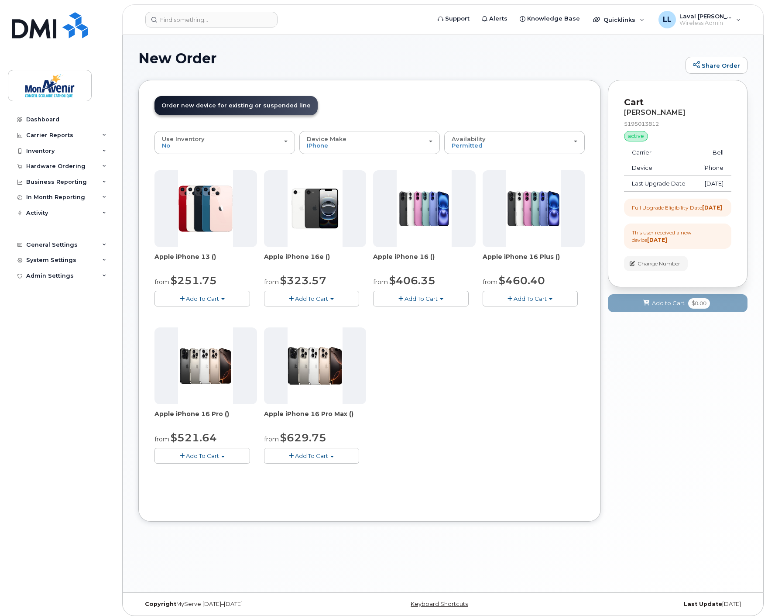
click at [225, 299] on button "Add To Cart" at bounding box center [202, 298] width 96 height 15
click at [206, 315] on link "$251.75 - 2 year term - voice & data plan (128GB)" at bounding box center [236, 314] width 159 height 11
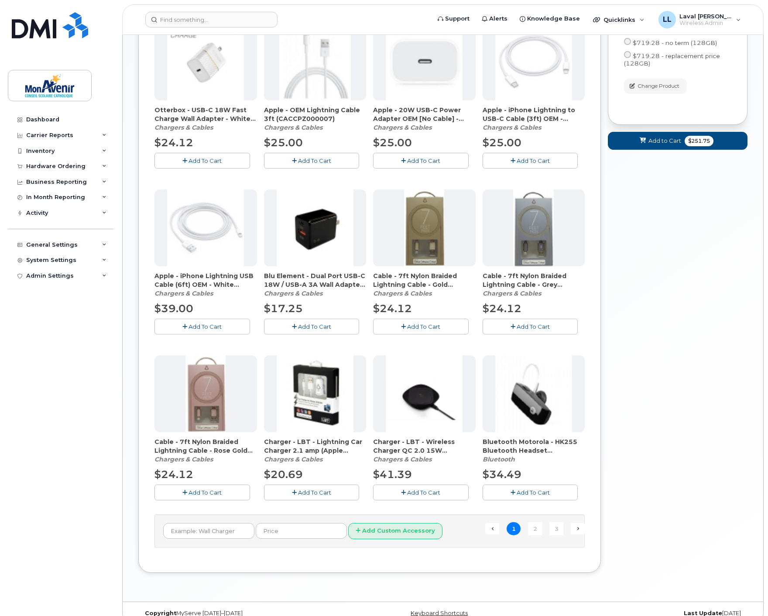
scroll to position [353, 0]
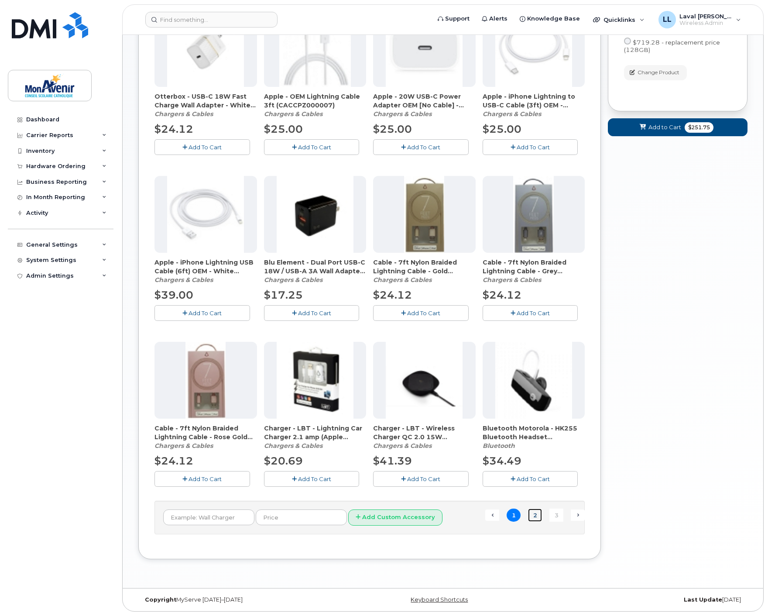
click at [537, 520] on link "2" at bounding box center [535, 515] width 14 height 14
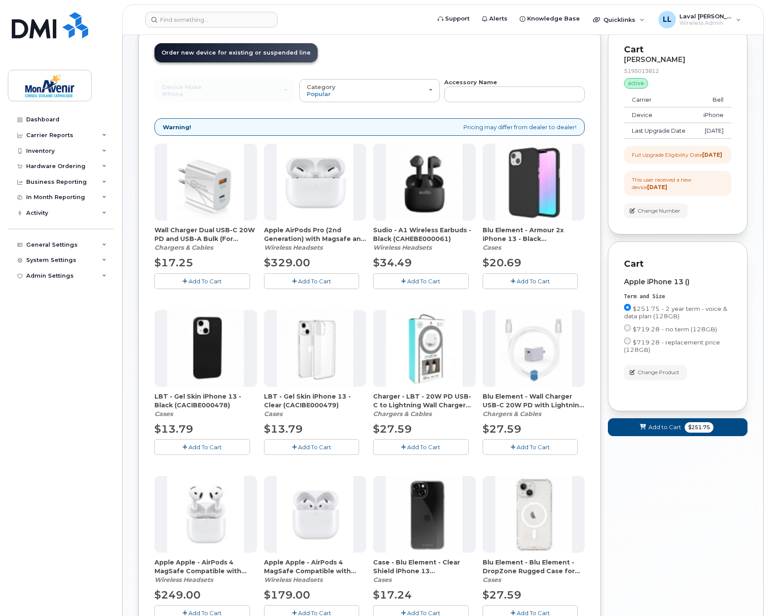
scroll to position [101, 0]
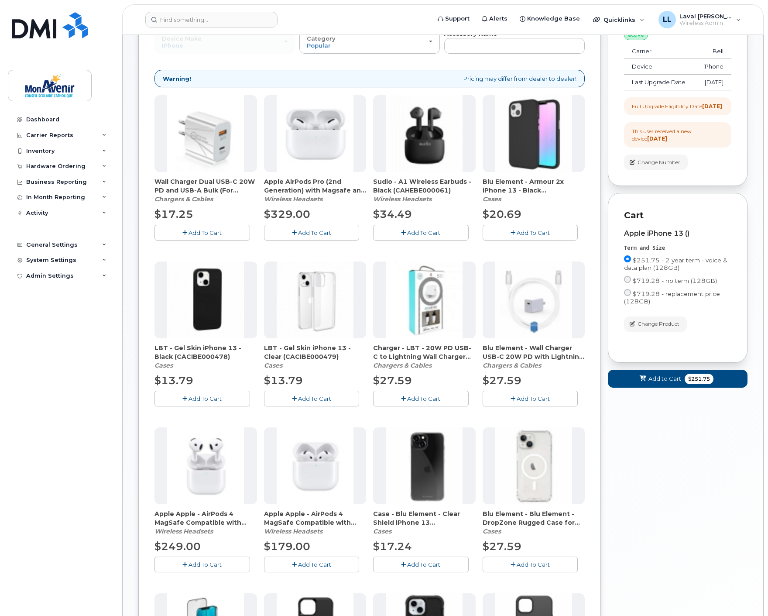
click at [531, 565] on span "Add To Cart" at bounding box center [533, 564] width 33 height 7
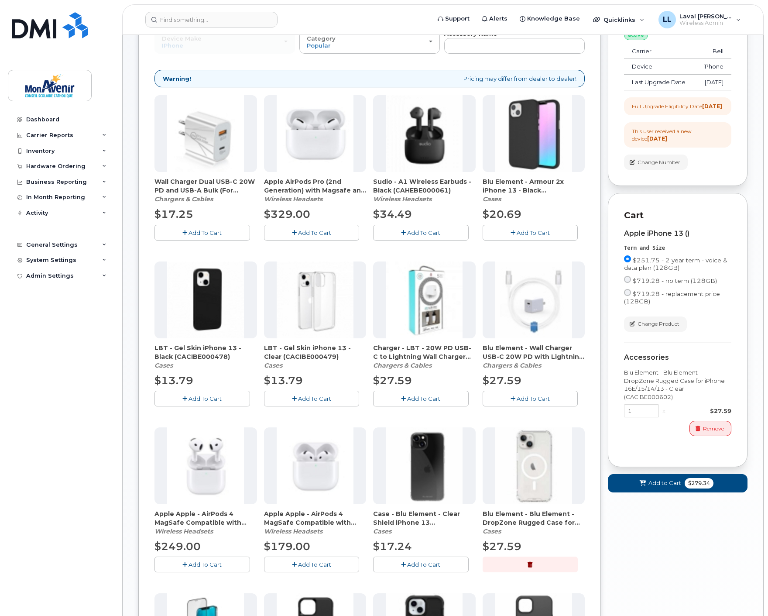
click at [689, 551] on div "Your Cart is Empty! Choose product from the left side and you will see the new …" at bounding box center [678, 401] width 140 height 844
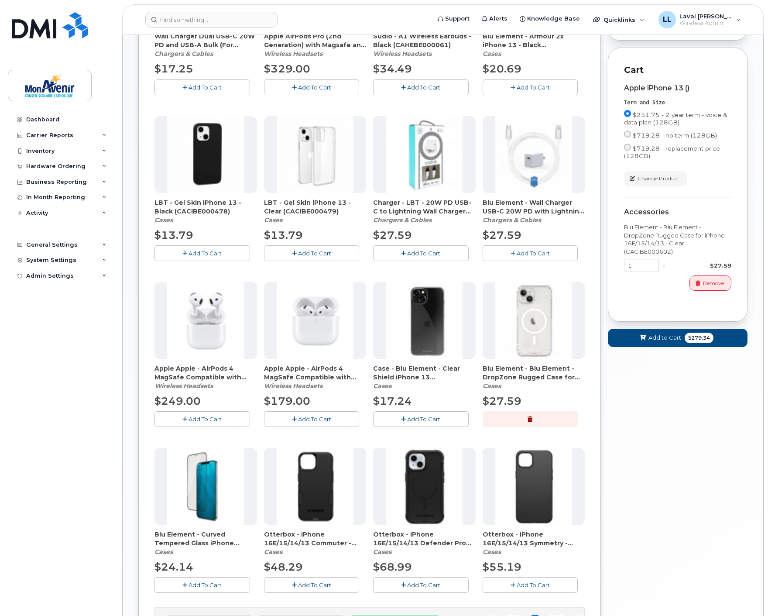
scroll to position [295, 0]
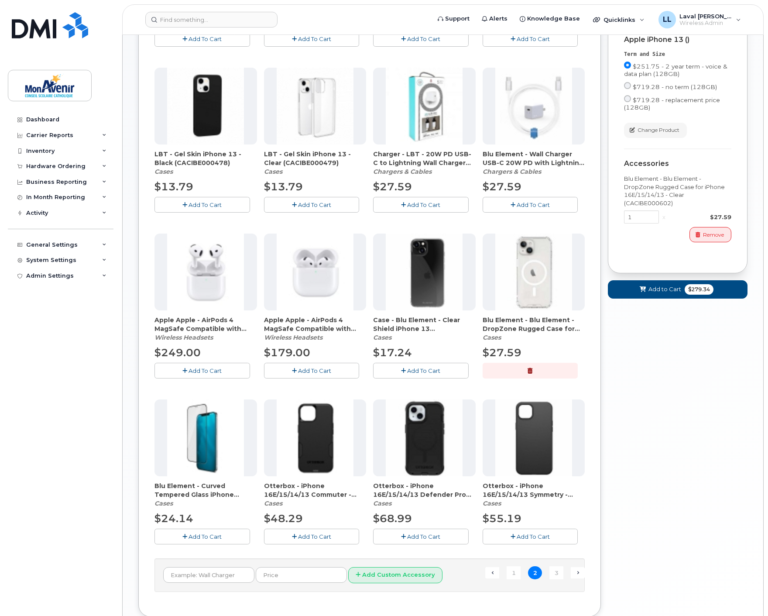
click at [705, 423] on div "Your Cart is Empty! Choose product from the left side and you will see the new …" at bounding box center [678, 207] width 140 height 844
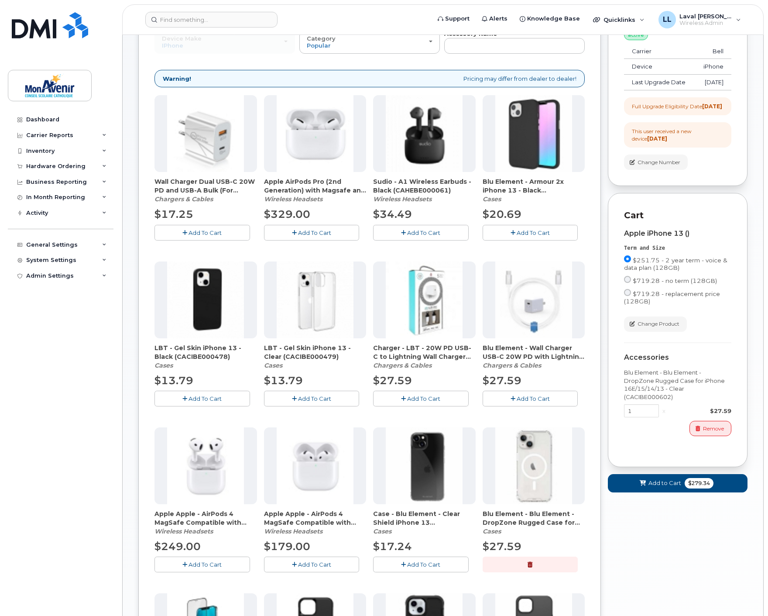
scroll to position [0, 0]
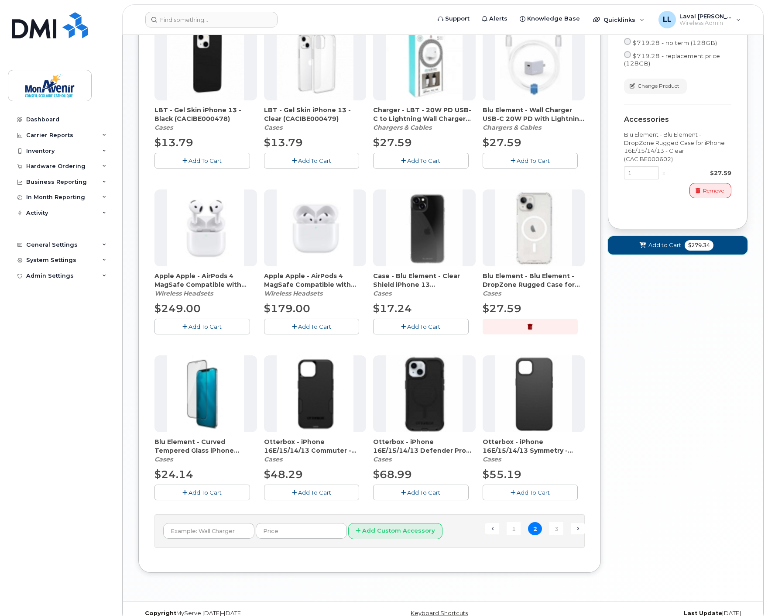
click at [701, 250] on span "$279.34" at bounding box center [699, 245] width 29 height 10
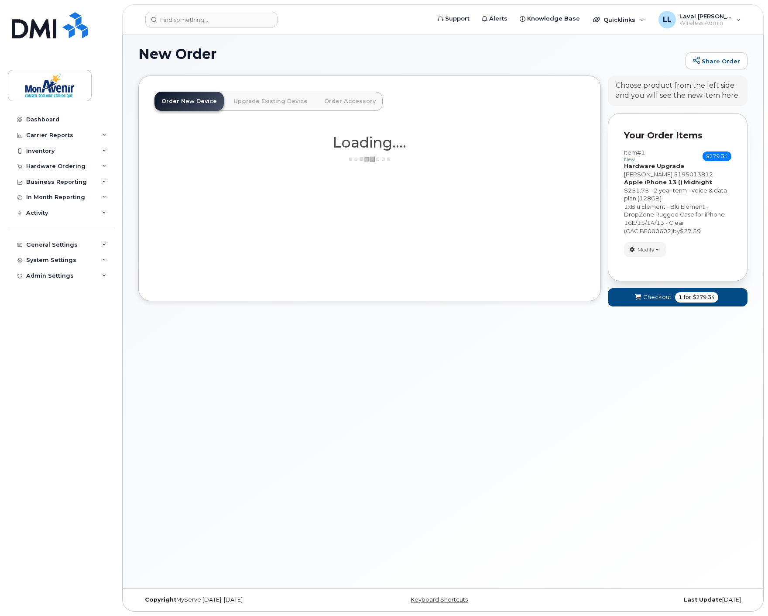
scroll to position [278, 0]
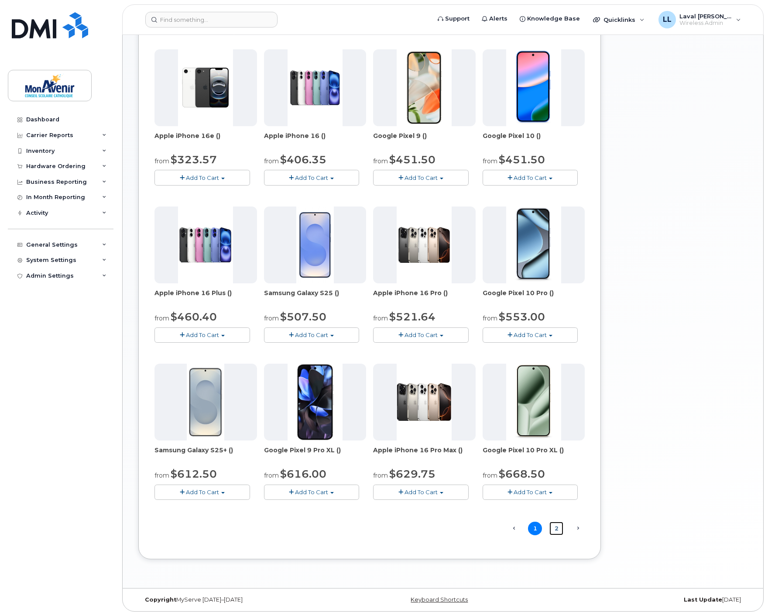
click at [556, 530] on link "2" at bounding box center [556, 528] width 14 height 14
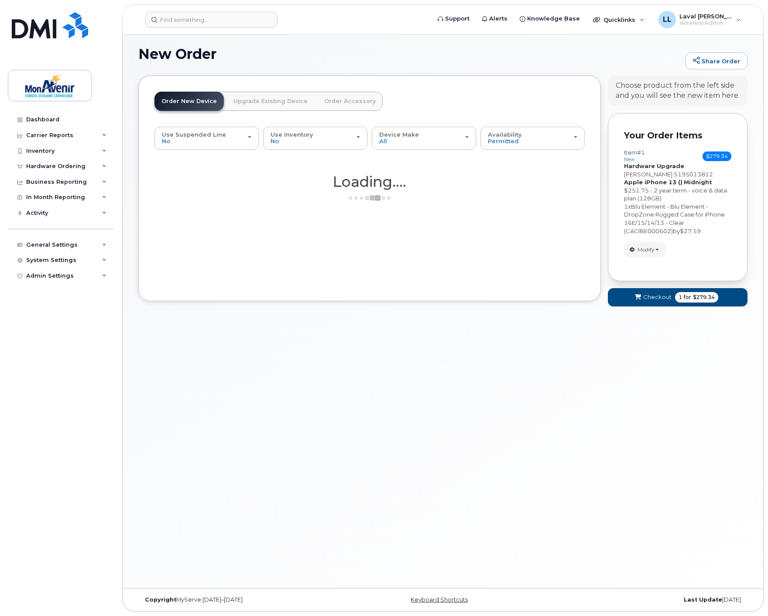
scroll to position [4, 0]
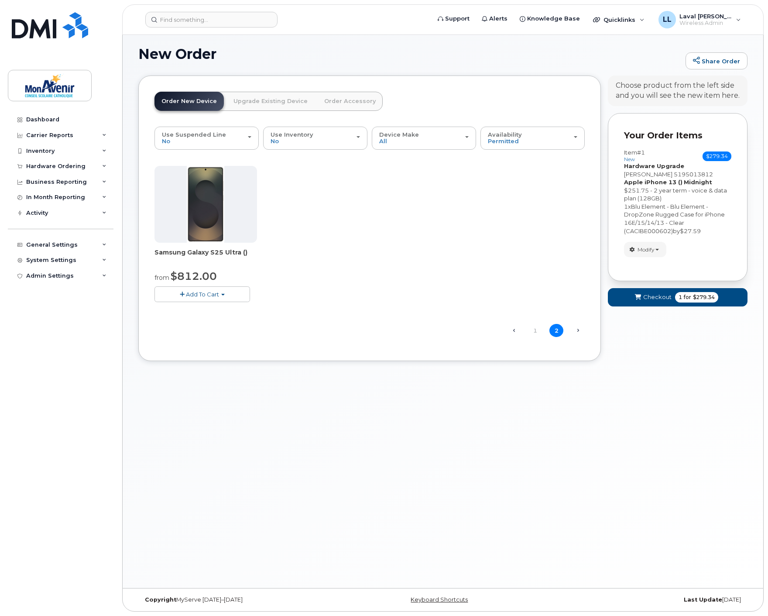
click at [636, 447] on div "New Order Share Order × Share This Order If you want to allow others to create …" at bounding box center [443, 309] width 640 height 557
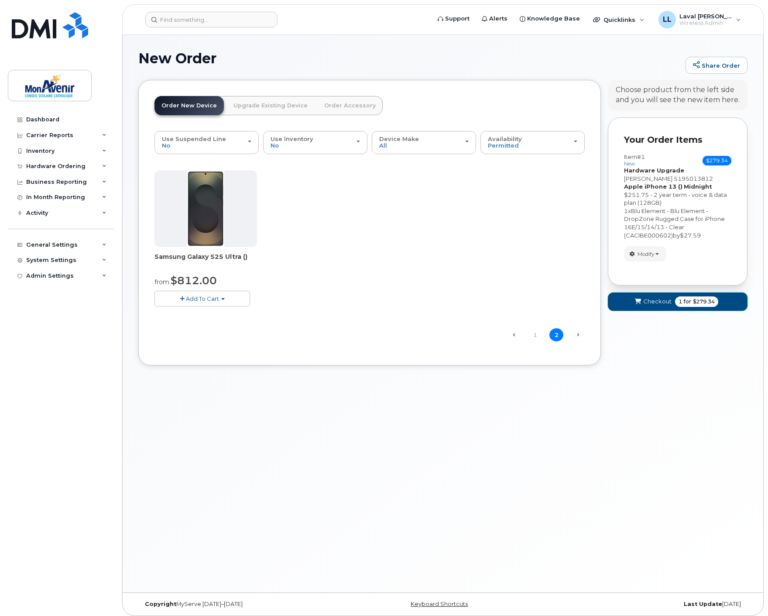
click at [695, 300] on span "$279.34" at bounding box center [704, 302] width 22 height 8
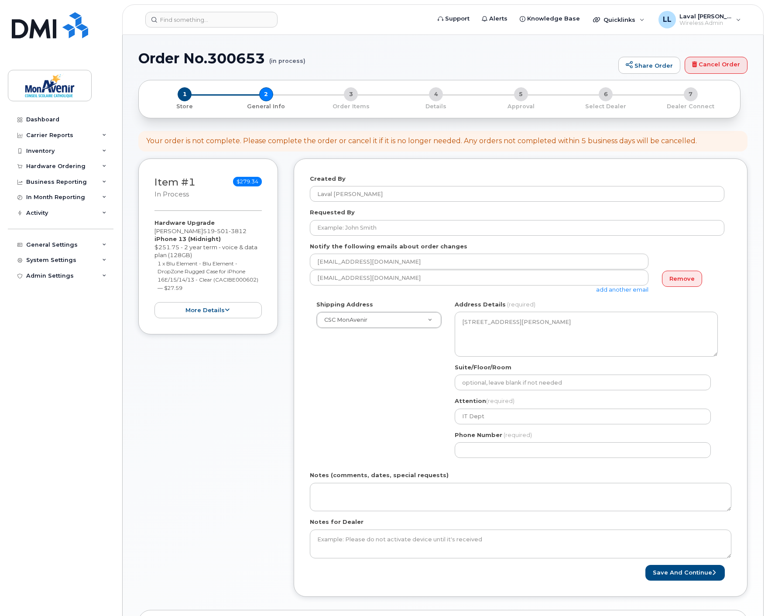
select select
click at [369, 229] on input "Requested By" at bounding box center [517, 228] width 414 height 16
paste input "Marie-France Crête"
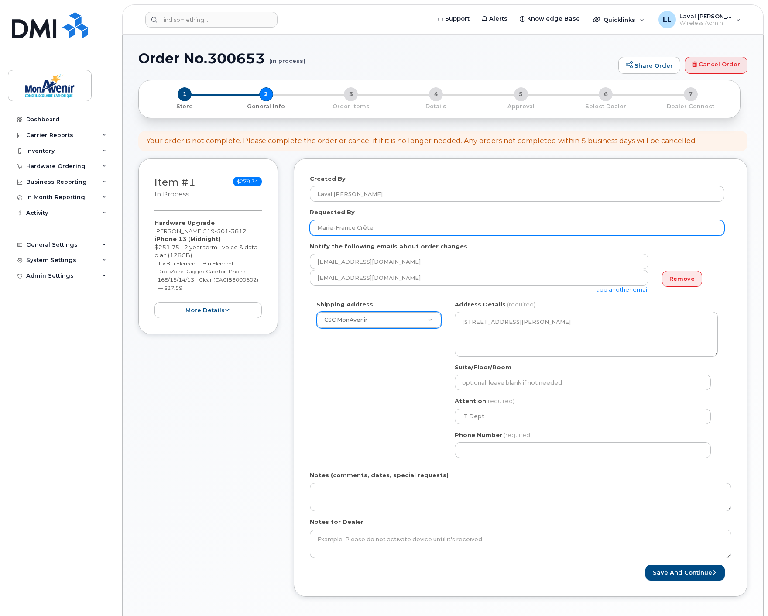
type input "Marie-France Crête"
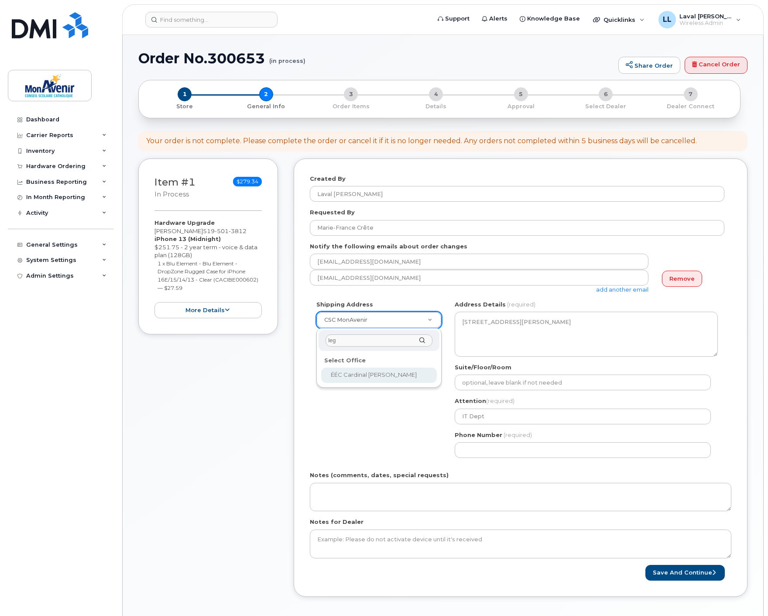
type input "leg"
select select
type textarea "345, The Country Way Kitchener Ontario N2E 2S3"
type input "School Office"
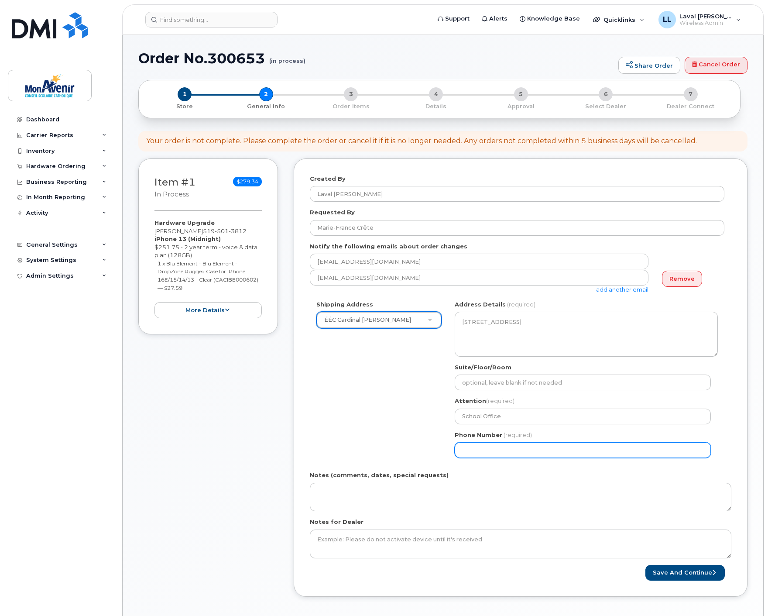
click at [500, 446] on input "Phone Number" at bounding box center [583, 450] width 256 height 16
select select
type input "519501381"
select select
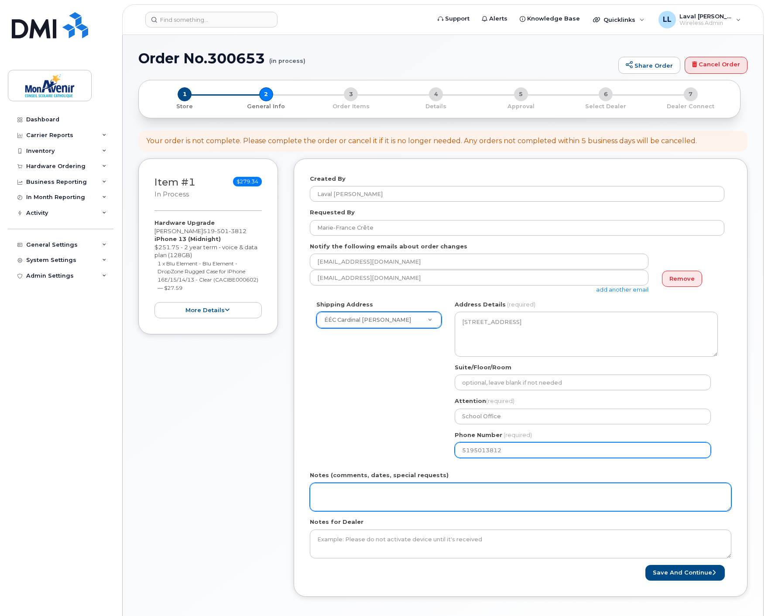
type input "5195013812"
click at [482, 502] on textarea "Notes (comments, dates, special requests)" at bounding box center [520, 497] width 421 height 29
paste textarea "ship to user's attention."
type textarea "ship to user's attention."
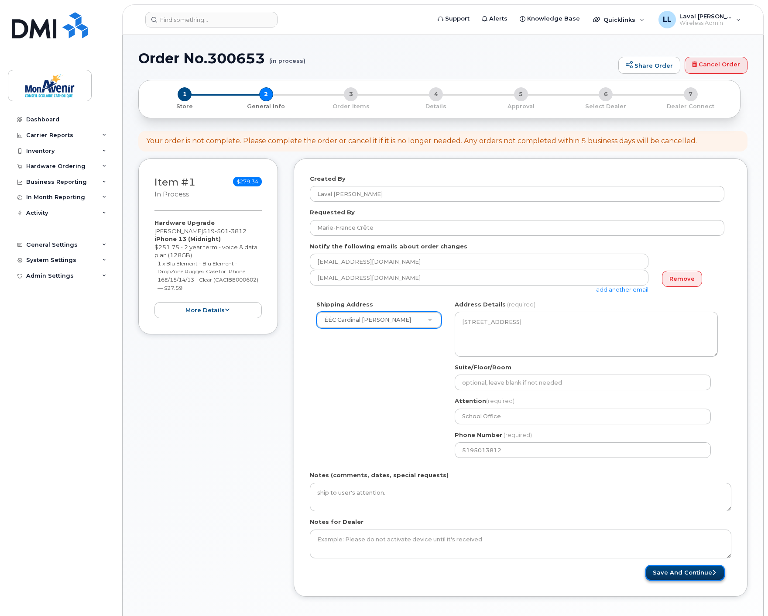
click at [674, 574] on button "Save and Continue" at bounding box center [684, 573] width 79 height 16
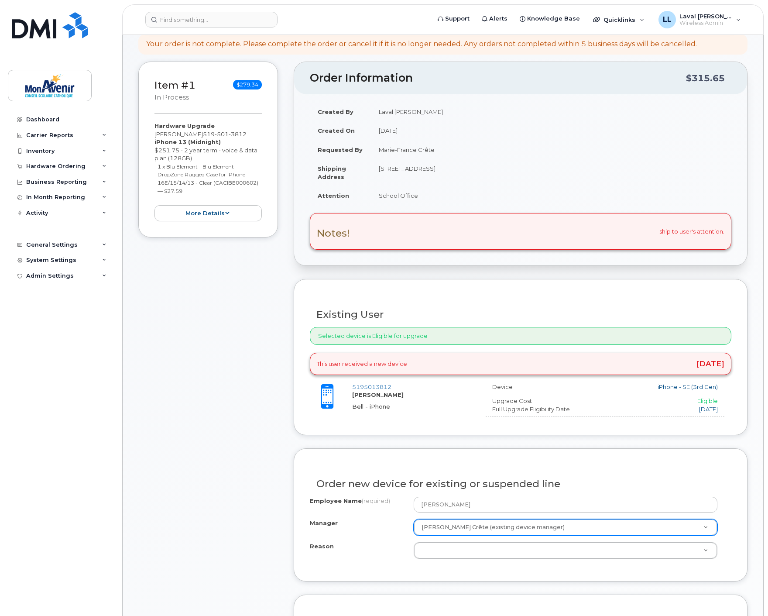
scroll to position [145, 0]
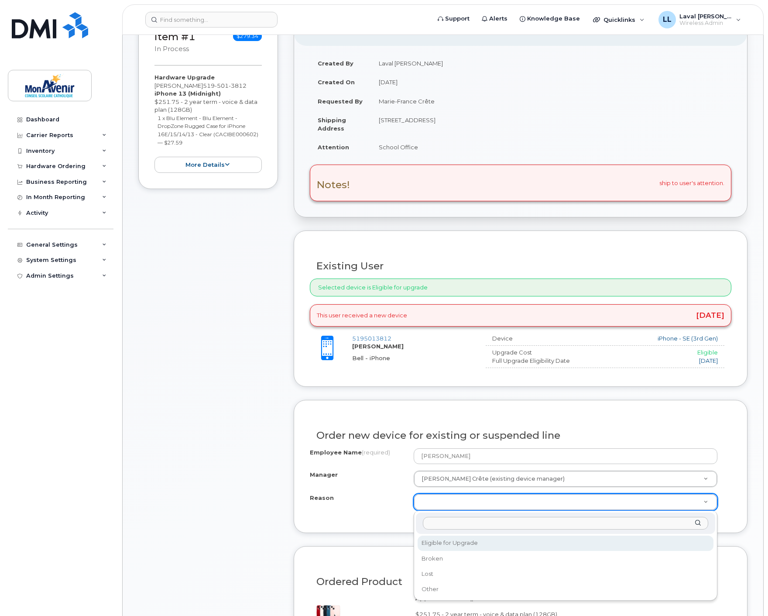
select select "eligible_for_upgrade"
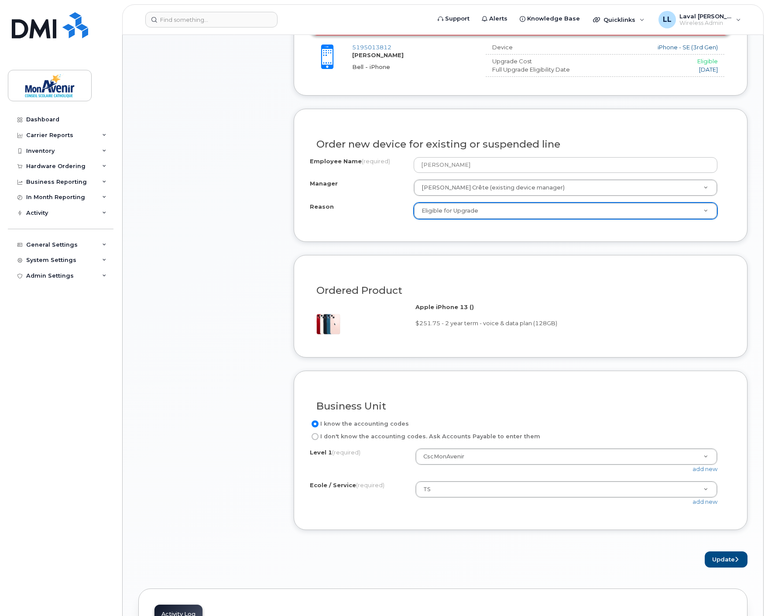
scroll to position [485, 0]
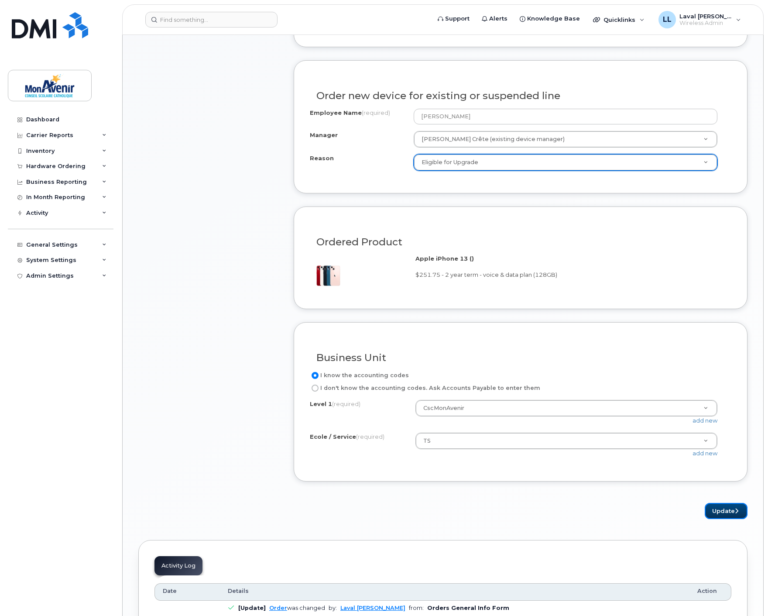
click at [717, 513] on button "Update" at bounding box center [726, 511] width 43 height 16
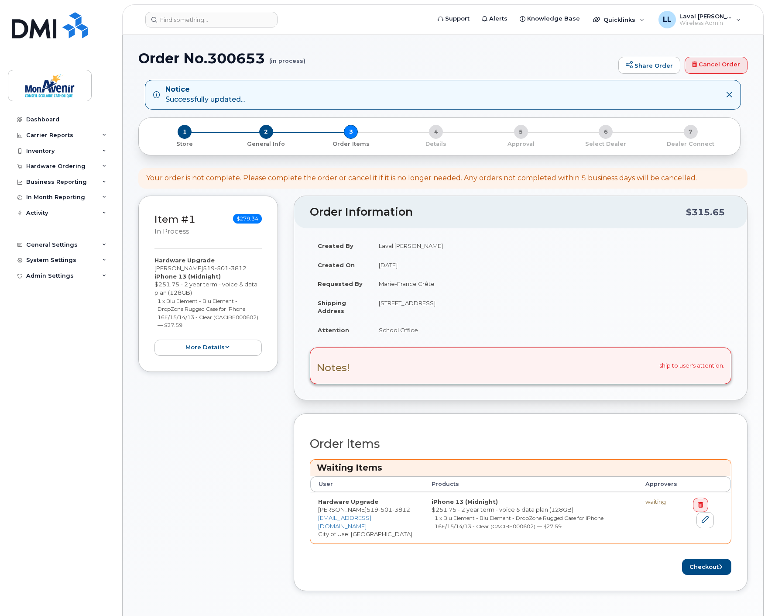
scroll to position [145, 0]
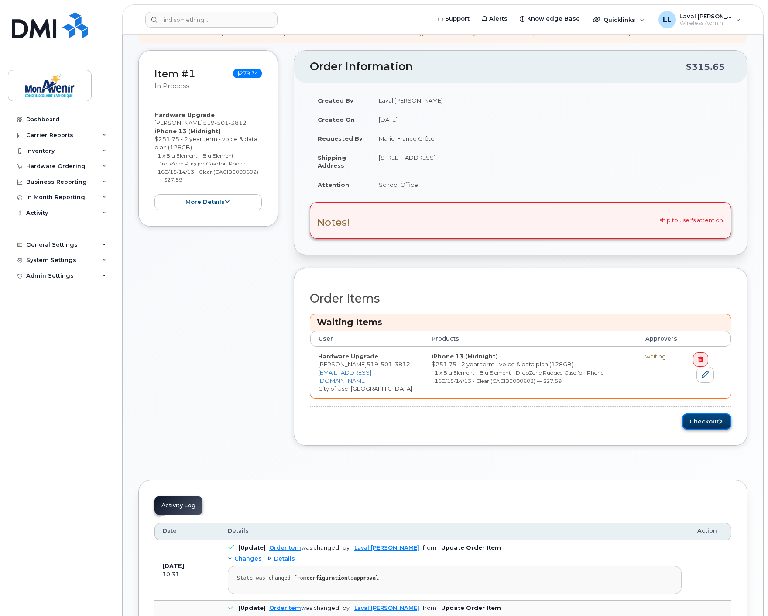
click at [688, 428] on button "Checkout" at bounding box center [706, 421] width 49 height 16
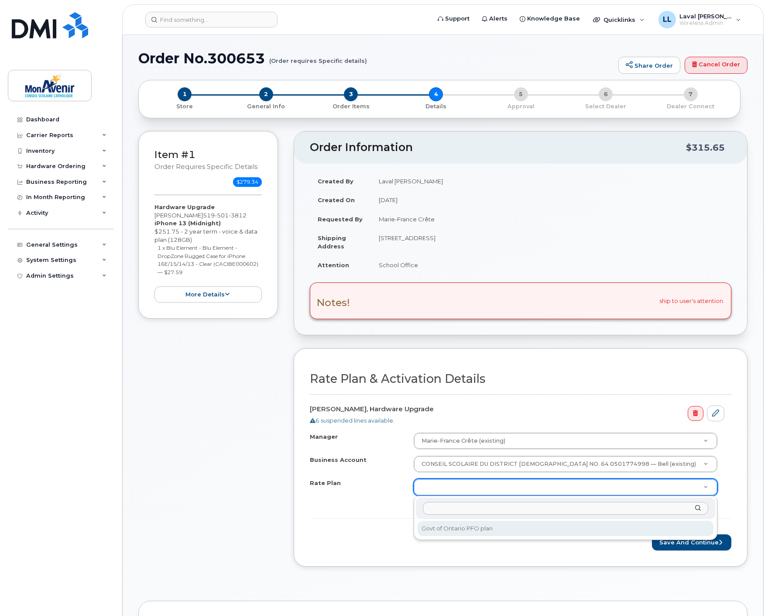
select select "Govt of Ontario PFO plan"
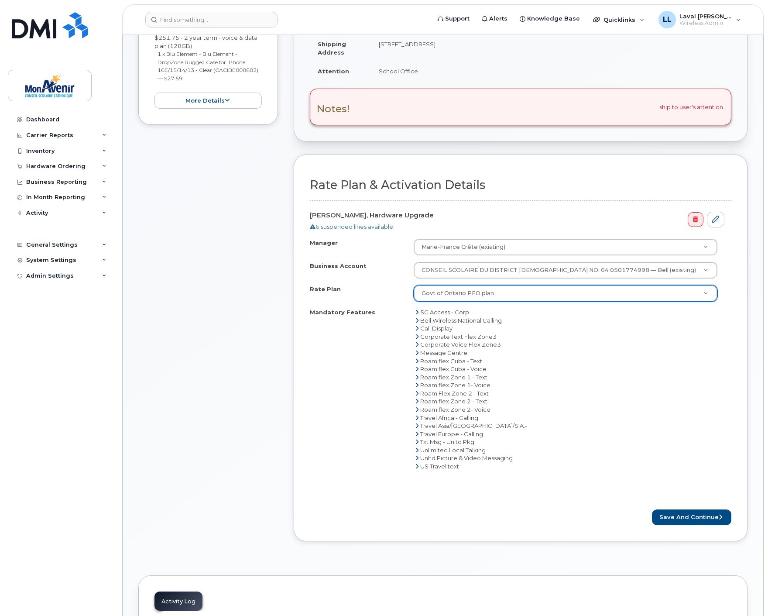
scroll to position [242, 0]
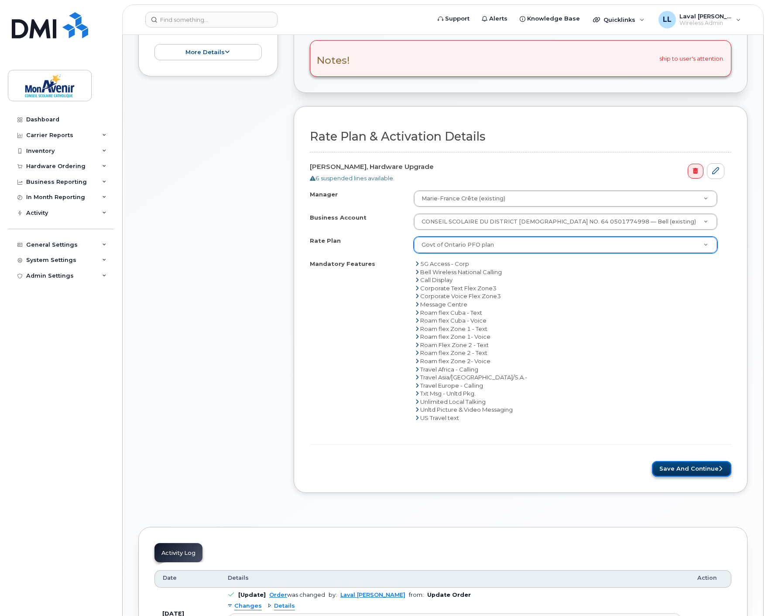
click at [702, 466] on button "Save and Continue" at bounding box center [691, 469] width 79 height 16
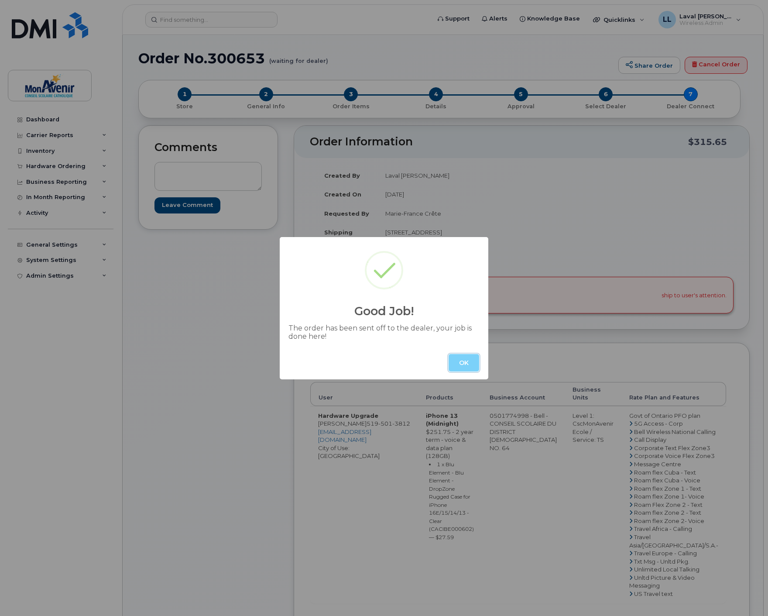
click at [463, 367] on button "OK" at bounding box center [463, 362] width 31 height 17
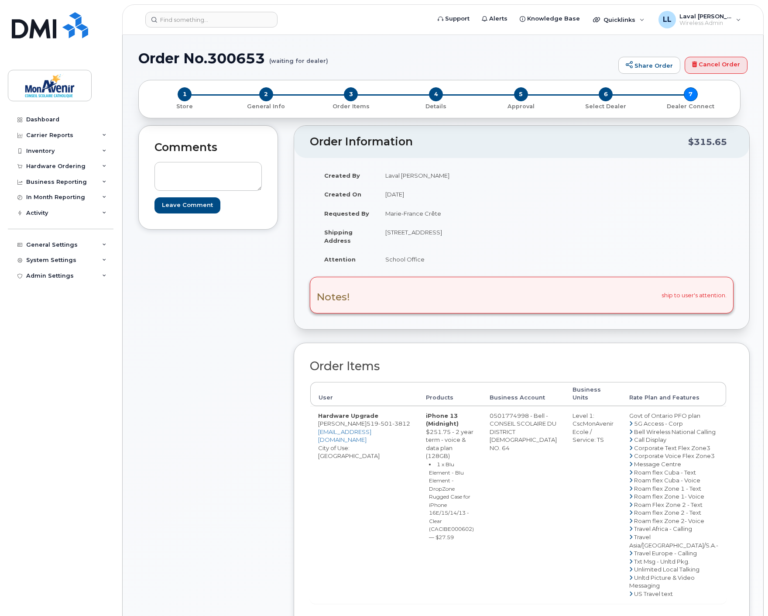
click at [246, 353] on div "Comments Leave Comment" at bounding box center [208, 415] width 140 height 581
